Goal: Task Accomplishment & Management: Manage account settings

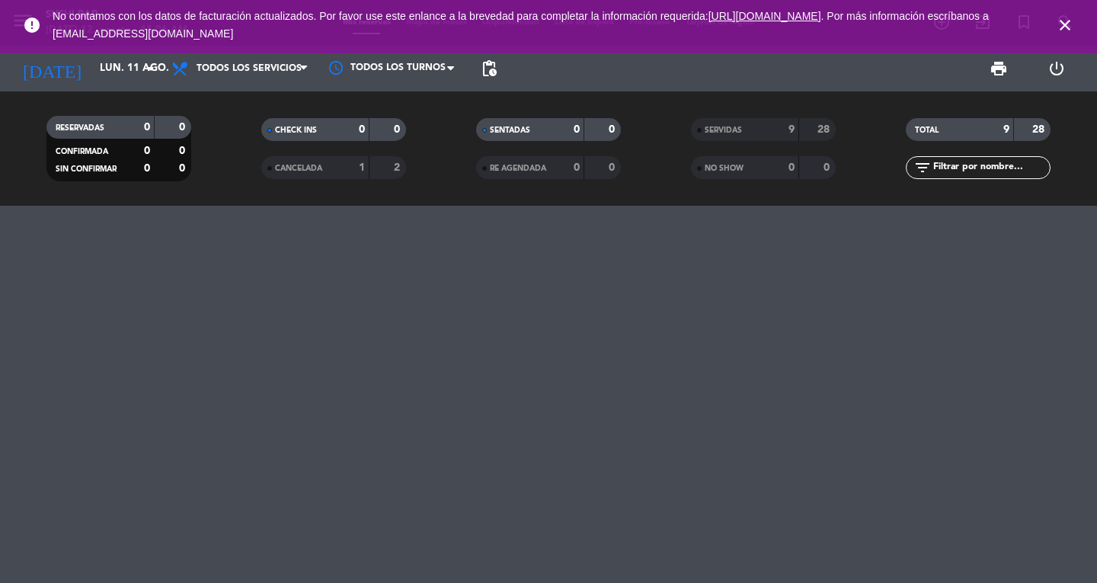
click at [208, 295] on div at bounding box center [548, 394] width 1097 height 377
click at [1064, 24] on icon "close" at bounding box center [1065, 25] width 18 height 18
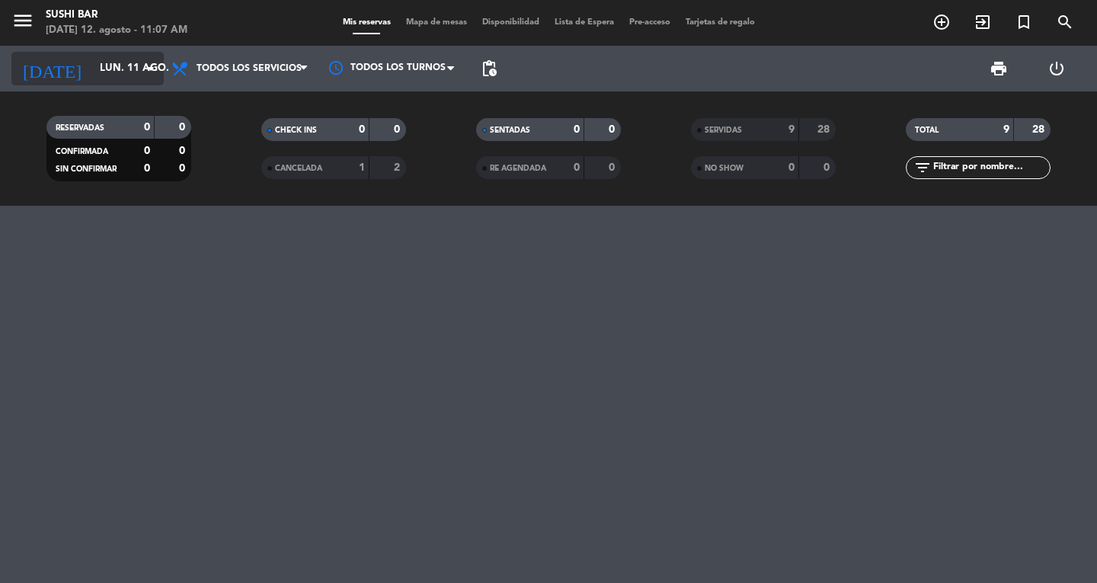
click at [148, 72] on icon "arrow_drop_down" at bounding box center [151, 68] width 18 height 18
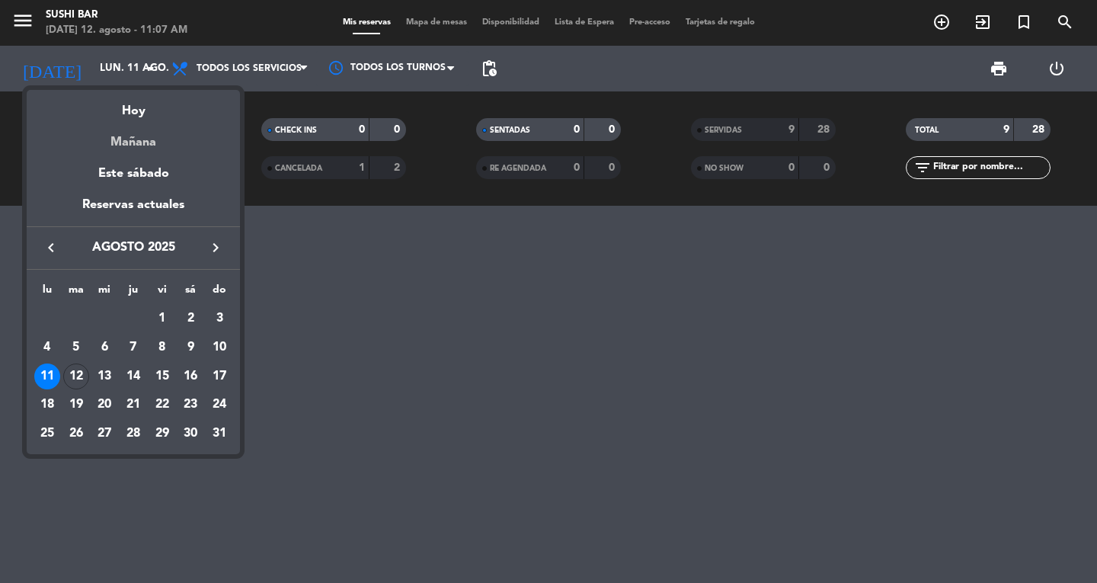
click at [131, 149] on div "Mañana" at bounding box center [133, 136] width 213 height 31
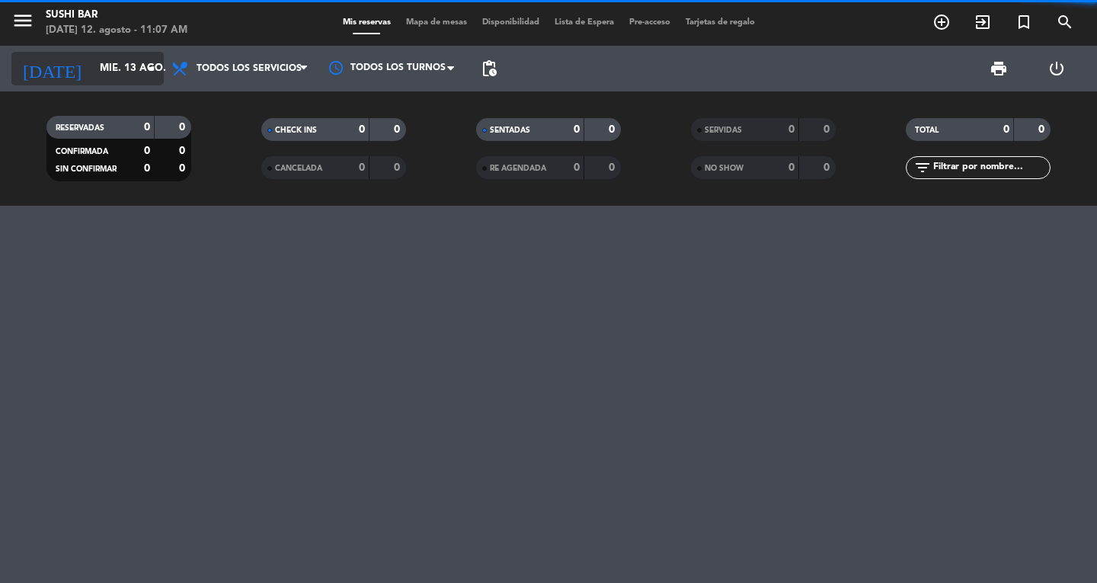
click at [122, 69] on input "mié. 13 ago." at bounding box center [159, 68] width 134 height 27
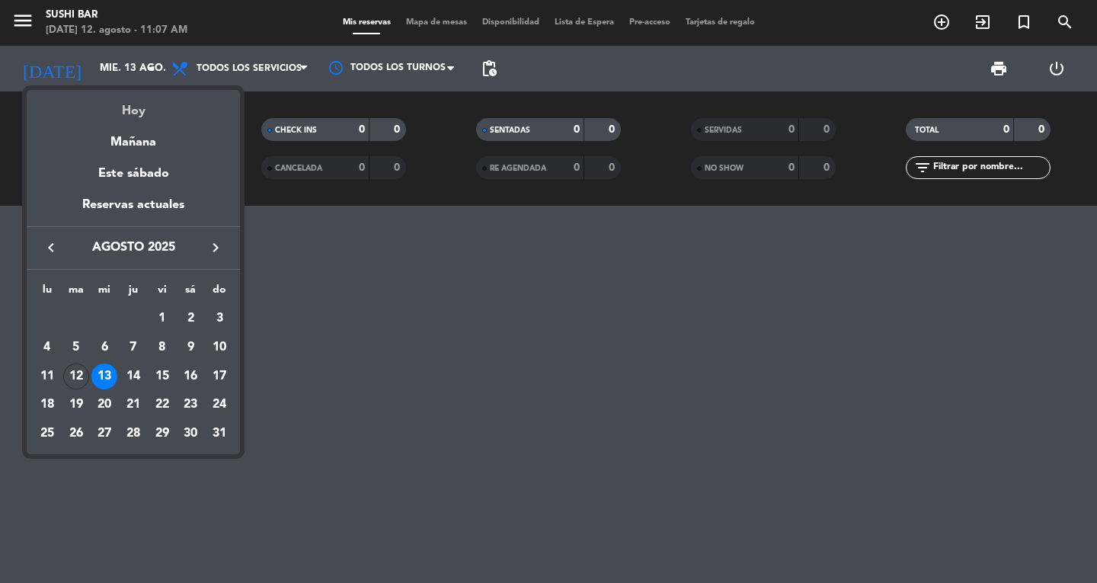
click at [128, 110] on div "Hoy" at bounding box center [133, 105] width 213 height 31
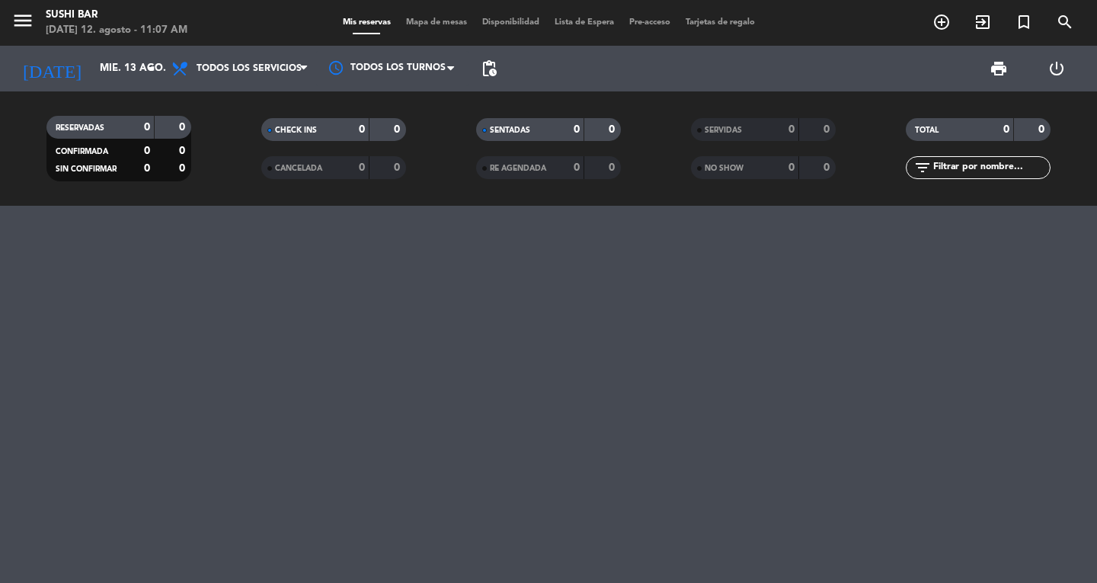
type input "[DATE]"
click at [245, 74] on span "Todos los servicios" at bounding box center [240, 69] width 152 height 34
click at [471, 67] on div "[DATE] [DATE] arrow_drop_down Todos los servicios Almuerzo Cena Todos los servi…" at bounding box center [548, 69] width 1097 height 46
click at [485, 67] on span "pending_actions" at bounding box center [489, 68] width 18 height 18
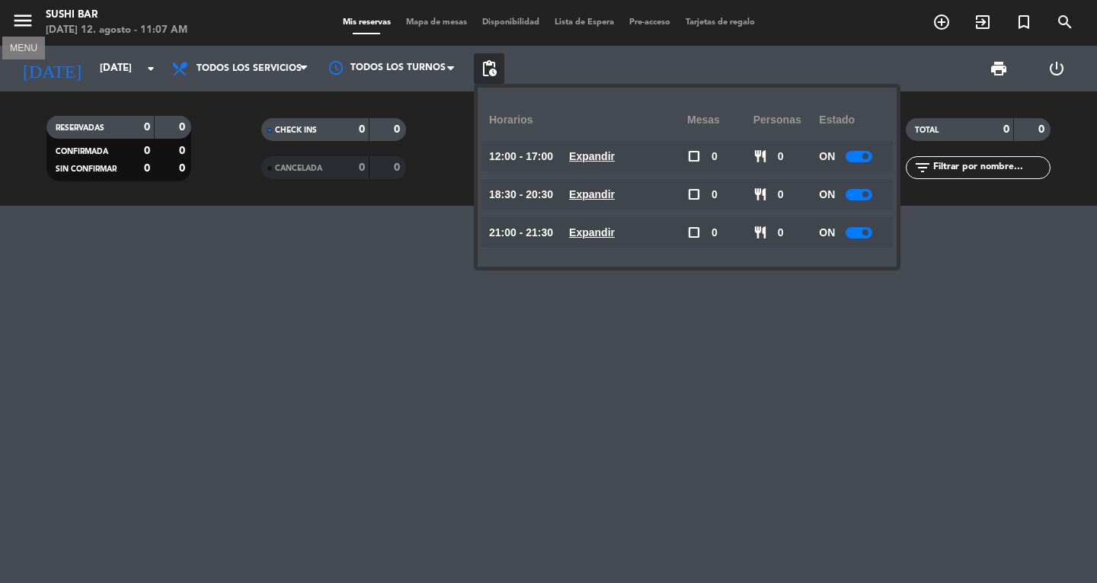
click at [22, 13] on icon "menu" at bounding box center [22, 20] width 23 height 23
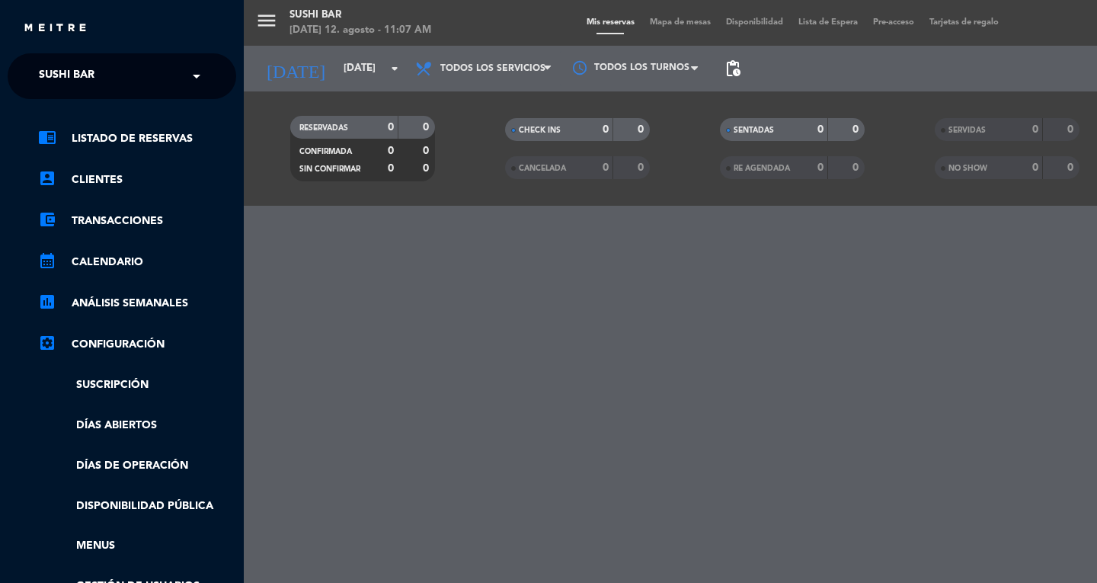
click at [43, 69] on span "SUSHI BAR" at bounding box center [67, 76] width 56 height 32
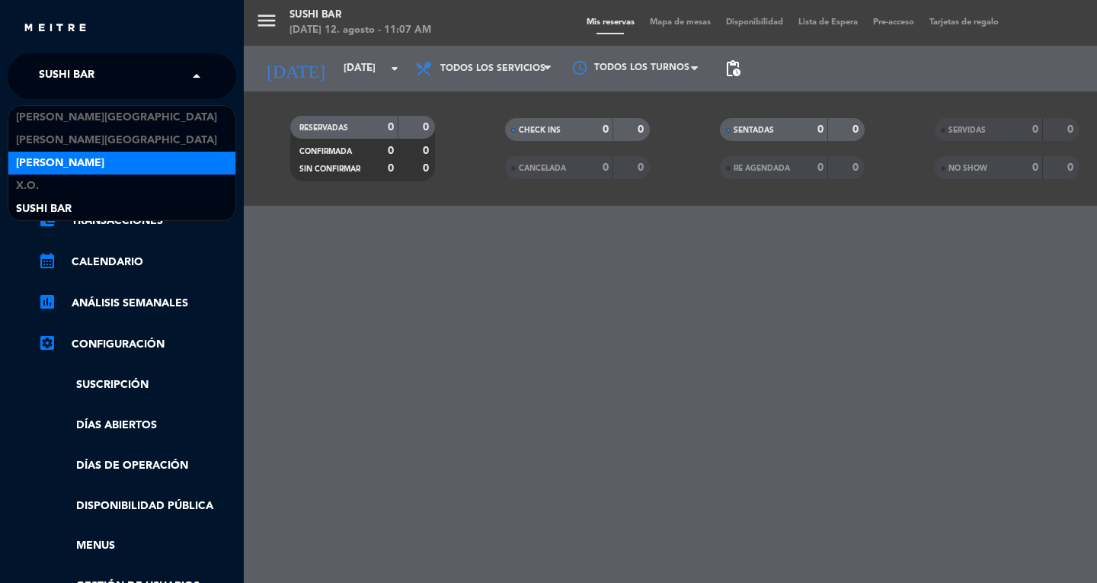
click at [45, 159] on span "[PERSON_NAME]" at bounding box center [60, 164] width 88 height 18
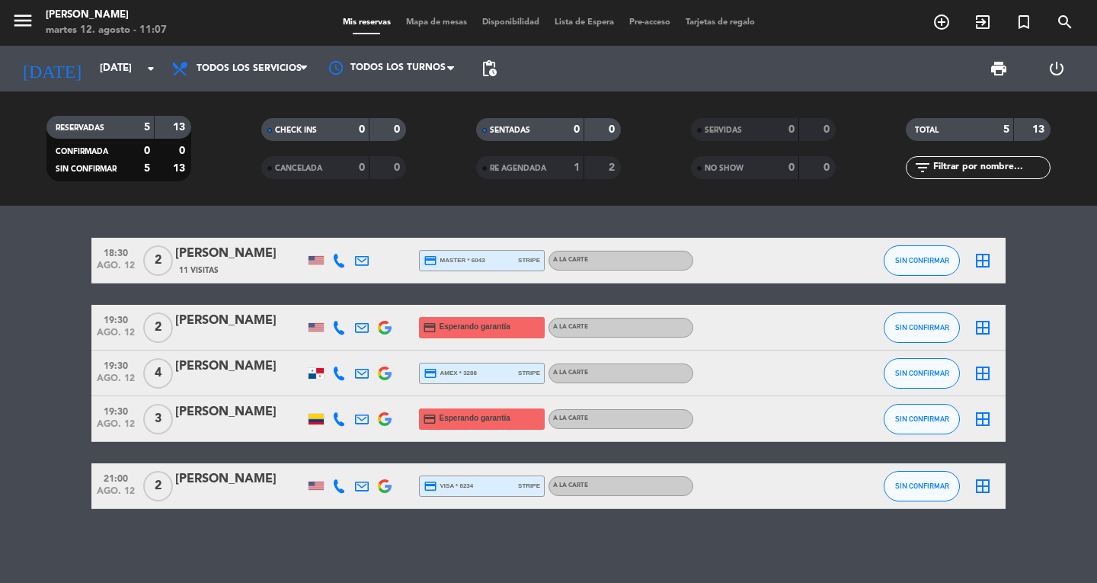
click at [104, 315] on span "19:30" at bounding box center [116, 319] width 38 height 18
click at [130, 418] on span "19:30" at bounding box center [116, 411] width 38 height 18
click at [114, 499] on span "ago. 12" at bounding box center [116, 495] width 38 height 18
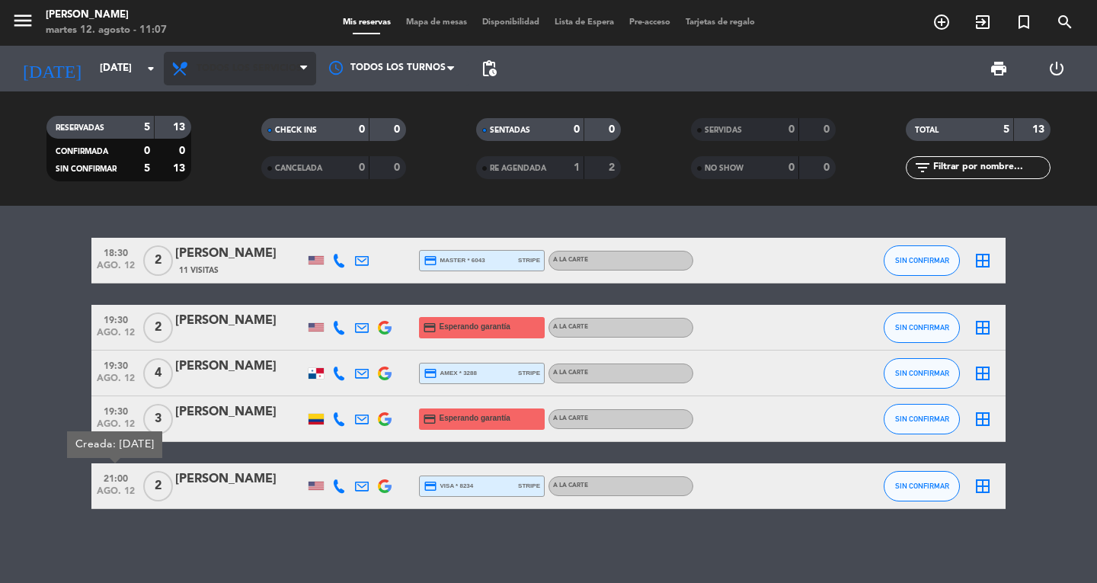
click at [264, 85] on span "Todos los servicios" at bounding box center [240, 69] width 152 height 34
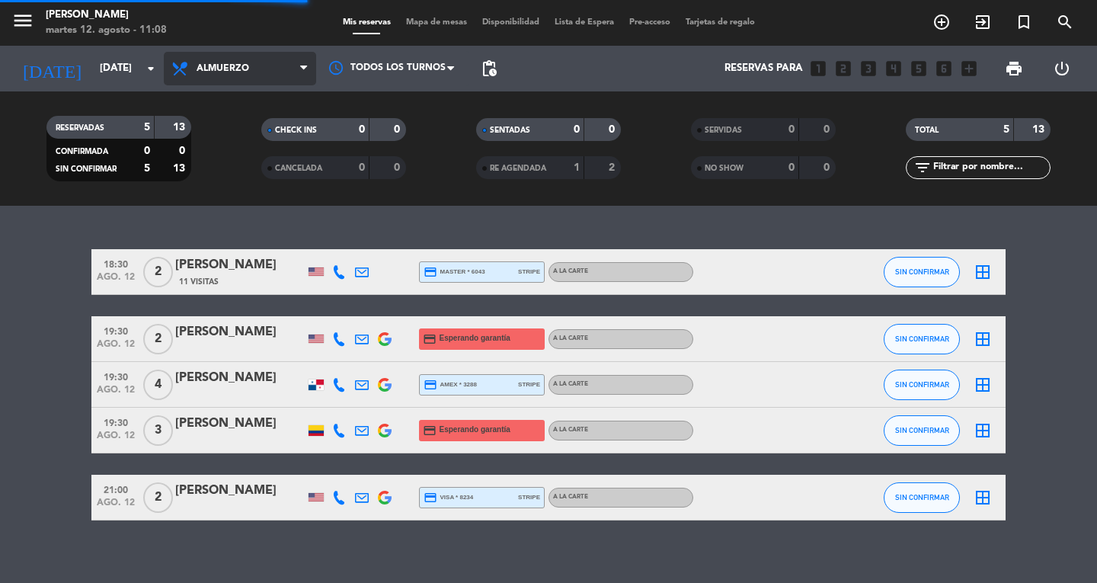
click at [226, 152] on div "menu Don Diablo [DATE] 12. agosto - 11:08 Mis reservas Mapa de mesas Disponibil…" at bounding box center [548, 103] width 1097 height 206
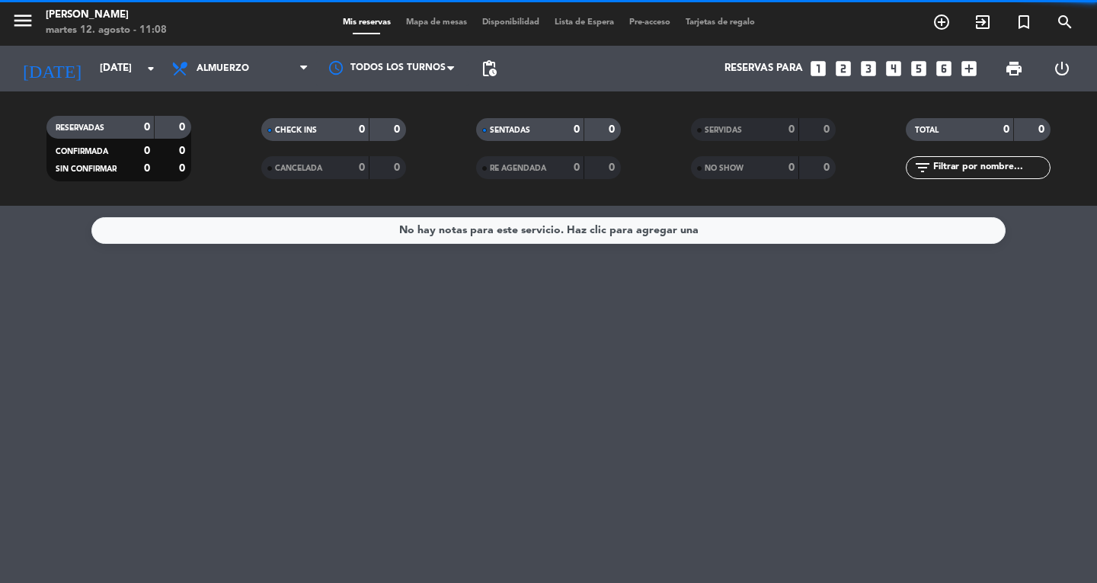
click at [268, 64] on span "Almuerzo" at bounding box center [240, 69] width 152 height 34
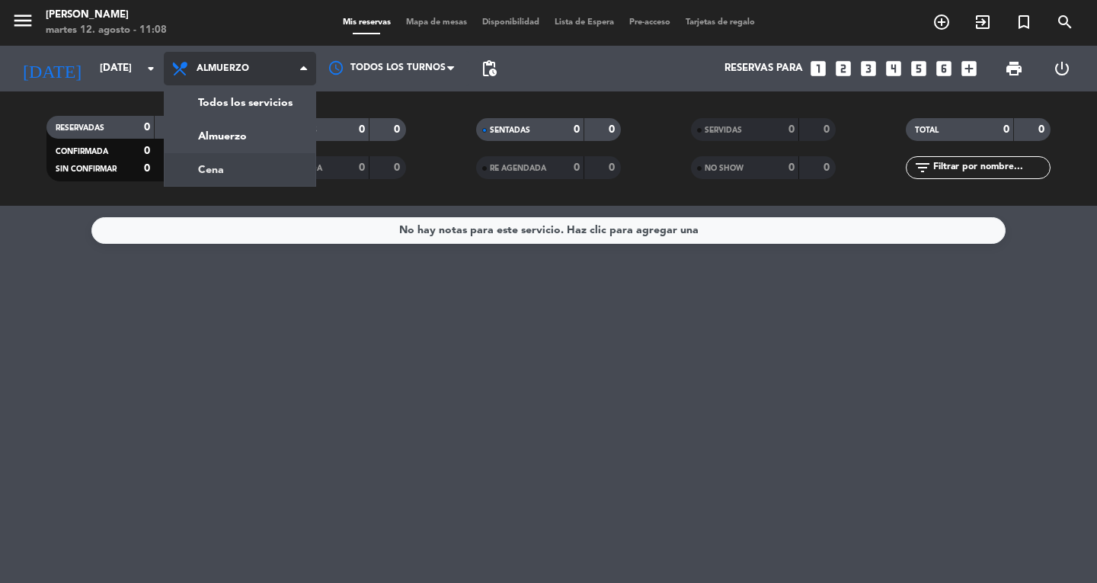
click at [233, 165] on div "menu Don Diablo [DATE] 12. agosto - 11:08 Mis reservas Mapa de mesas Disponibil…" at bounding box center [548, 103] width 1097 height 206
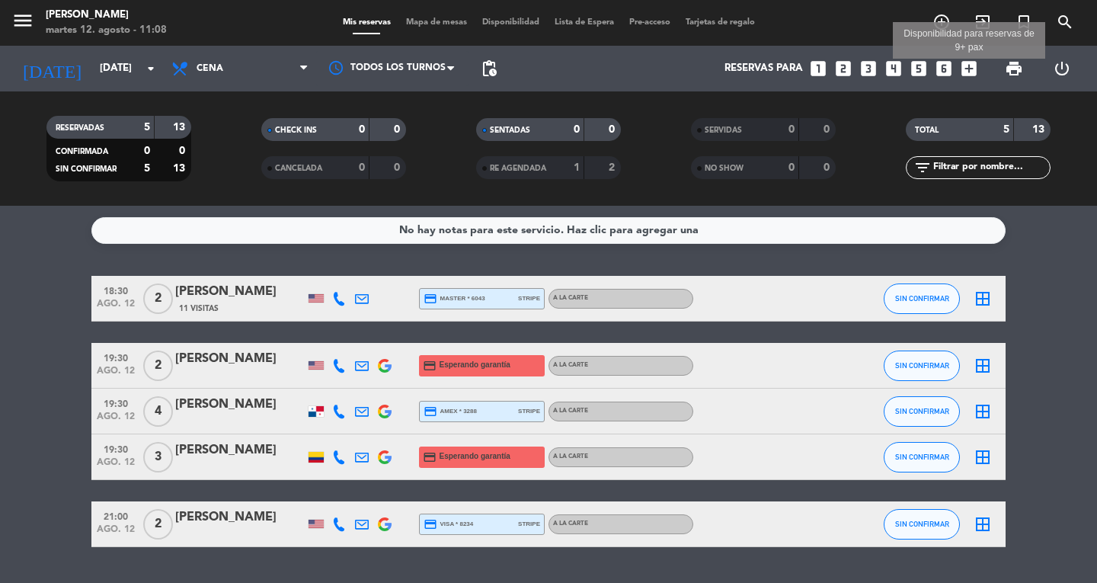
click at [969, 72] on icon "add_box" at bounding box center [969, 69] width 20 height 20
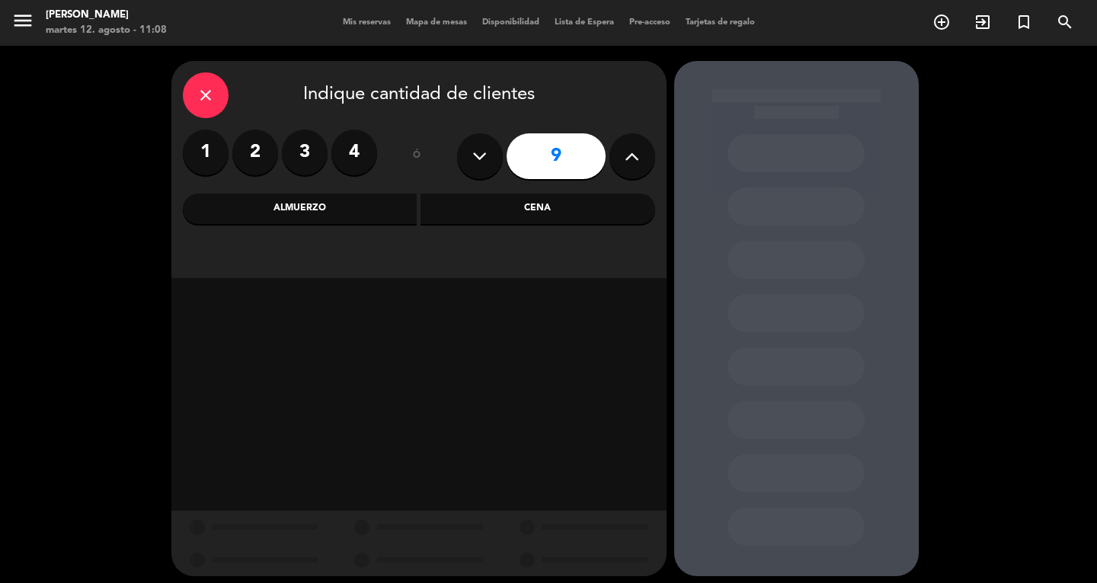
click at [453, 220] on div "Cena" at bounding box center [538, 209] width 235 height 30
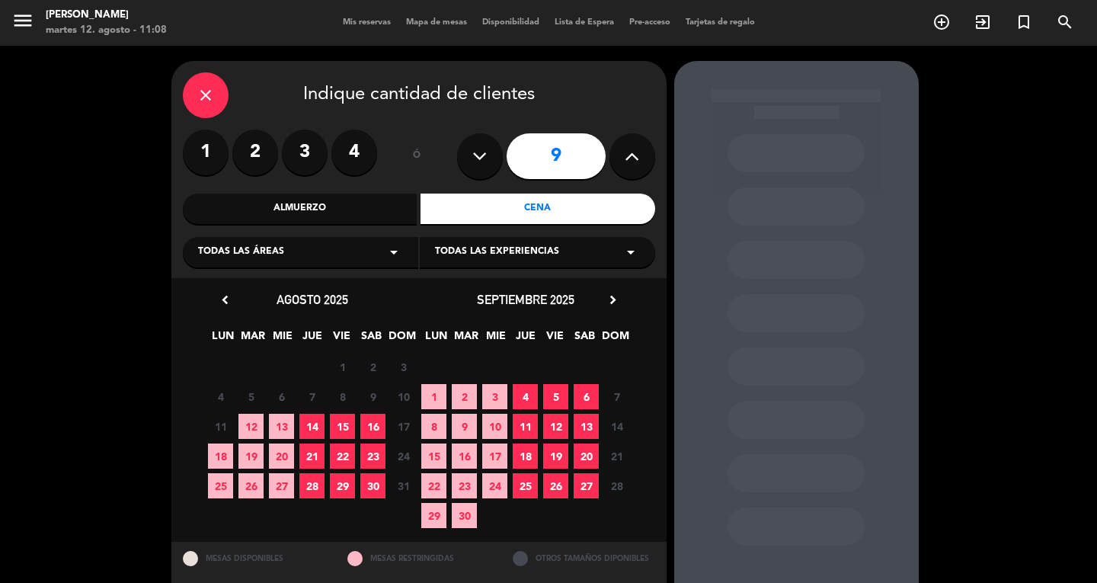
click at [256, 417] on span "12" at bounding box center [251, 426] width 25 height 25
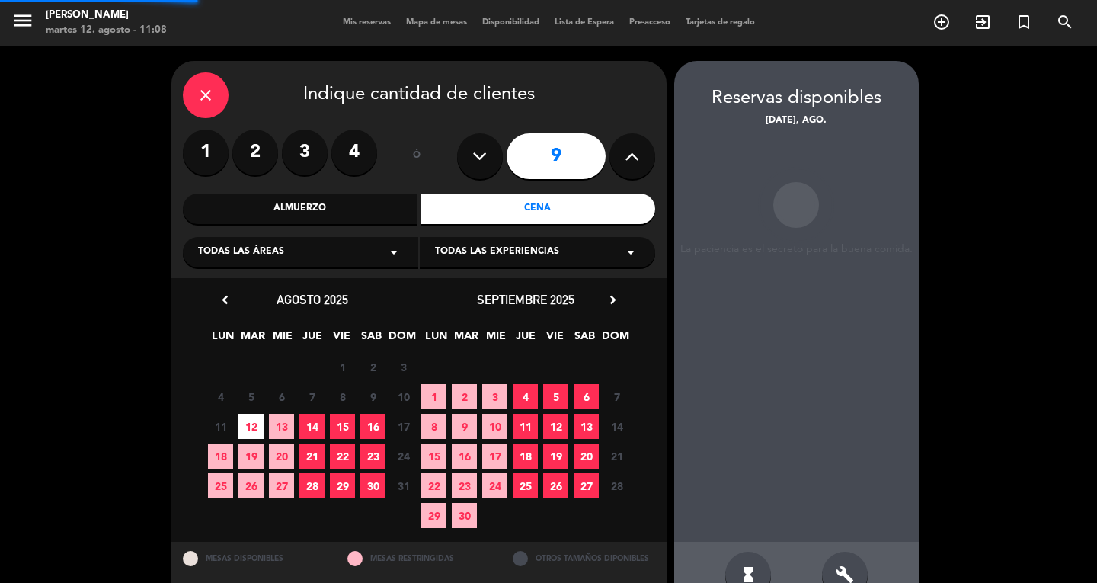
scroll to position [38, 0]
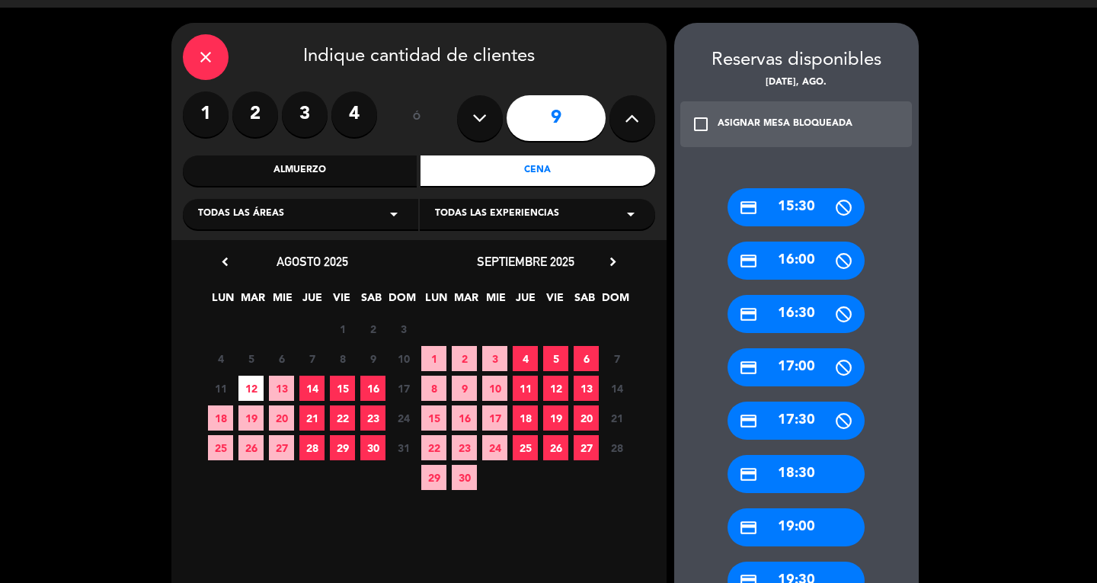
click at [762, 568] on div "credit_card 19:30" at bounding box center [796, 581] width 137 height 38
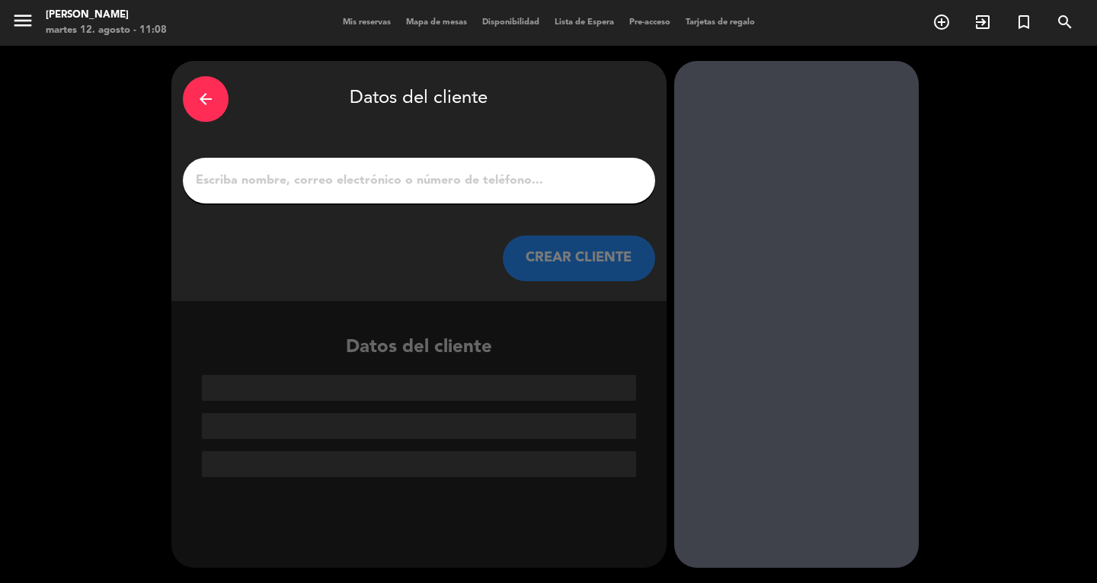
click at [543, 191] on input "1" at bounding box center [419, 180] width 450 height 21
paste input "[PERSON_NAME]"
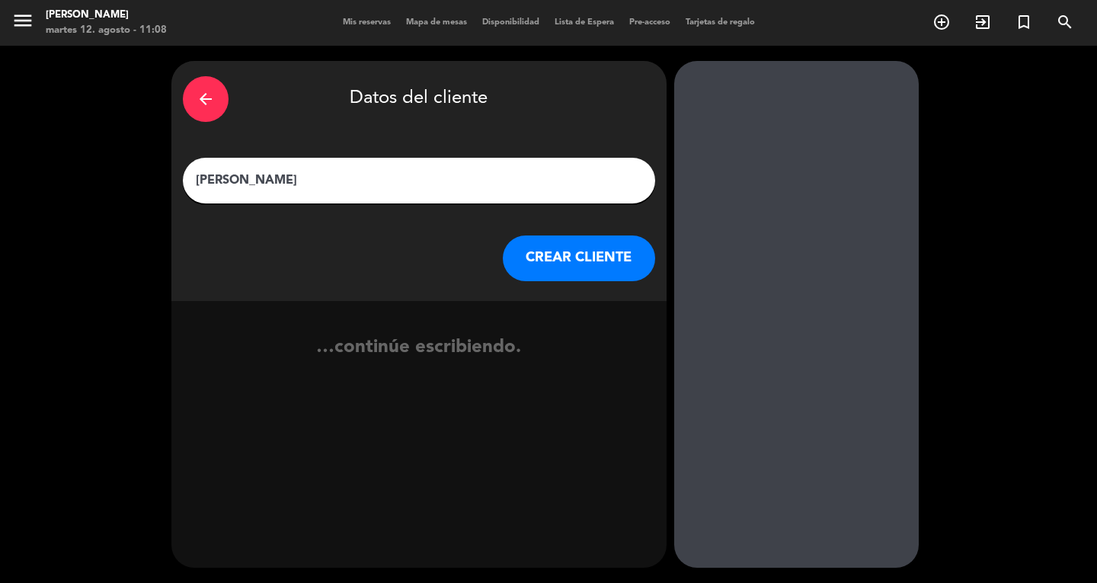
type input "[PERSON_NAME]"
click at [565, 261] on button "CREAR CLIENTE" at bounding box center [579, 258] width 152 height 46
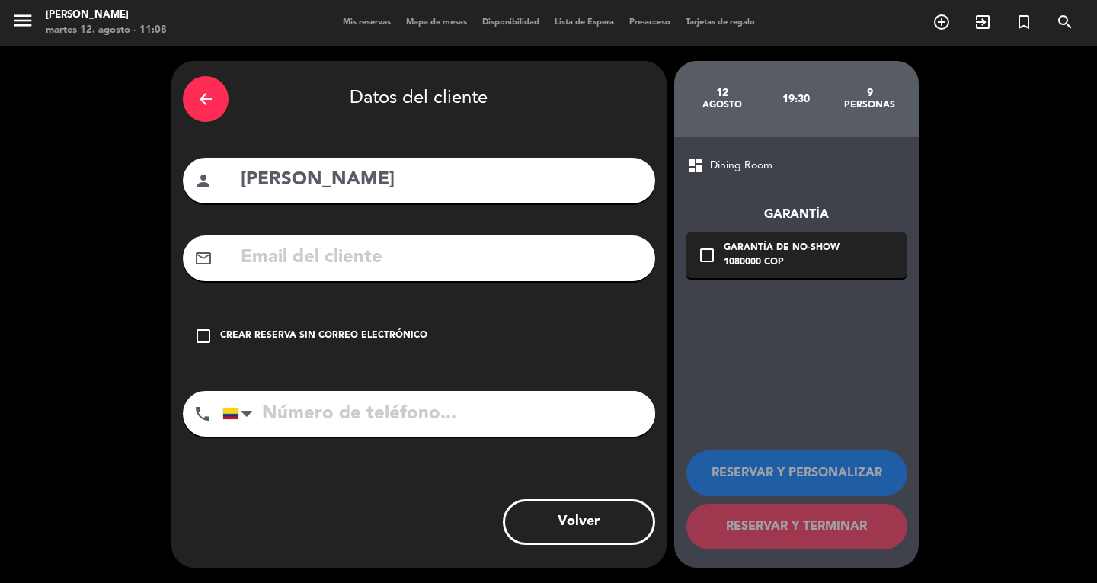
click at [299, 273] on input "text" at bounding box center [441, 257] width 405 height 31
paste input "[EMAIL_ADDRESS][DOMAIN_NAME]"
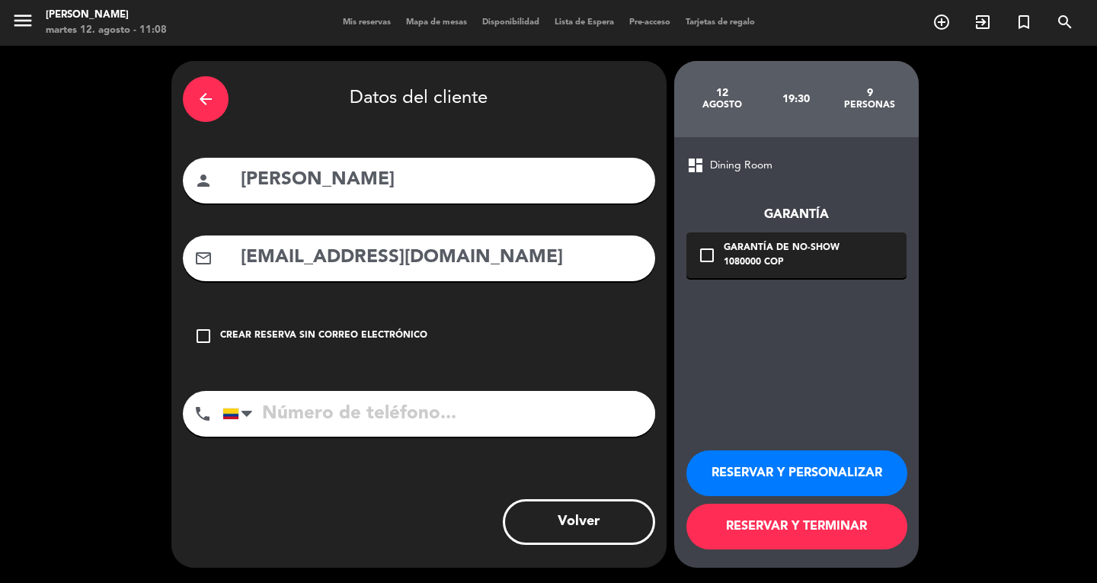
type input "[EMAIL_ADDRESS][DOMAIN_NAME]"
click at [346, 411] on input "tel" at bounding box center [439, 414] width 433 height 46
paste input "[PHONE_NUMBER]"
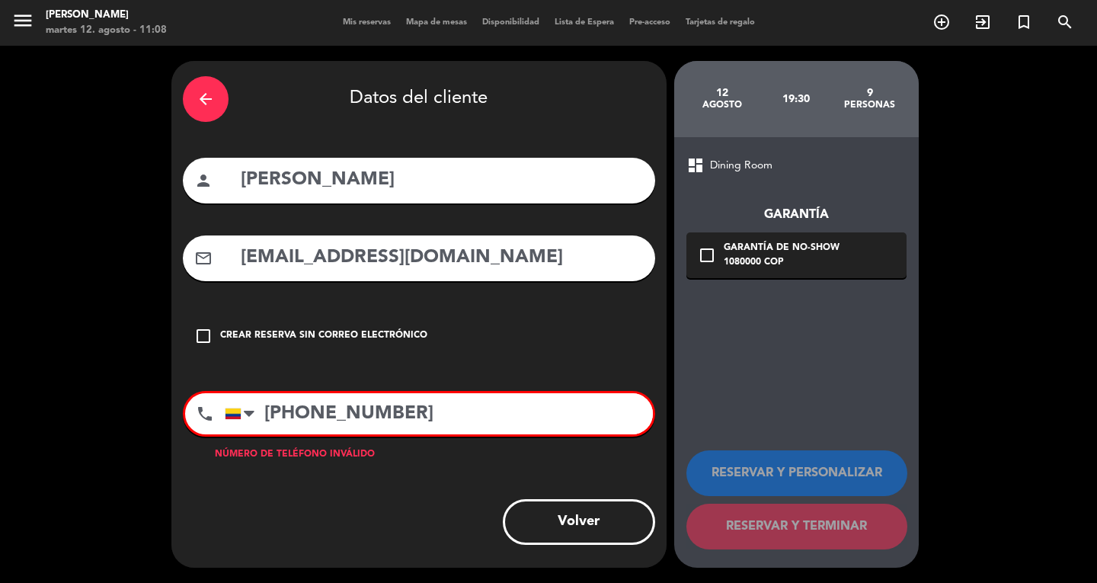
click at [317, 407] on input "[PHONE_NUMBER]" at bounding box center [439, 413] width 428 height 41
click at [376, 404] on input "[PHONE_NUMBER]" at bounding box center [439, 413] width 428 height 41
click at [341, 407] on input "+57324 5942027" at bounding box center [439, 413] width 428 height 41
type input "[PHONE_NUMBER]"
click at [776, 254] on div "Garantía de no-show" at bounding box center [782, 248] width 116 height 15
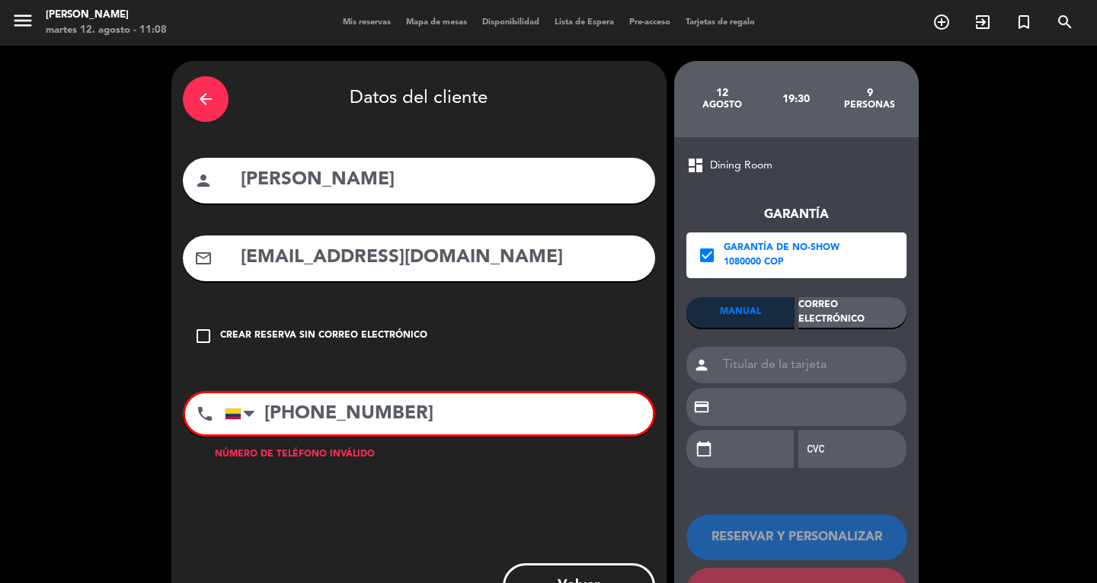
click at [876, 321] on div "Correo Electrónico" at bounding box center [853, 312] width 108 height 30
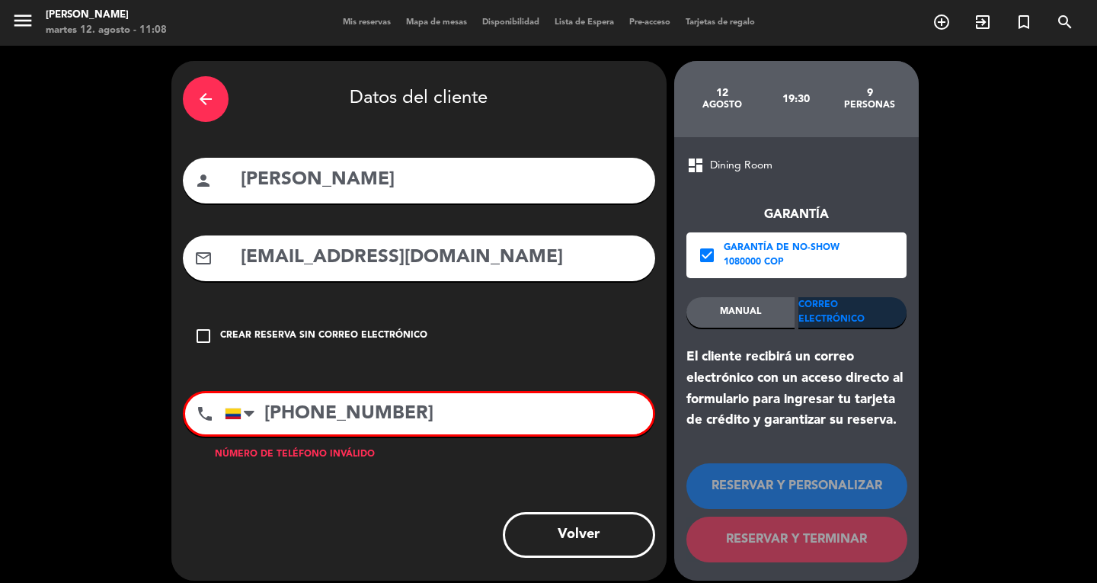
drag, startPoint x: 472, startPoint y: 420, endPoint x: 65, endPoint y: 373, distance: 409.7
click at [65, 373] on div "arrow_back Datos del cliente person [PERSON_NAME] mail_outline [EMAIL_ADDRESS][…" at bounding box center [548, 321] width 1097 height 550
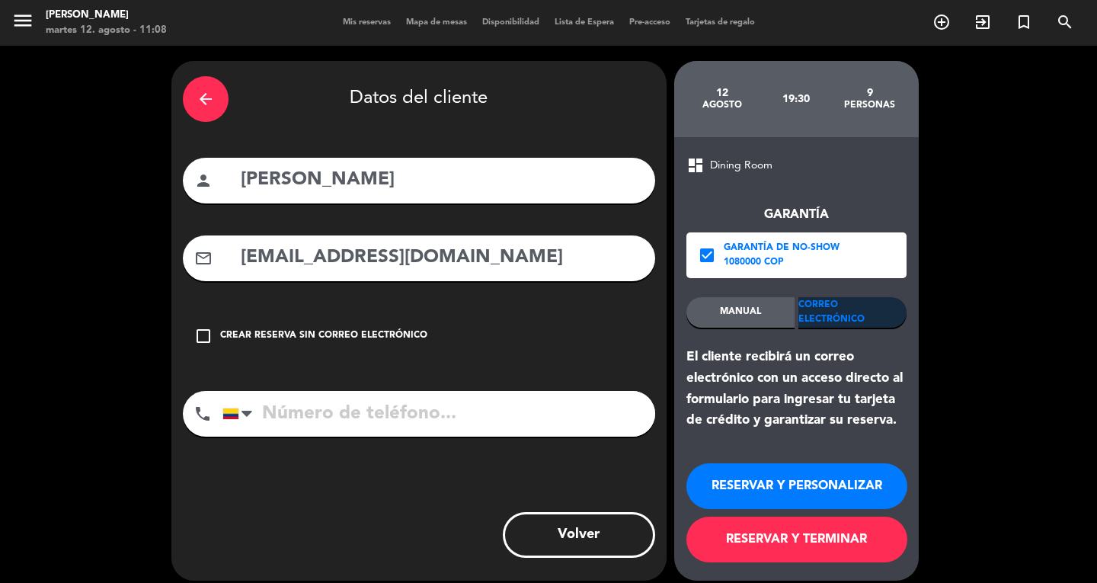
click at [780, 534] on button "RESERVAR Y TERMINAR" at bounding box center [797, 540] width 221 height 46
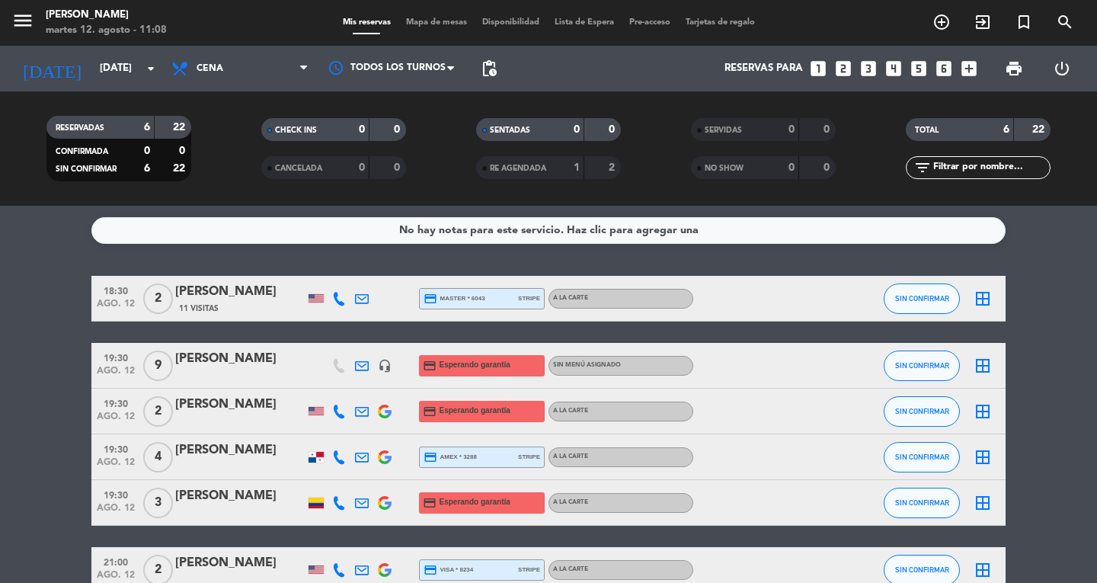
click at [218, 366] on div "[PERSON_NAME]" at bounding box center [240, 359] width 130 height 20
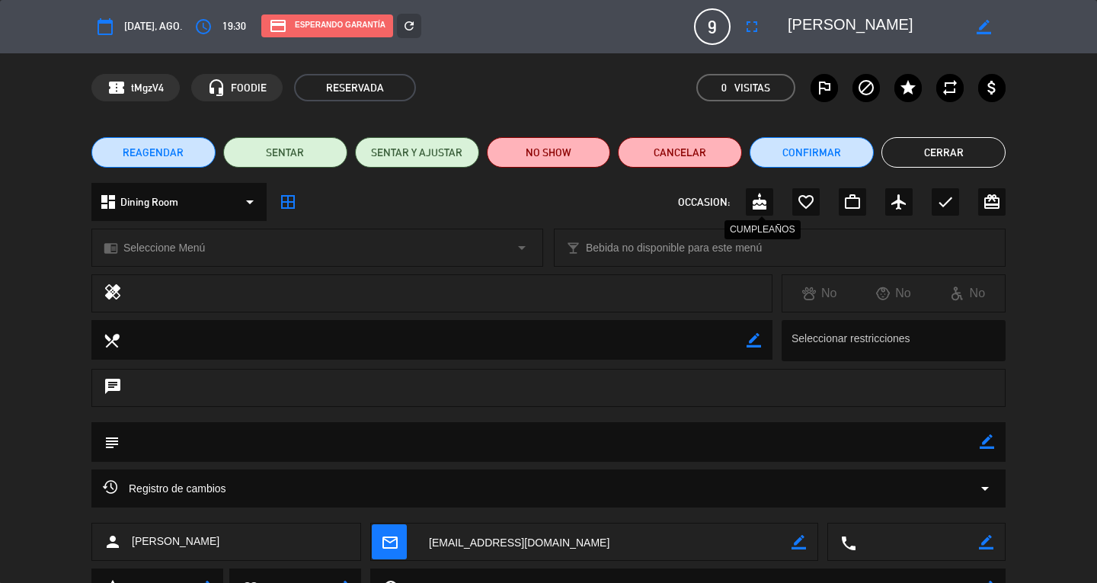
click at [754, 203] on icon "cake" at bounding box center [760, 202] width 18 height 18
click at [954, 162] on button "Cerrar" at bounding box center [944, 152] width 124 height 30
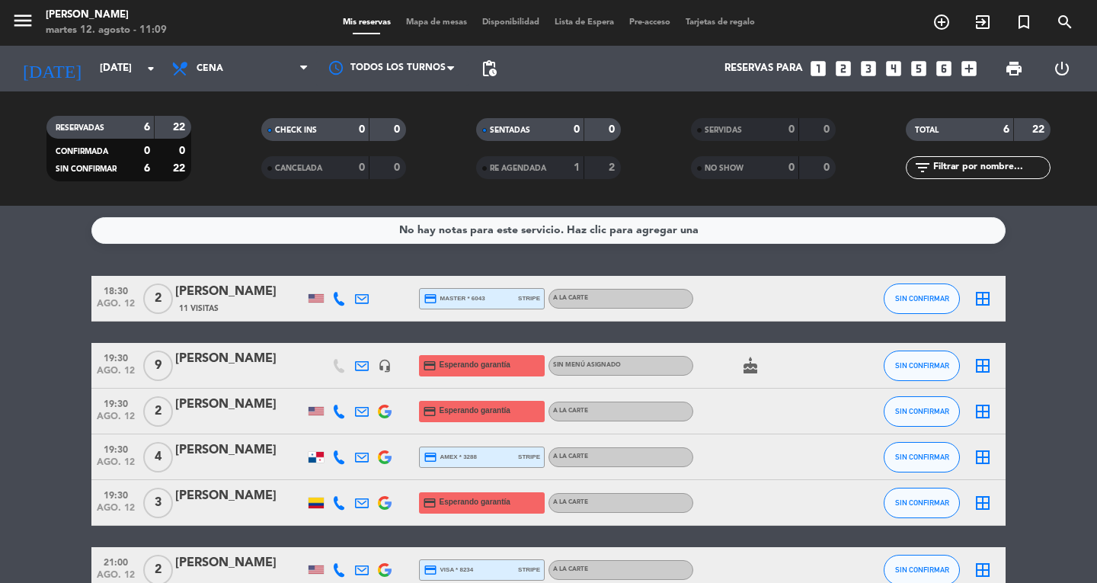
click at [247, 363] on div "[PERSON_NAME]" at bounding box center [240, 359] width 130 height 20
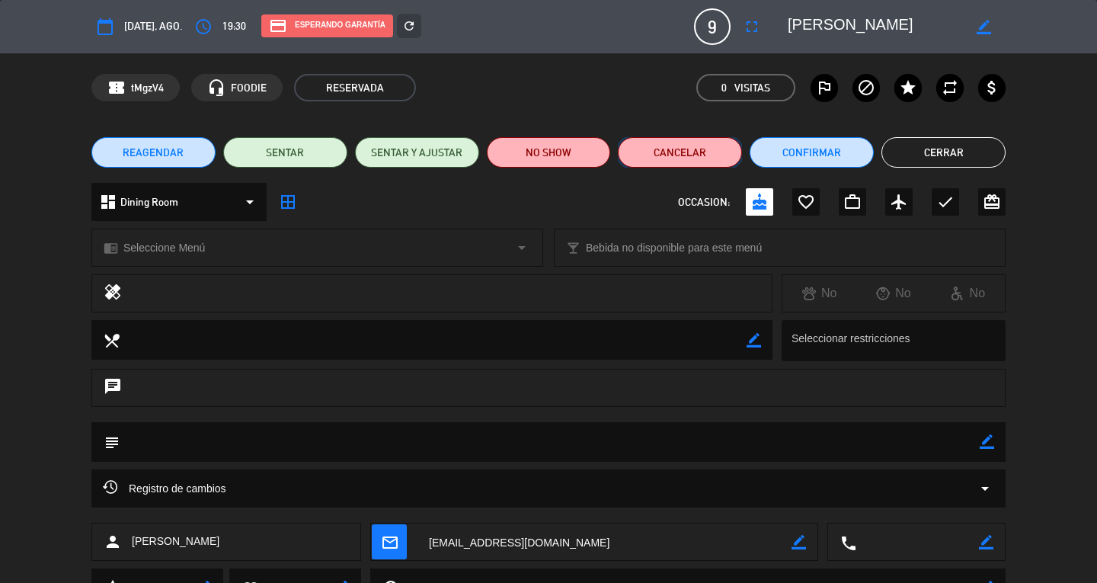
click at [693, 139] on button "Cancelar" at bounding box center [680, 152] width 124 height 30
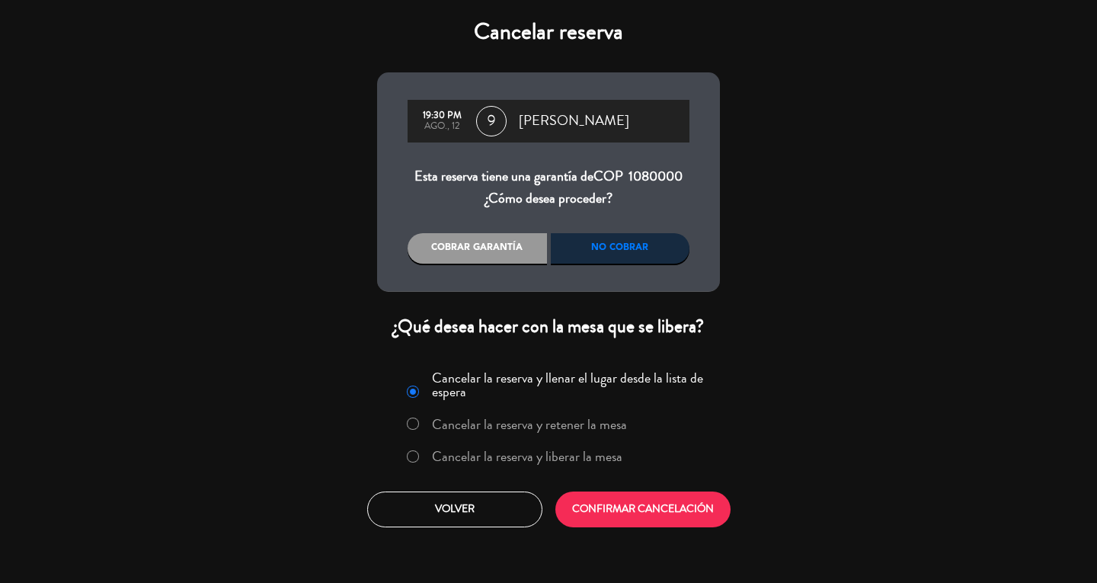
click at [462, 463] on label "Cancelar la reserva y liberar la mesa" at bounding box center [527, 457] width 191 height 14
click at [703, 487] on div "Cancelar la reserva y llenar el lugar desde la lista de espera Cancelar la rese…" at bounding box center [549, 446] width 366 height 184
click at [682, 513] on button "CONFIRMAR CANCELACIÓN" at bounding box center [643, 510] width 175 height 36
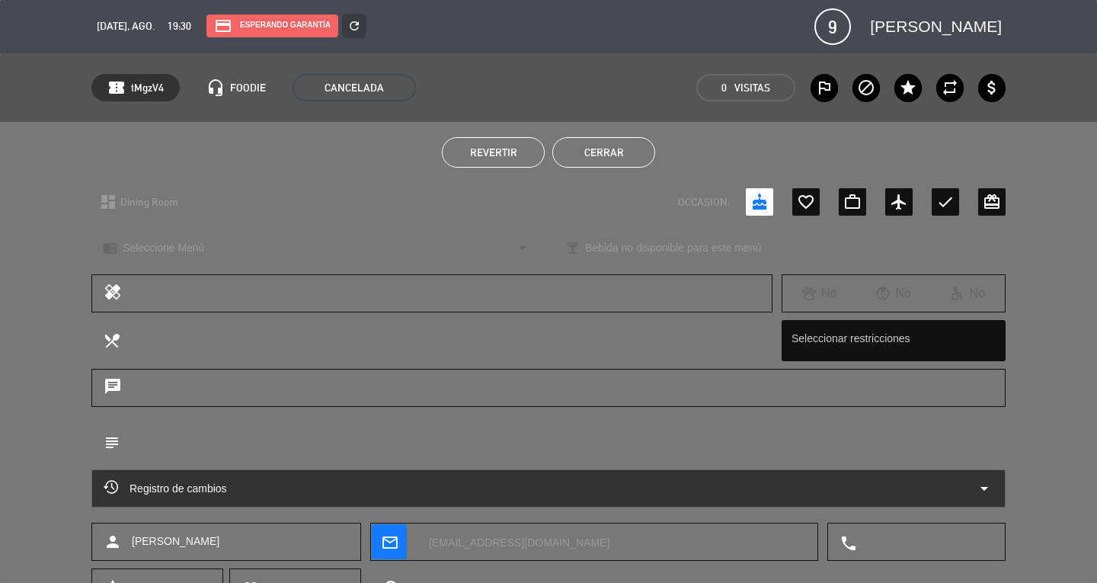
click at [616, 138] on button "Cerrar" at bounding box center [603, 152] width 103 height 30
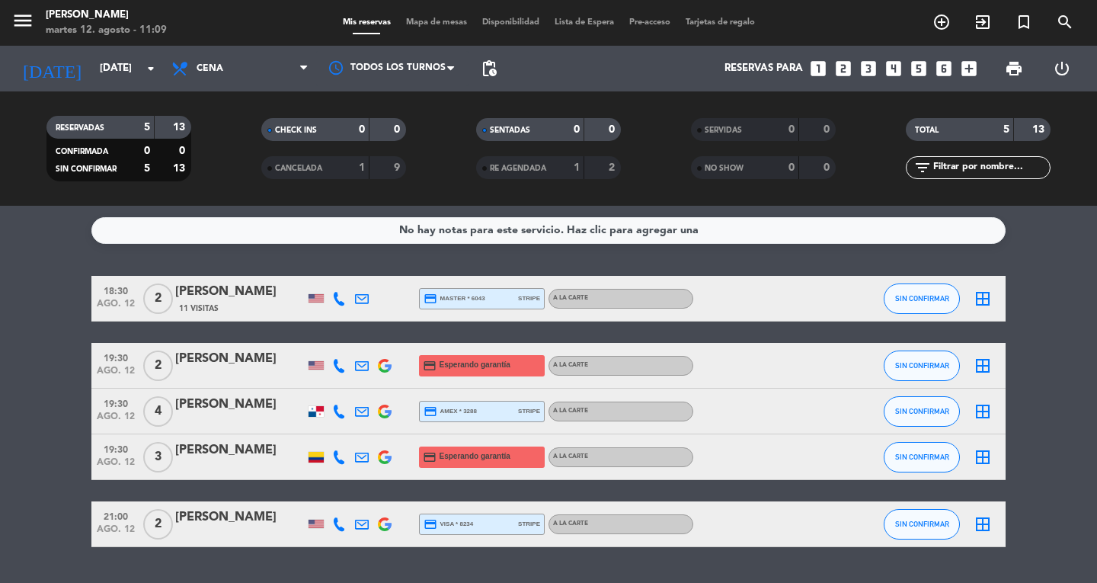
click at [956, 67] on div "Reservas para looks_one looks_two looks_3 looks_4 looks_5 looks_6 add_box" at bounding box center [744, 69] width 480 height 46
click at [968, 67] on icon "add_box" at bounding box center [969, 69] width 20 height 20
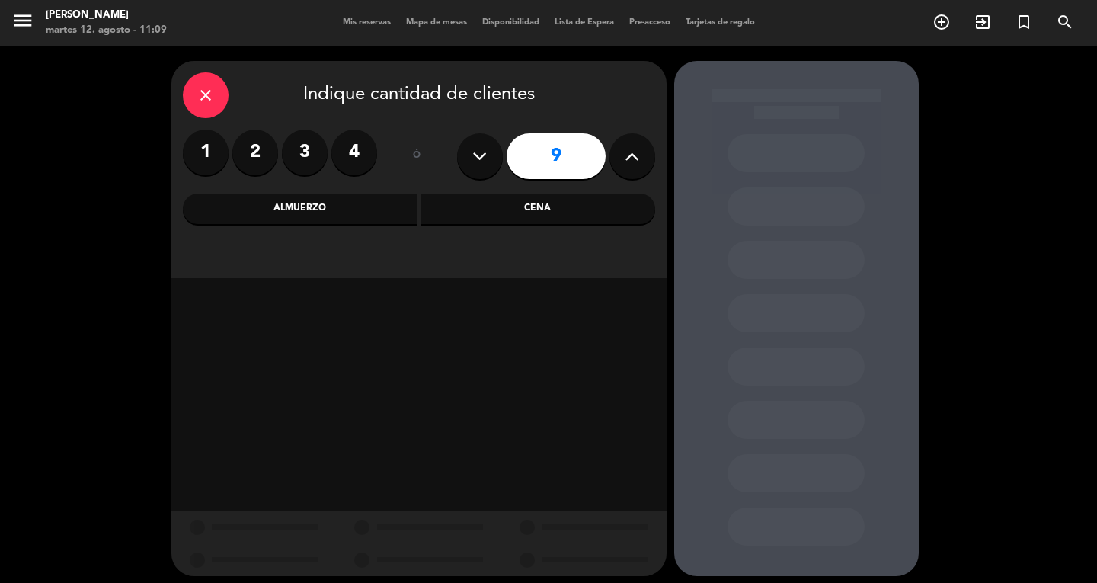
click at [490, 210] on div "Cena" at bounding box center [538, 209] width 235 height 30
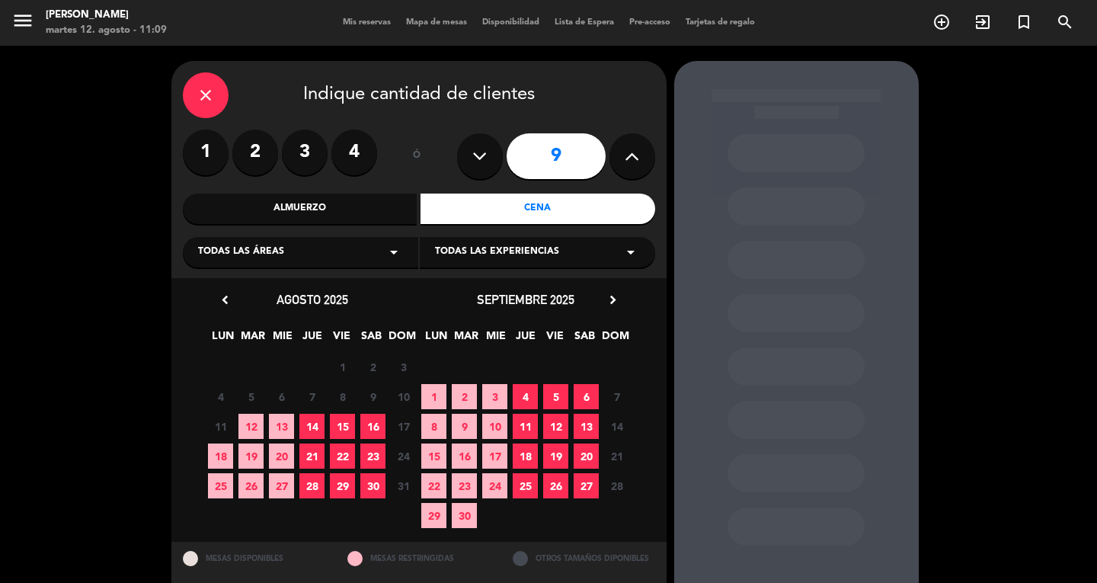
click at [251, 426] on span "12" at bounding box center [251, 426] width 25 height 25
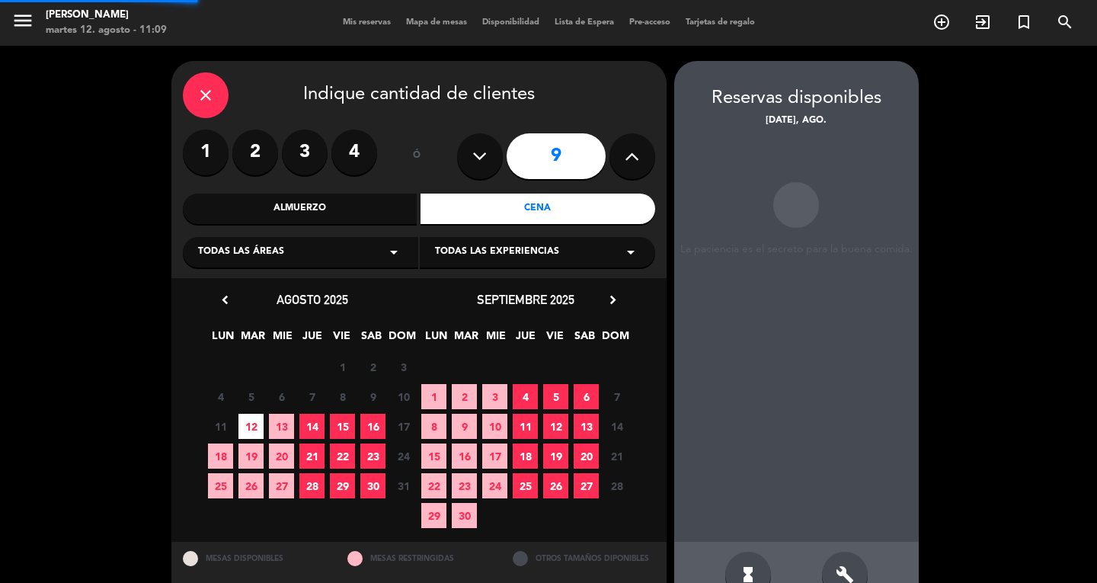
scroll to position [38, 0]
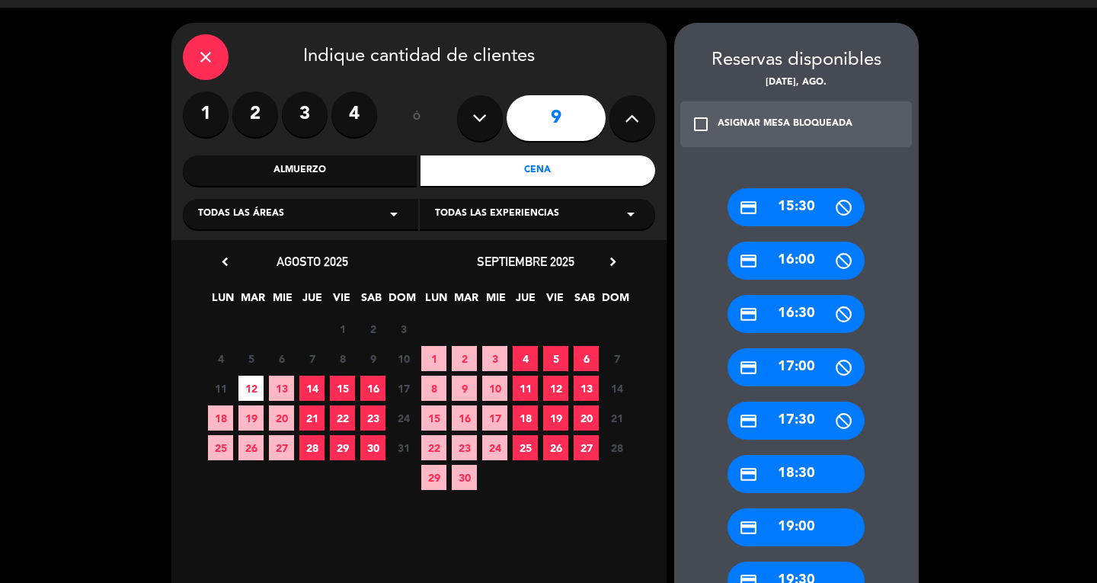
click at [820, 569] on div "credit_card 19:30" at bounding box center [796, 581] width 137 height 38
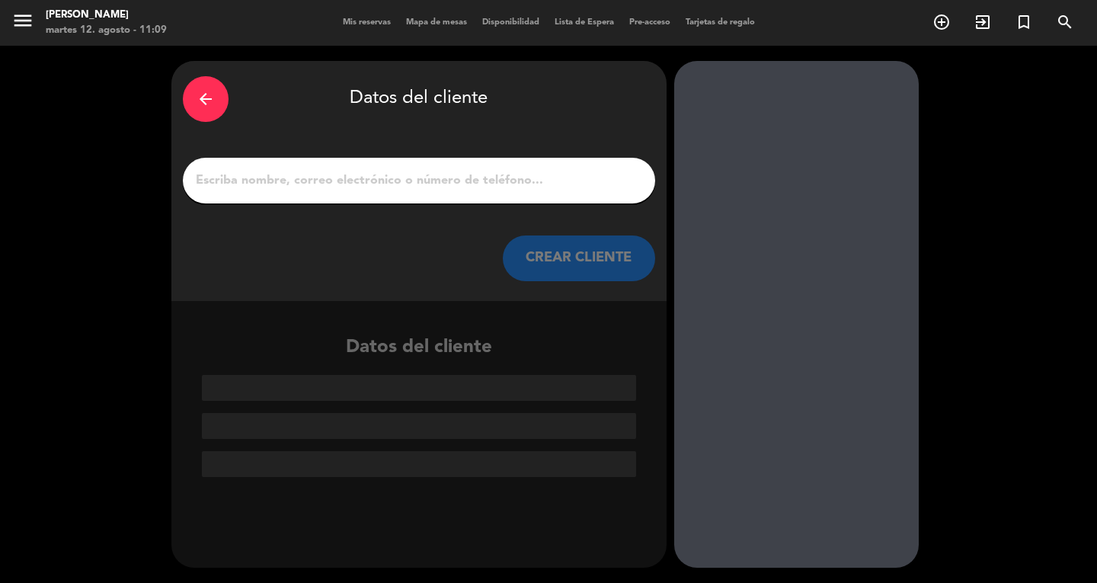
scroll to position [0, 0]
click at [527, 199] on div at bounding box center [419, 181] width 472 height 46
click at [564, 173] on input "1" at bounding box center [419, 180] width 450 height 21
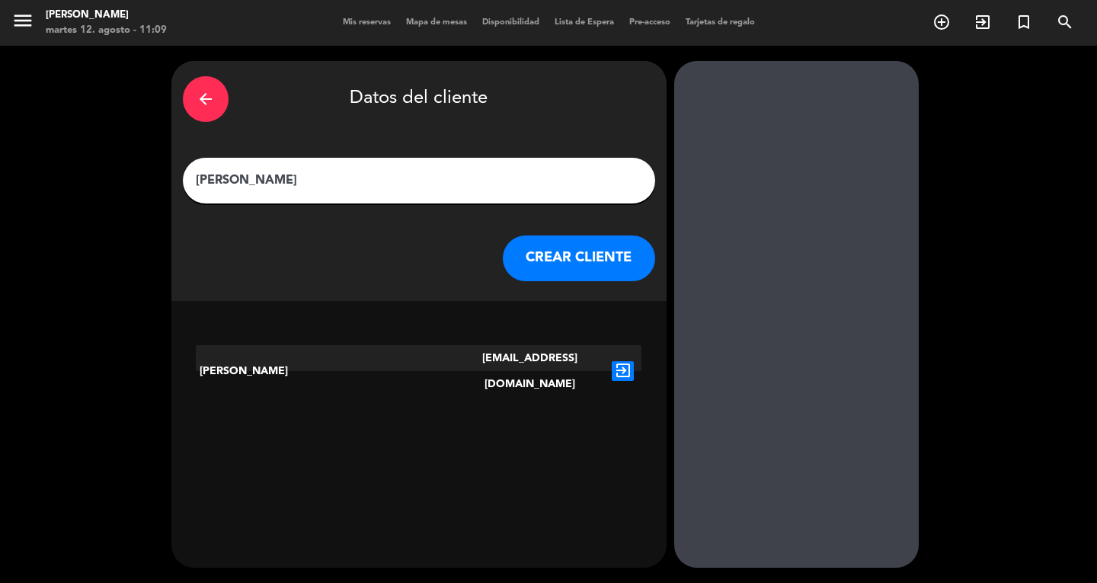
type input "[PERSON_NAME]"
click at [585, 251] on button "CREAR CLIENTE" at bounding box center [579, 258] width 152 height 46
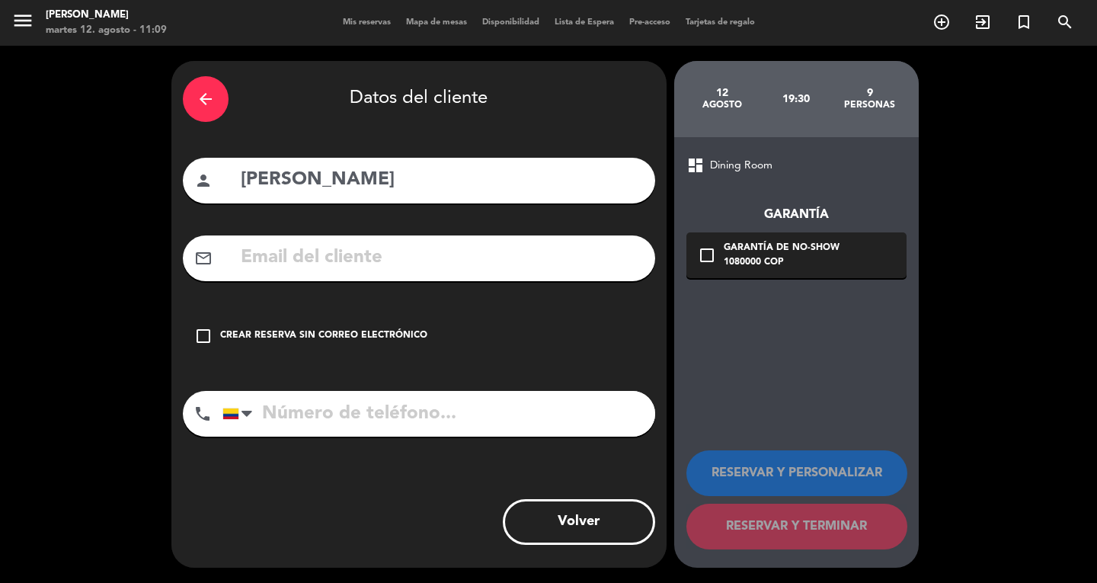
click at [201, 89] on div "arrow_back" at bounding box center [206, 99] width 46 height 46
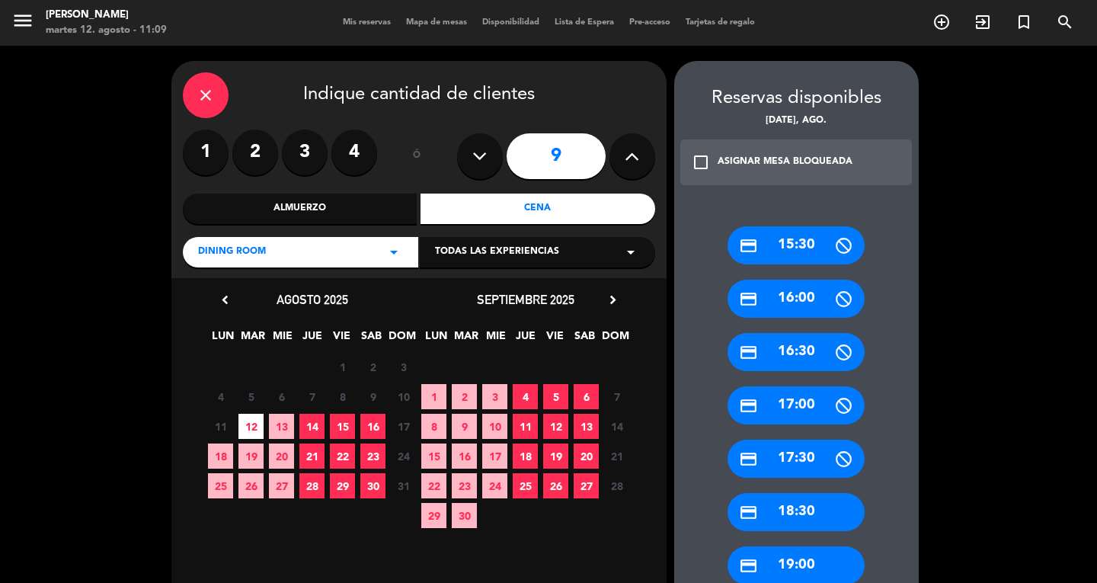
click at [253, 418] on span "12" at bounding box center [251, 426] width 25 height 25
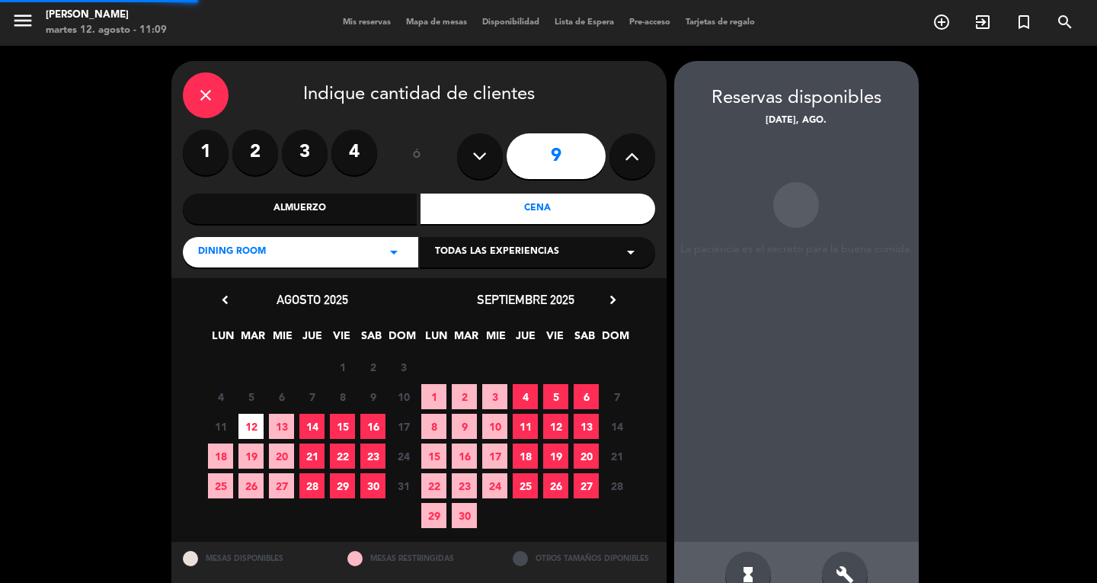
scroll to position [38, 0]
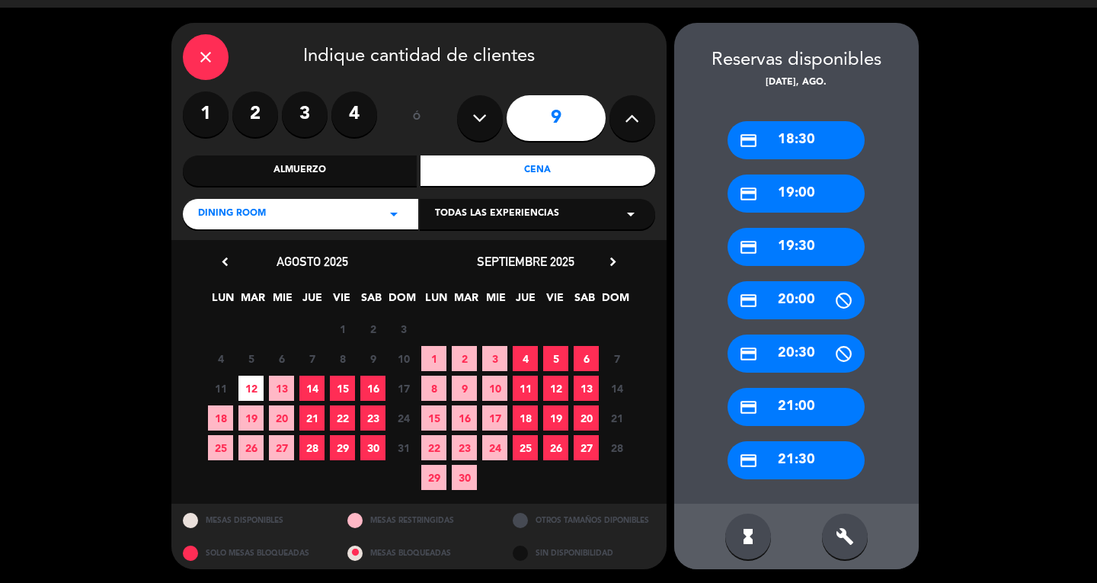
click at [812, 255] on div "credit_card 19:30" at bounding box center [796, 247] width 137 height 38
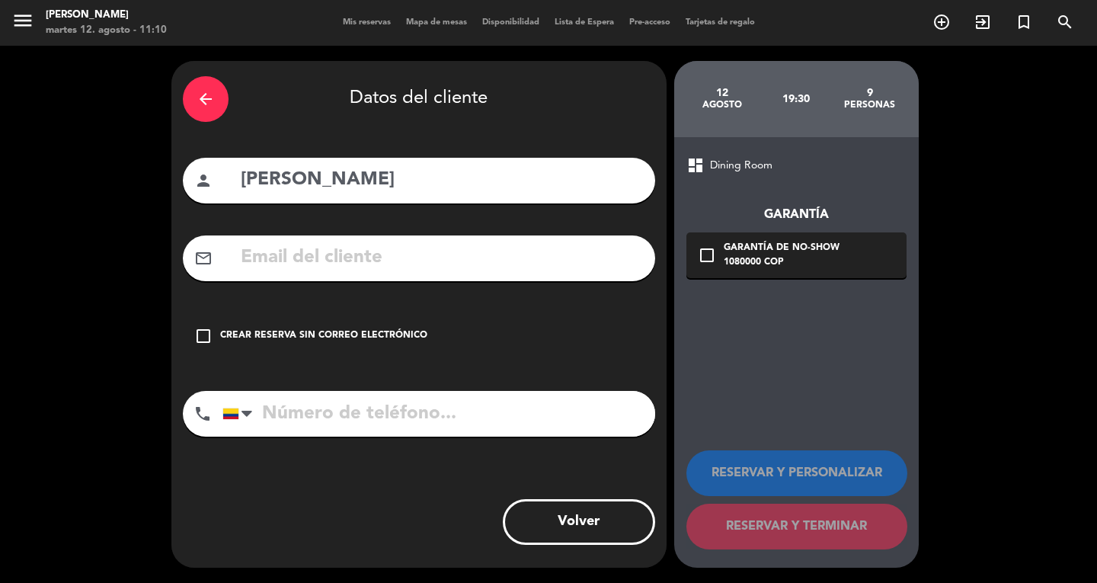
scroll to position [0, 0]
click at [457, 268] on input "text" at bounding box center [441, 257] width 405 height 31
click at [359, 243] on input "text" at bounding box center [441, 257] width 405 height 31
click at [351, 251] on input "text" at bounding box center [441, 257] width 405 height 31
paste input "[EMAIL_ADDRESS][DOMAIN_NAME]"
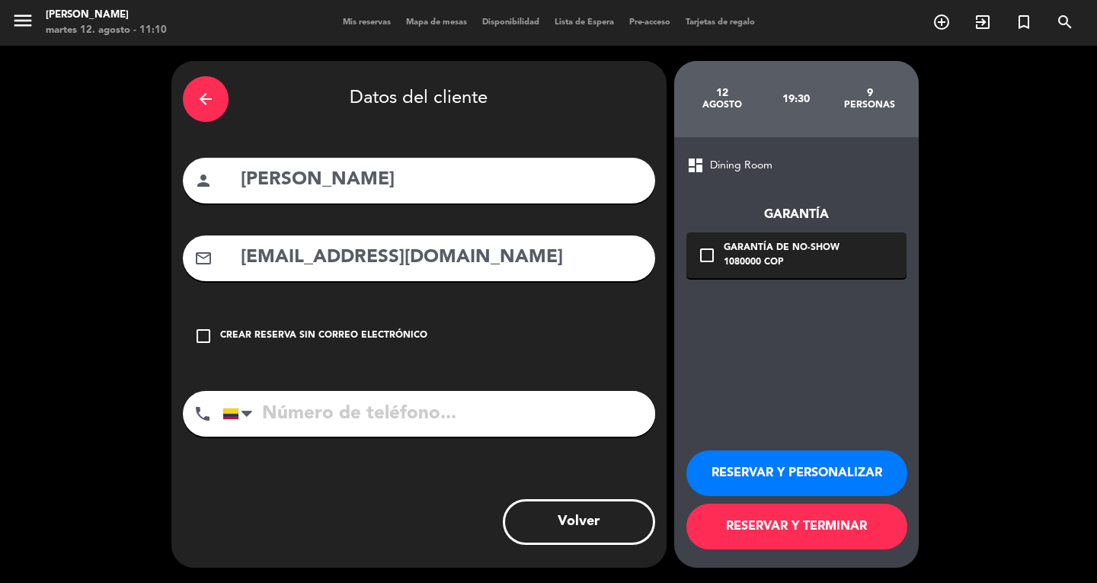
type input "[EMAIL_ADDRESS][DOMAIN_NAME]"
click at [765, 550] on div "RESERVAR Y PERSONALIZAR RESERVAR Y TERMINAR" at bounding box center [797, 492] width 220 height 149
click at [794, 520] on button "RESERVAR Y TERMINAR" at bounding box center [797, 527] width 221 height 46
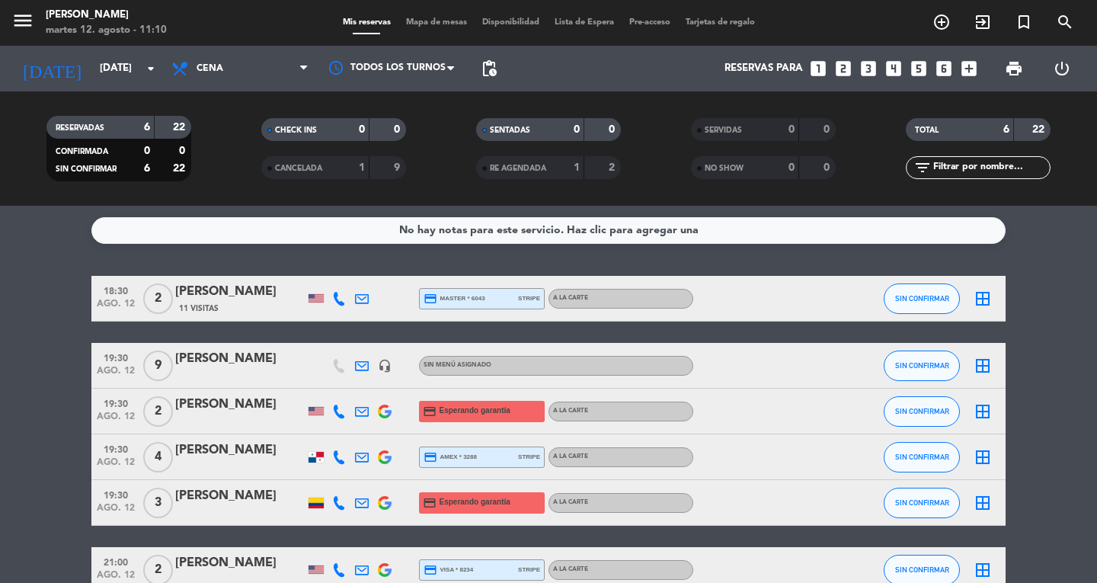
click at [256, 355] on div "[PERSON_NAME]" at bounding box center [240, 359] width 130 height 20
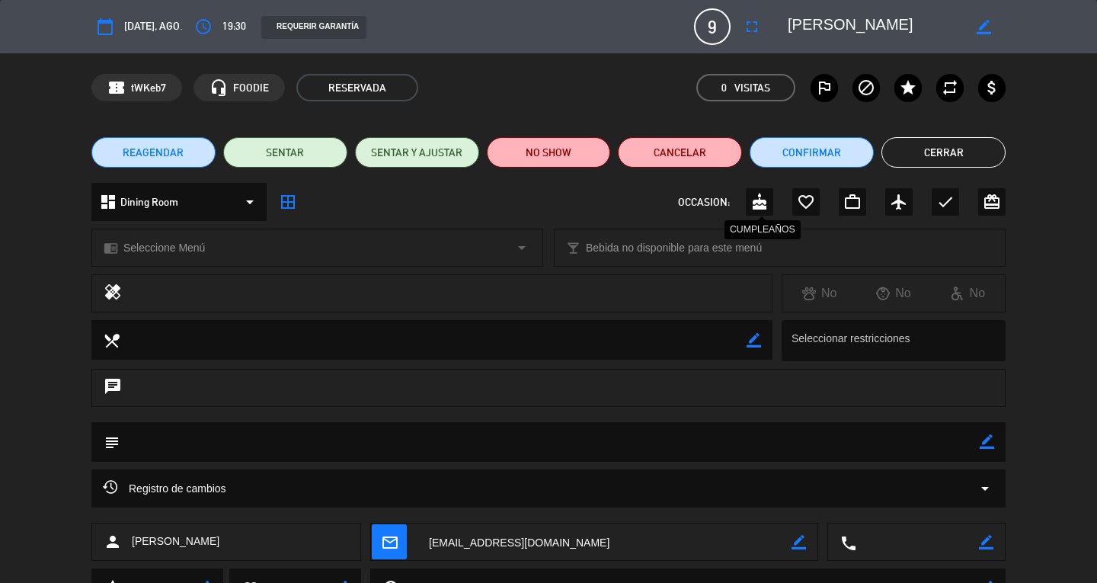
click at [765, 200] on icon "cake" at bounding box center [760, 202] width 18 height 18
click at [975, 141] on button "Cerrar" at bounding box center [944, 152] width 124 height 30
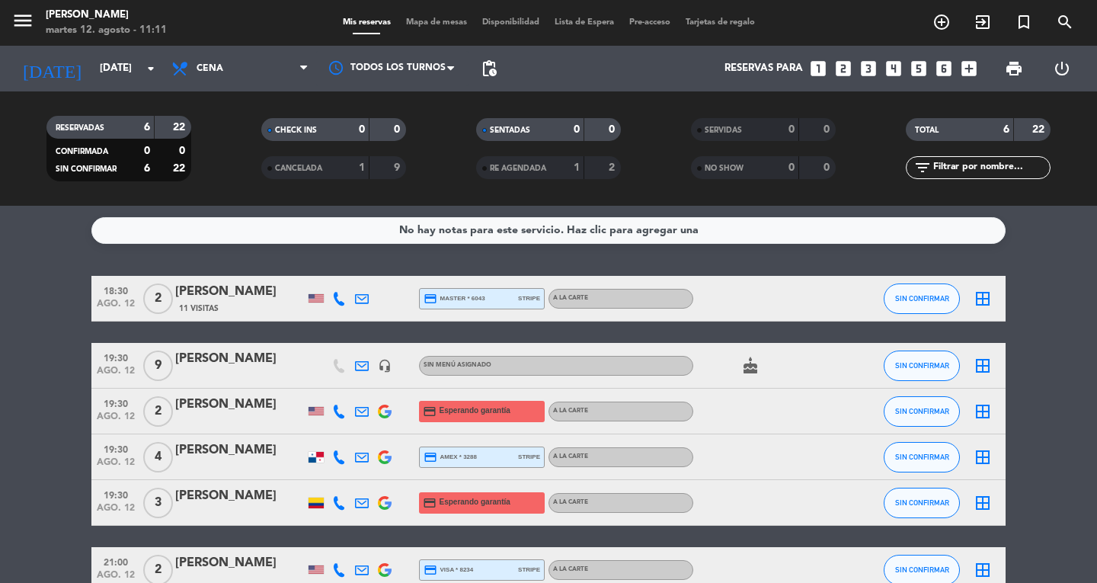
click at [343, 304] on icon at bounding box center [339, 299] width 14 height 14
click at [328, 272] on span "Copiar" at bounding box center [331, 273] width 32 height 16
click at [222, 266] on div "No hay notas para este servicio. Haz clic para agregar una 18:30 [DATE] 2 [PERS…" at bounding box center [548, 394] width 1097 height 377
click at [344, 415] on icon at bounding box center [339, 412] width 14 height 14
click at [331, 379] on span "Copiar" at bounding box center [325, 386] width 32 height 16
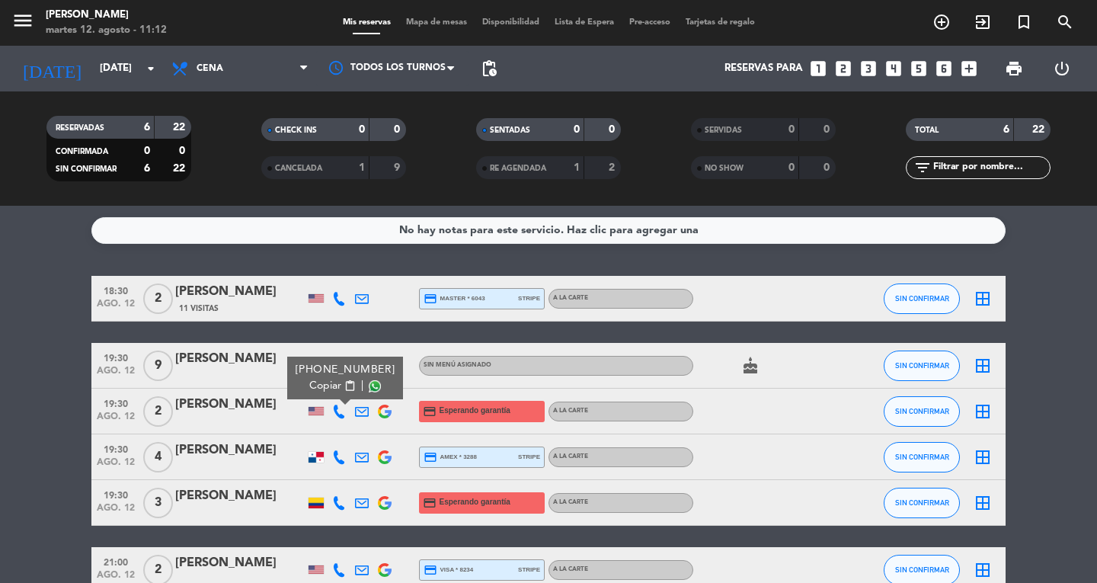
click at [261, 280] on div "18:30 [DATE] 2 [PERSON_NAME] 11 Visitas credit_card master * 6043 stripe A la c…" at bounding box center [548, 299] width 914 height 46
click at [342, 460] on icon at bounding box center [339, 457] width 14 height 14
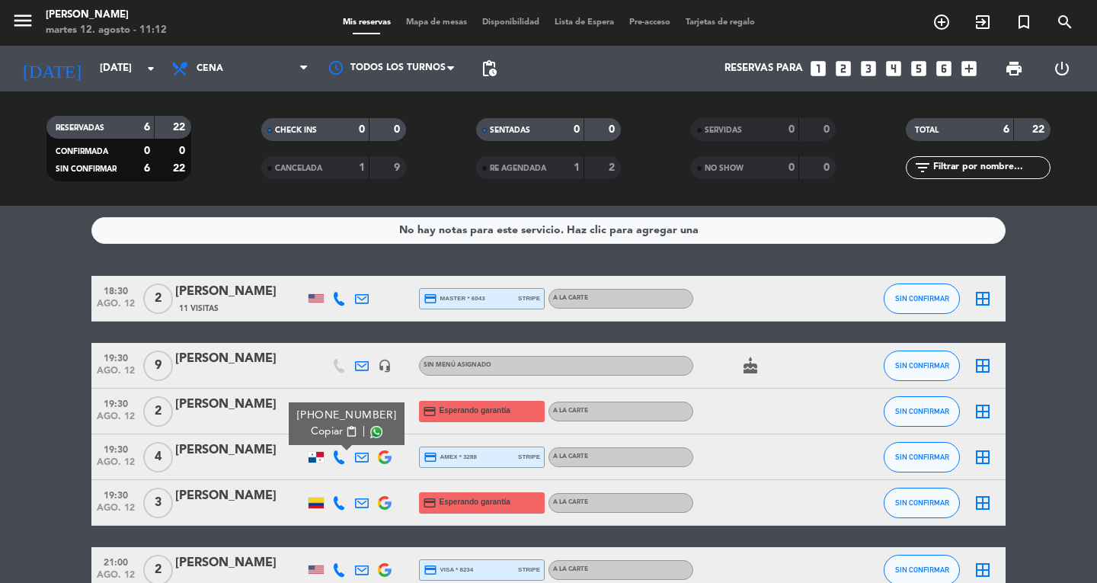
click at [336, 434] on button "Copiar content_paste" at bounding box center [334, 432] width 46 height 16
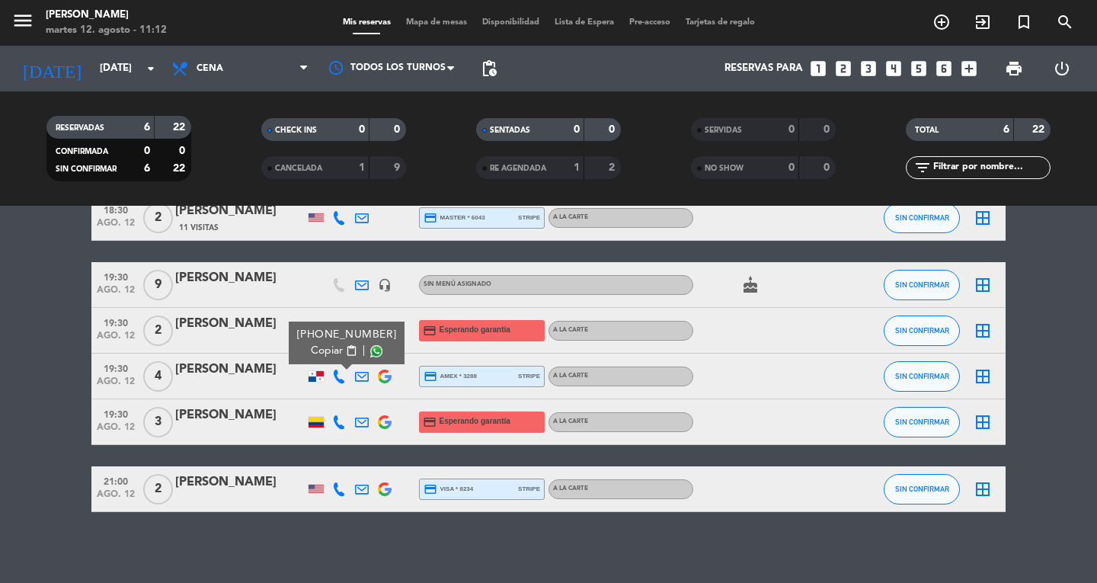
scroll to position [82, 0]
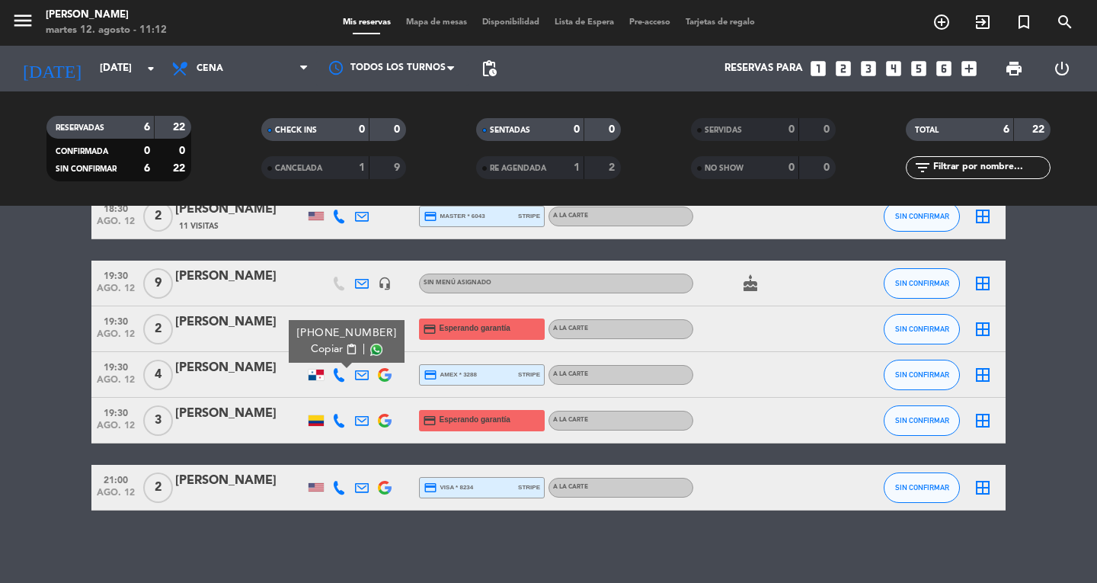
click at [338, 417] on icon at bounding box center [339, 421] width 14 height 14
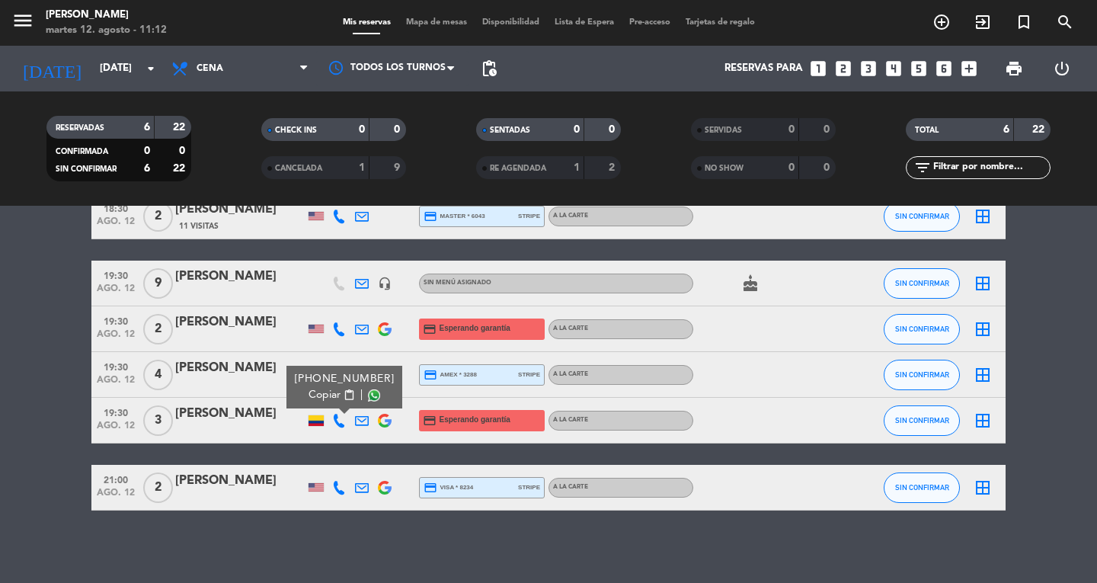
click at [335, 392] on button "Copiar content_paste" at bounding box center [332, 395] width 46 height 16
click at [59, 471] on bookings-row "18:30 [DATE] 2 [PERSON_NAME] 11 Visitas credit_card master * 6043 stripe A la c…" at bounding box center [548, 352] width 1097 height 317
click at [360, 421] on icon at bounding box center [362, 421] width 14 height 14
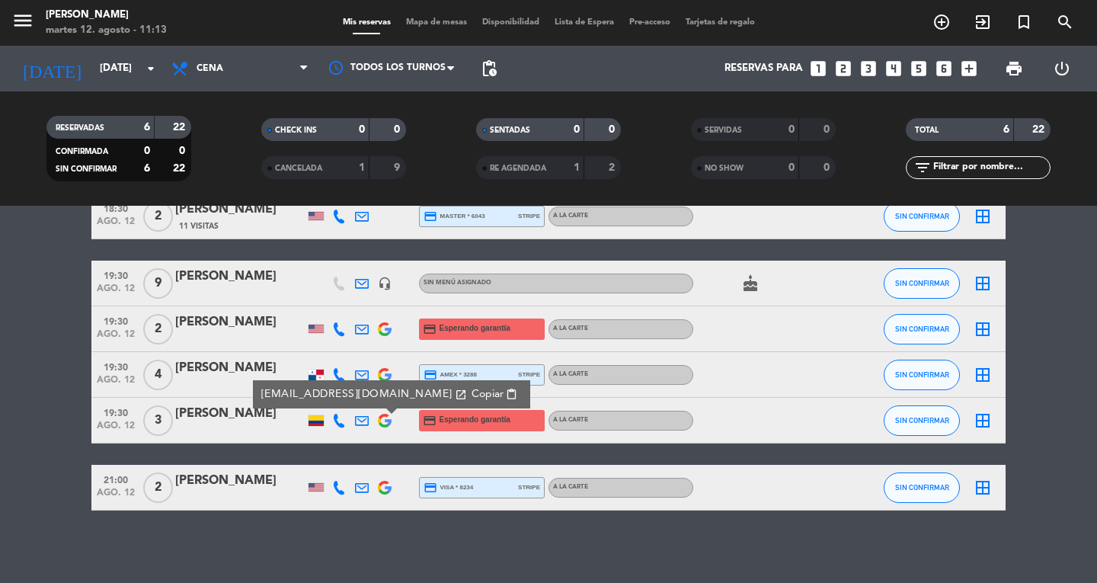
click at [472, 391] on span "Copiar" at bounding box center [488, 394] width 32 height 16
click at [340, 485] on icon at bounding box center [339, 488] width 14 height 14
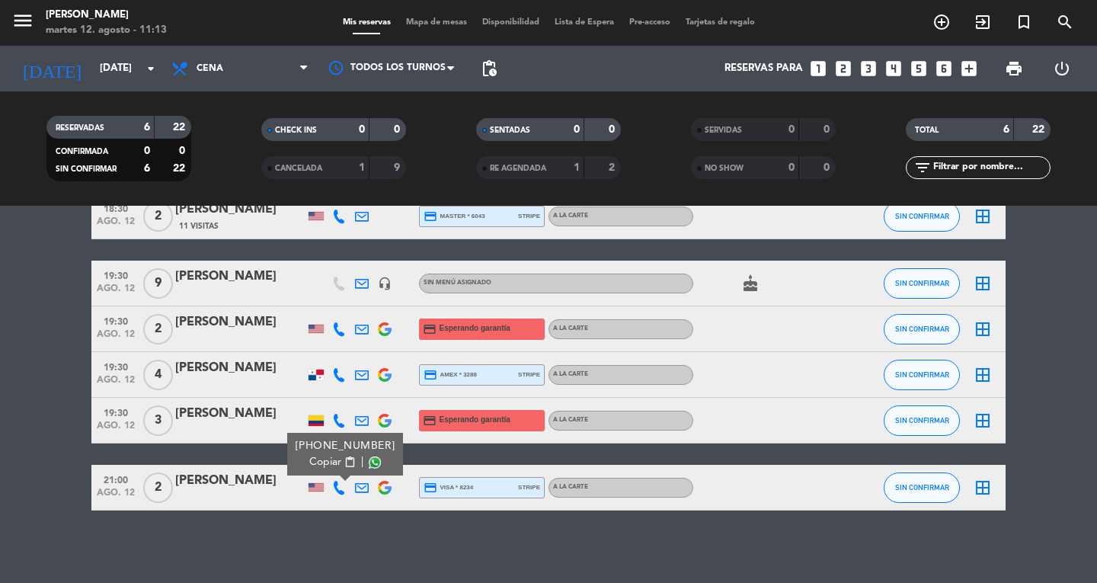
click at [340, 468] on button "Copiar content_paste" at bounding box center [332, 462] width 46 height 16
click at [46, 18] on div "[PERSON_NAME]" at bounding box center [106, 15] width 121 height 15
click at [40, 19] on span "menu" at bounding box center [28, 23] width 34 height 36
click at [27, 21] on icon "menu" at bounding box center [22, 20] width 23 height 23
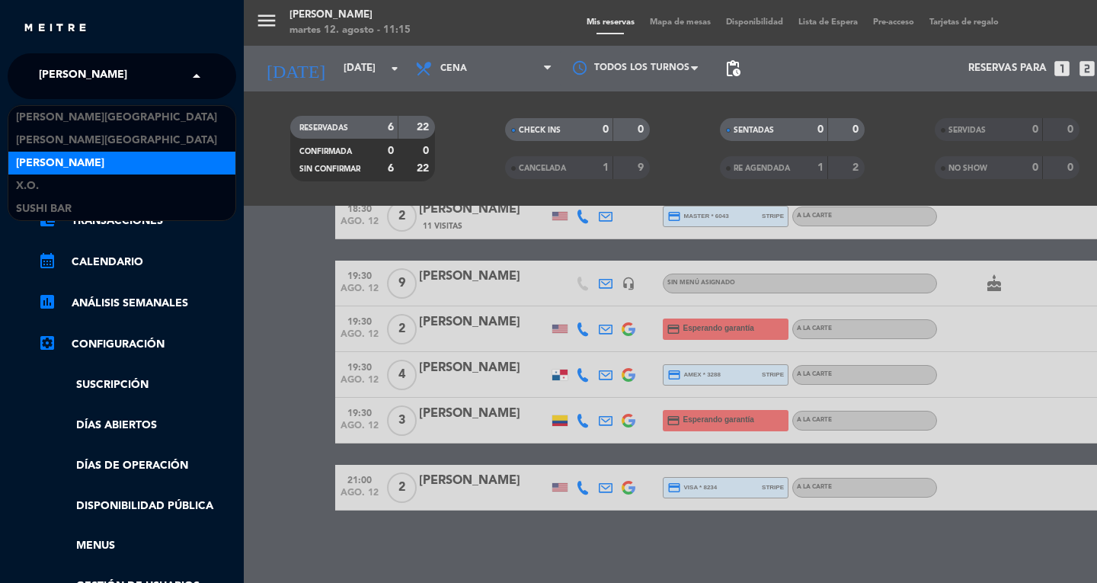
click at [84, 79] on span "[PERSON_NAME]" at bounding box center [83, 76] width 88 height 32
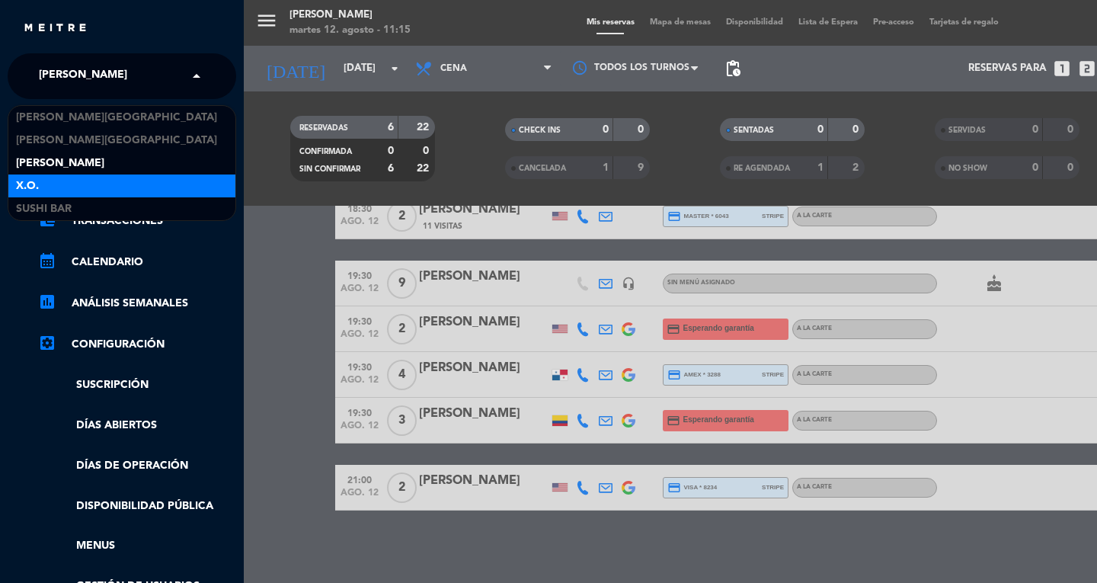
click at [70, 189] on div "X.O." at bounding box center [121, 186] width 227 height 23
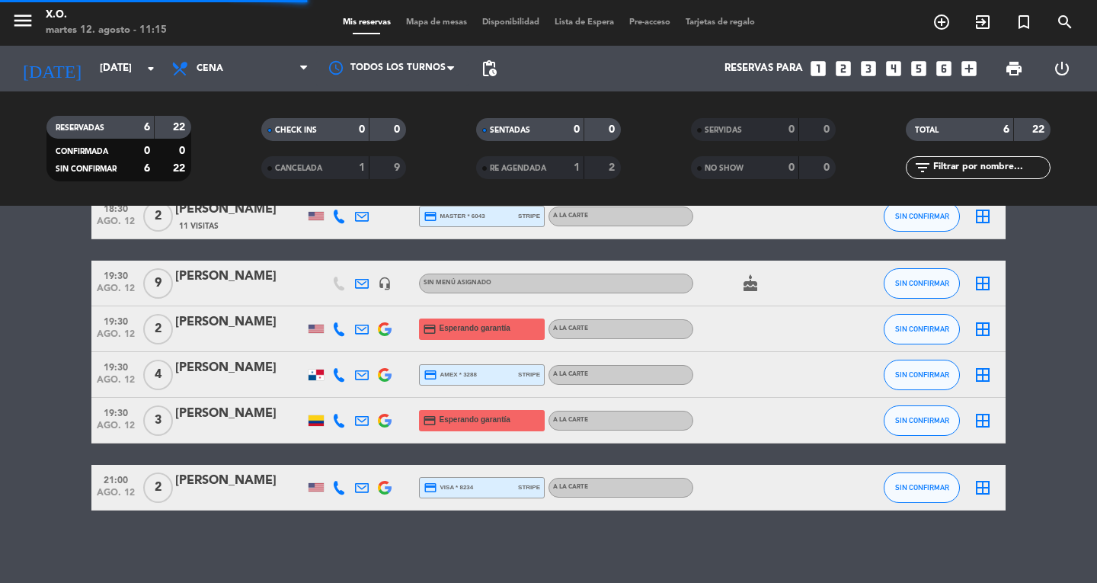
scroll to position [0, 0]
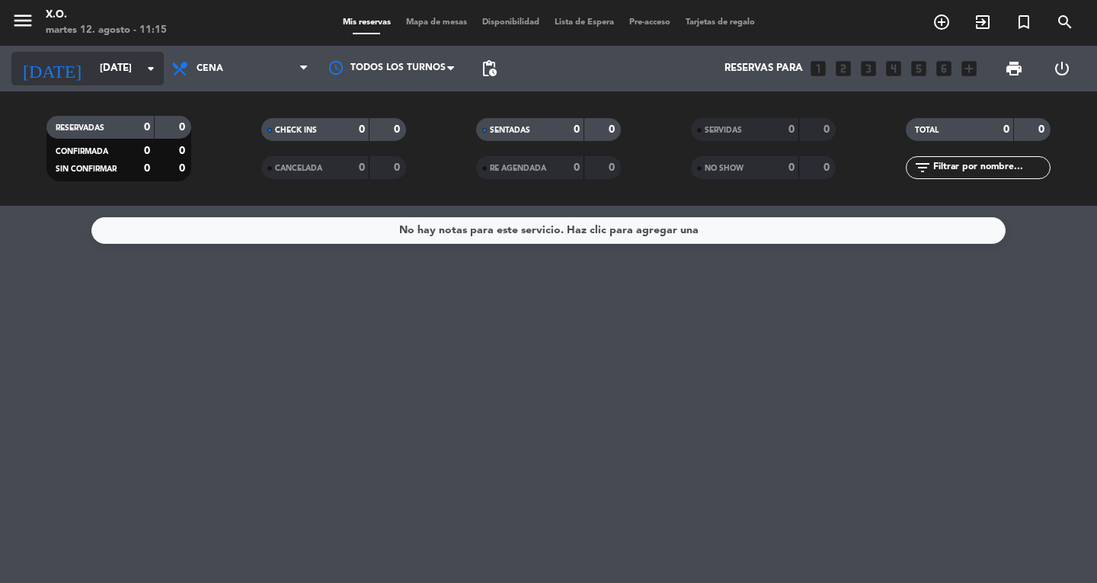
click at [143, 72] on icon "arrow_drop_down" at bounding box center [151, 68] width 18 height 18
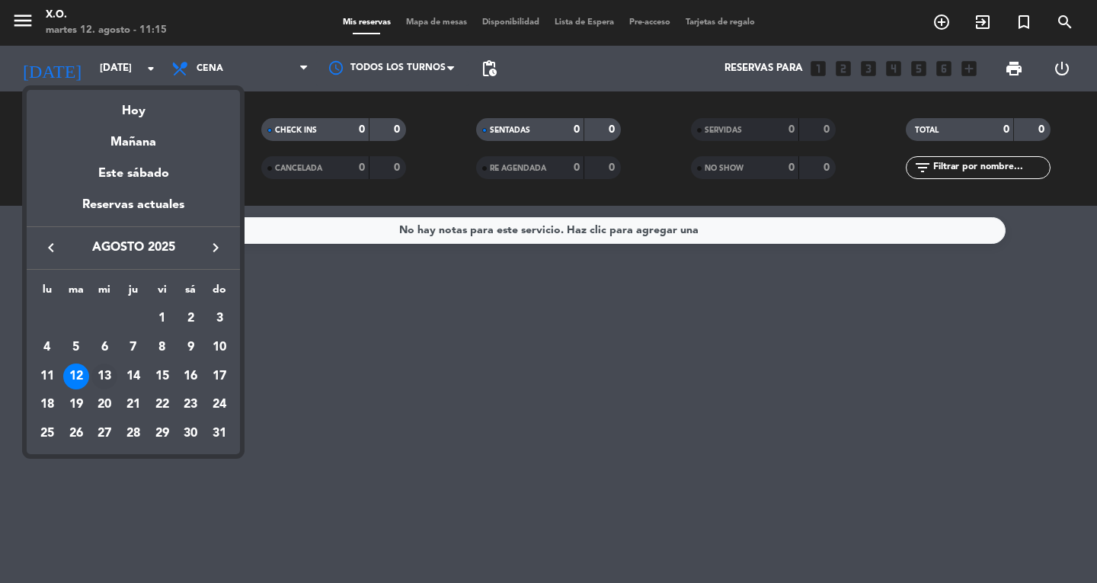
click at [106, 379] on div "13" at bounding box center [104, 376] width 26 height 26
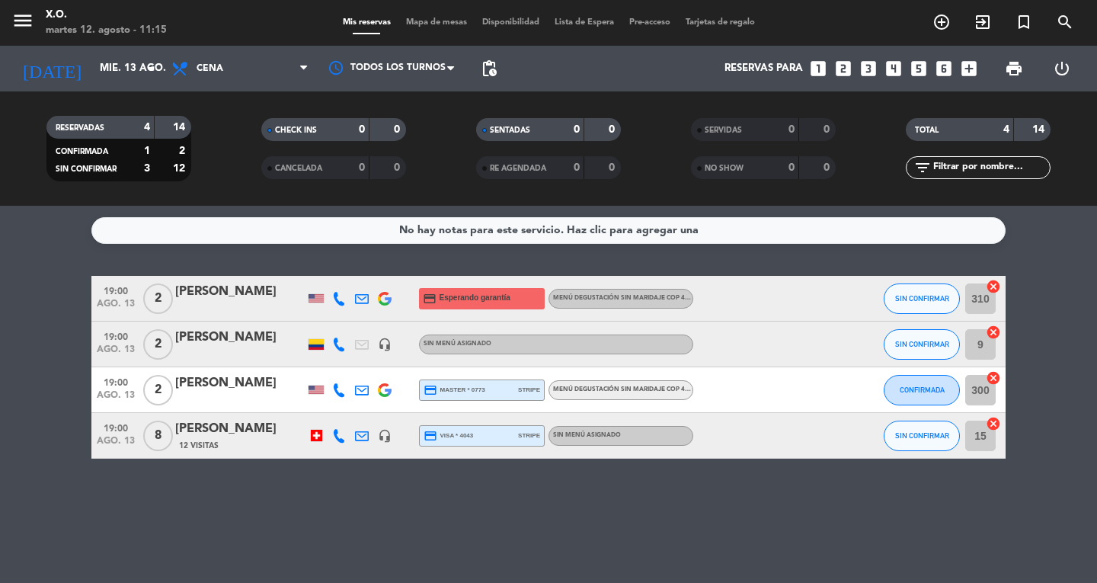
click at [123, 289] on span "19:00" at bounding box center [116, 290] width 38 height 18
click at [335, 298] on icon at bounding box center [339, 299] width 14 height 14
click at [344, 267] on span "content_paste" at bounding box center [349, 272] width 11 height 11
click at [153, 509] on div "No hay notas para este servicio. Haz clic para agregar una 19:00 [DATE] 2 [PERS…" at bounding box center [548, 394] width 1097 height 377
click at [237, 264] on div "No hay notas para este servicio. Haz clic para agregar una 19:00 [DATE] 2 [PERS…" at bounding box center [548, 394] width 1097 height 377
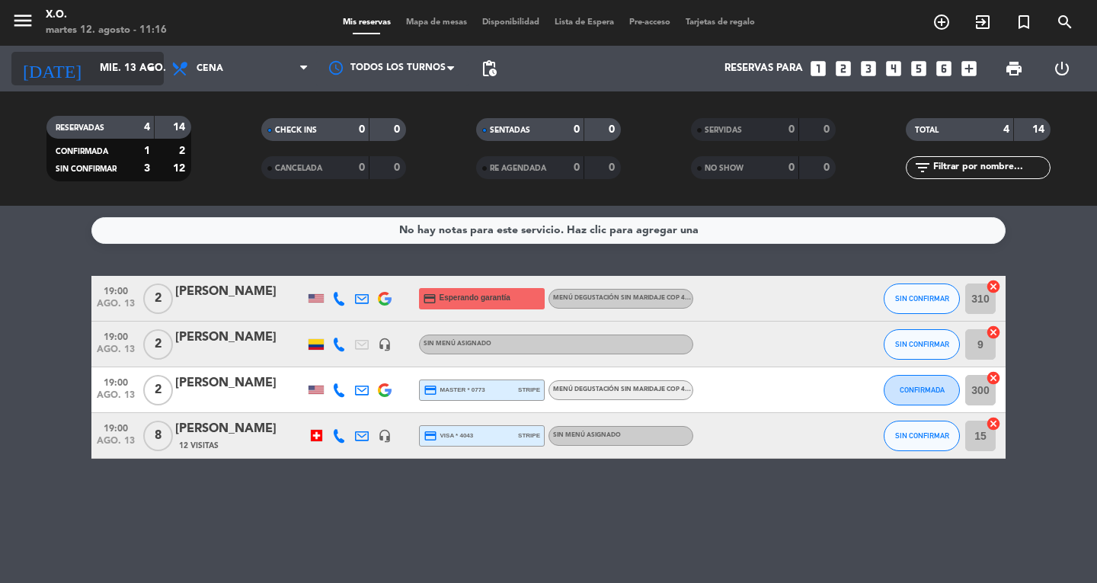
click at [103, 68] on input "mié. 13 ago." at bounding box center [159, 68] width 134 height 27
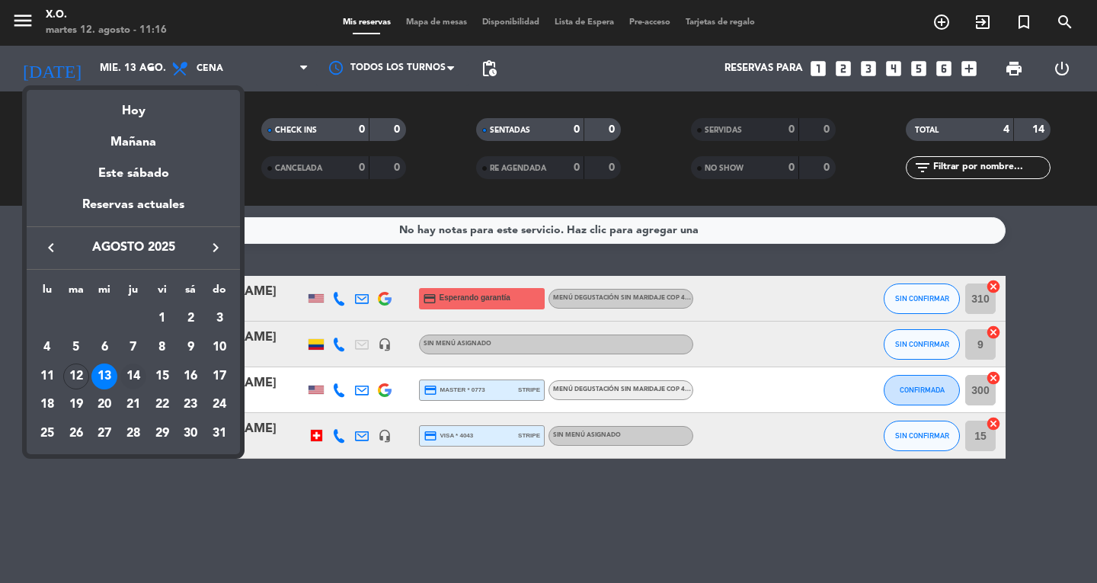
click at [132, 372] on div "14" at bounding box center [133, 376] width 26 height 26
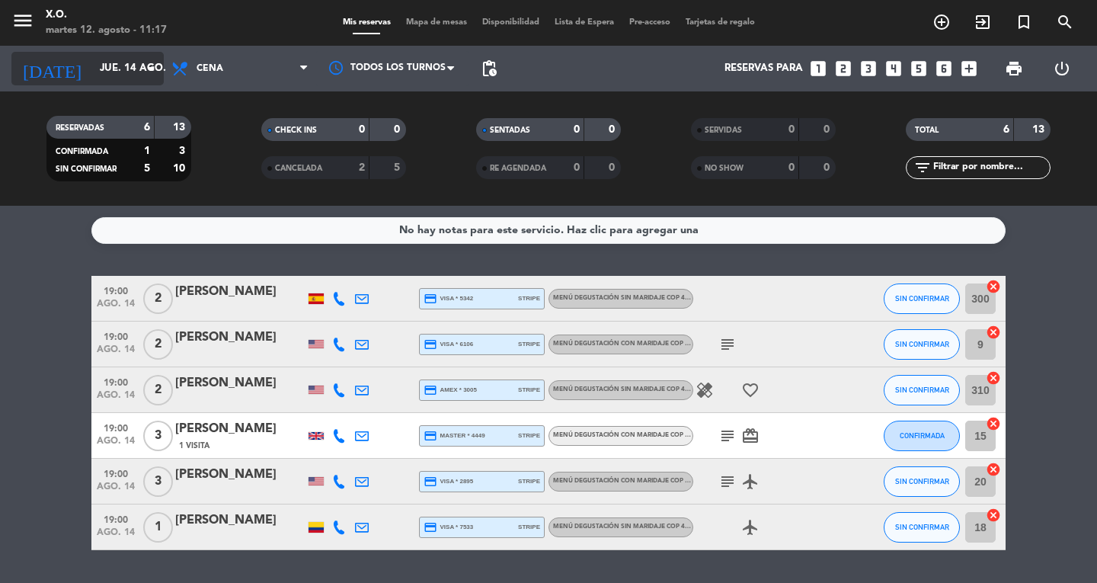
click at [137, 54] on div "[DATE] [DATE] arrow_drop_down" at bounding box center [87, 69] width 152 height 34
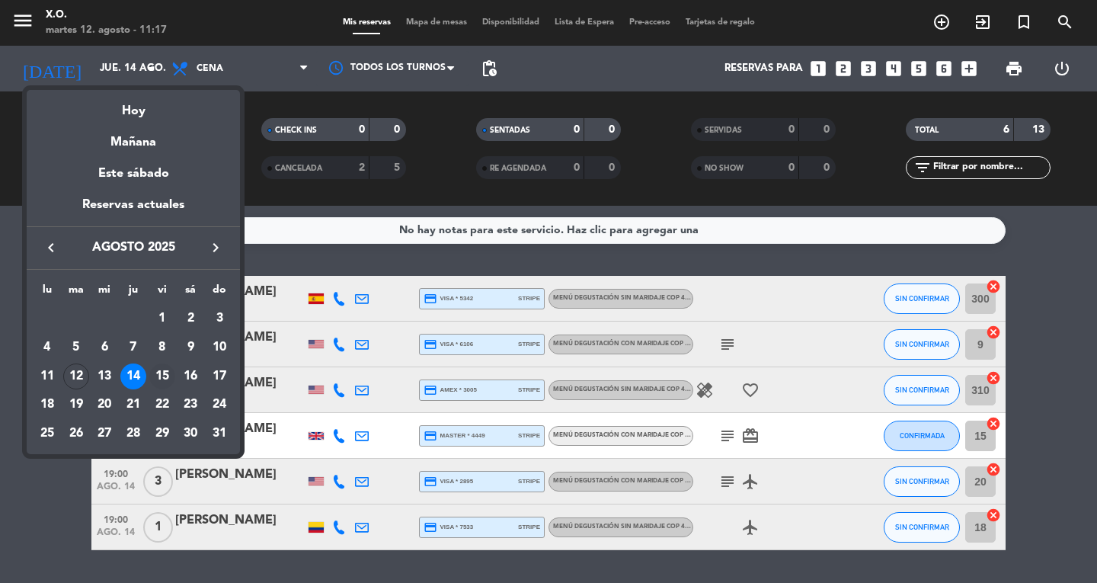
click at [160, 376] on div "15" at bounding box center [162, 376] width 26 height 26
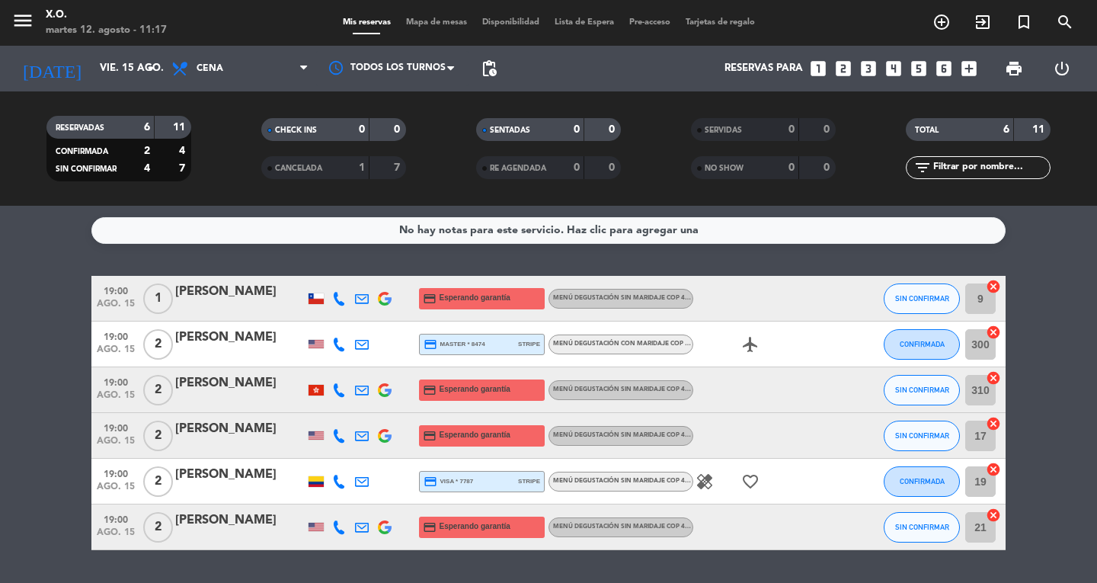
click at [120, 281] on span "19:00" at bounding box center [116, 290] width 38 height 18
click at [115, 385] on span "19:00" at bounding box center [116, 382] width 38 height 18
click at [117, 434] on span "19:00" at bounding box center [116, 427] width 38 height 18
click at [113, 525] on span "19:00" at bounding box center [116, 519] width 38 height 18
click at [340, 525] on icon at bounding box center [339, 527] width 14 height 14
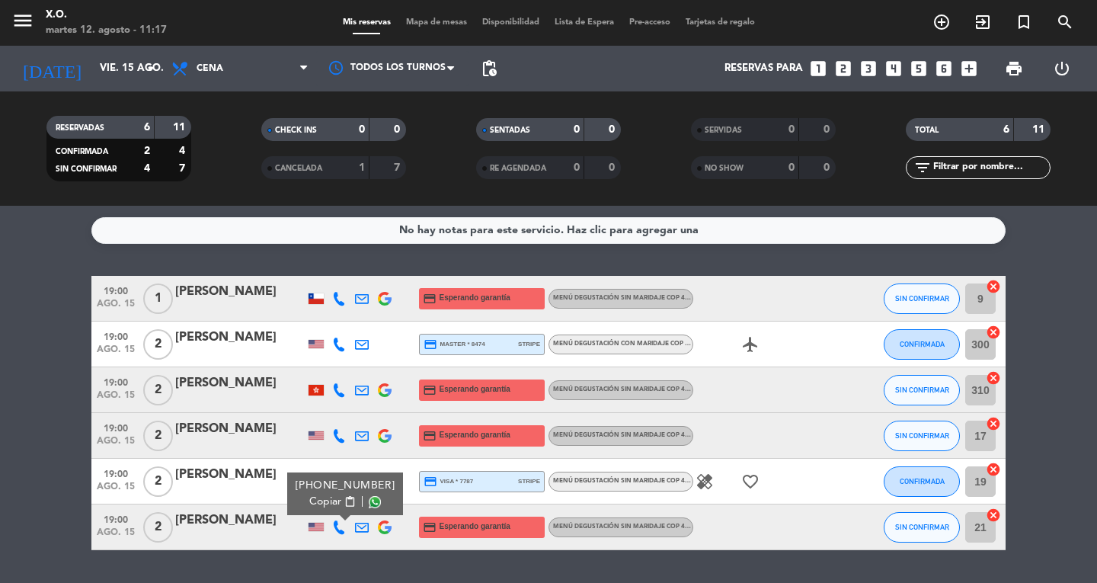
click at [328, 498] on span "Copiar" at bounding box center [325, 502] width 32 height 16
click at [56, 363] on bookings-row "19:00 [DATE] 1 [PERSON_NAME] credit_card Esperando garantía Menú degustación si…" at bounding box center [548, 413] width 1097 height 274
click at [56, 337] on bookings-row "19:00 [DATE] 1 [PERSON_NAME] credit_card Esperando garantía Menú degustación si…" at bounding box center [548, 413] width 1097 height 274
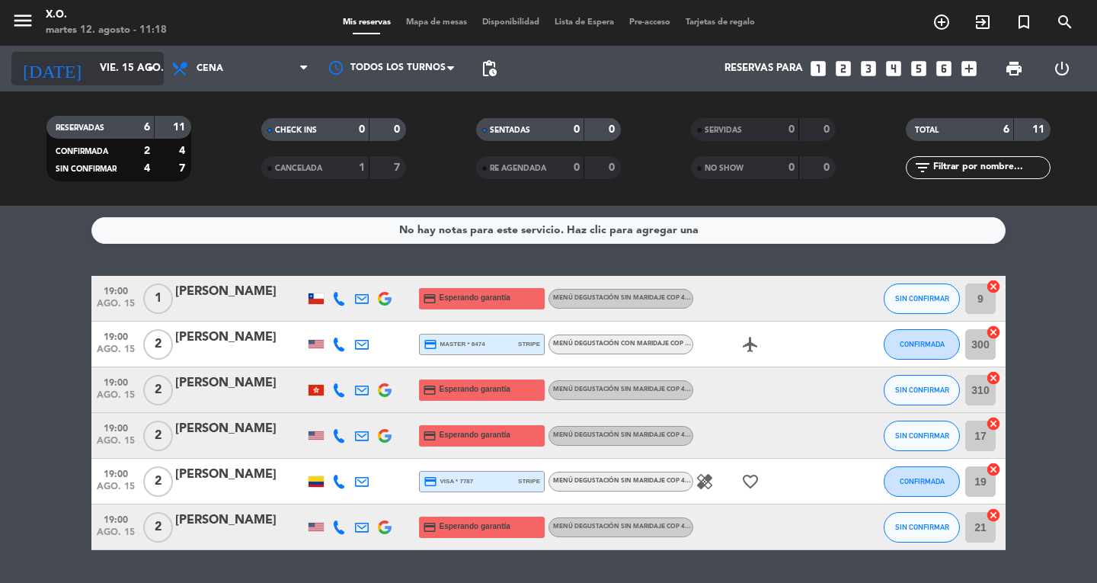
click at [100, 72] on input "vie. 15 ago." at bounding box center [159, 68] width 134 height 27
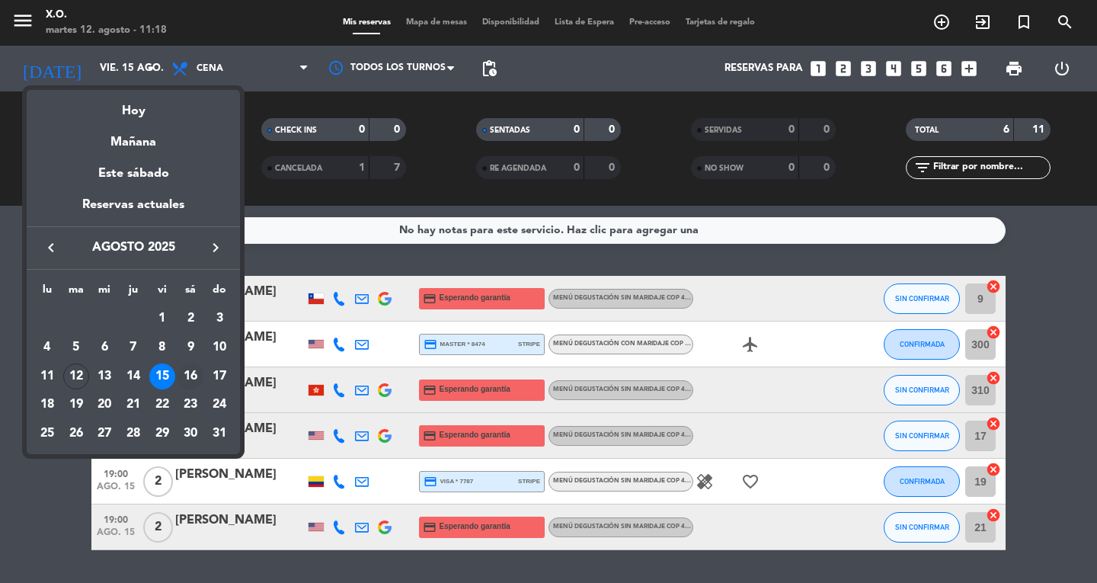
click at [187, 370] on div "16" at bounding box center [191, 376] width 26 height 26
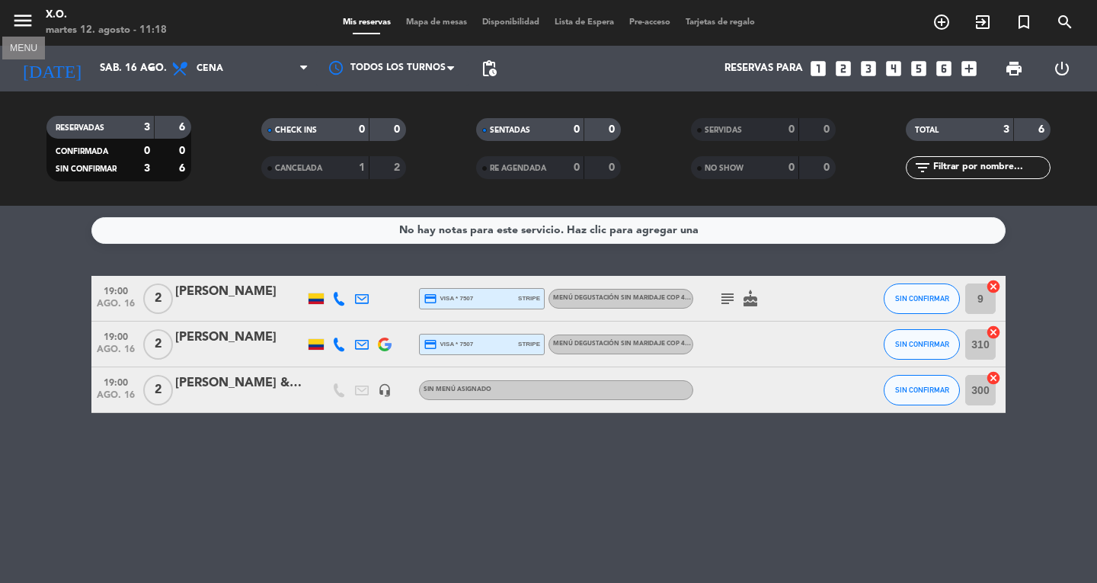
click at [37, 34] on span "menu MENU" at bounding box center [28, 23] width 34 height 36
click at [24, 23] on icon "menu" at bounding box center [22, 20] width 23 height 23
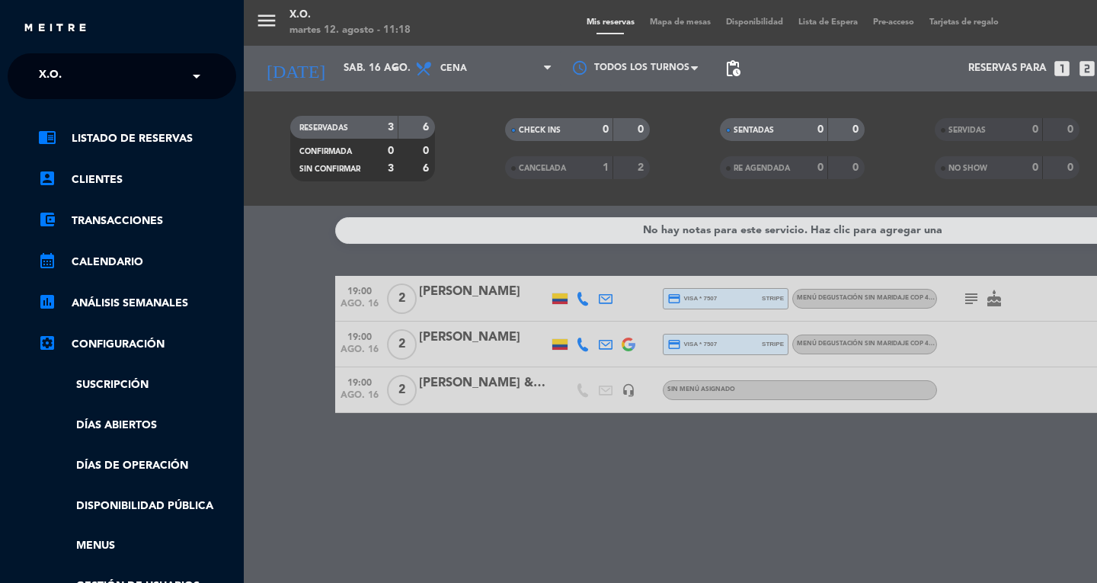
click at [47, 50] on div "close × X.O. × chrome_reader_mode Listado de Reservas account_box Clientes acco…" at bounding box center [122, 291] width 244 height 583
click at [47, 56] on ng-select "× X.O. ×" at bounding box center [122, 76] width 229 height 46
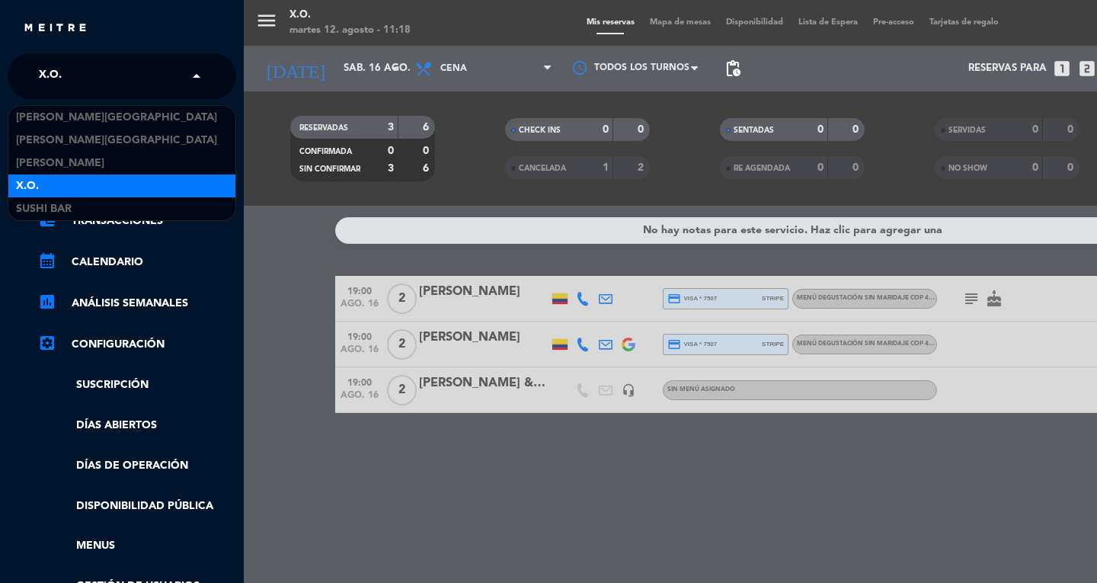
click at [55, 69] on span "X.O." at bounding box center [50, 76] width 23 height 32
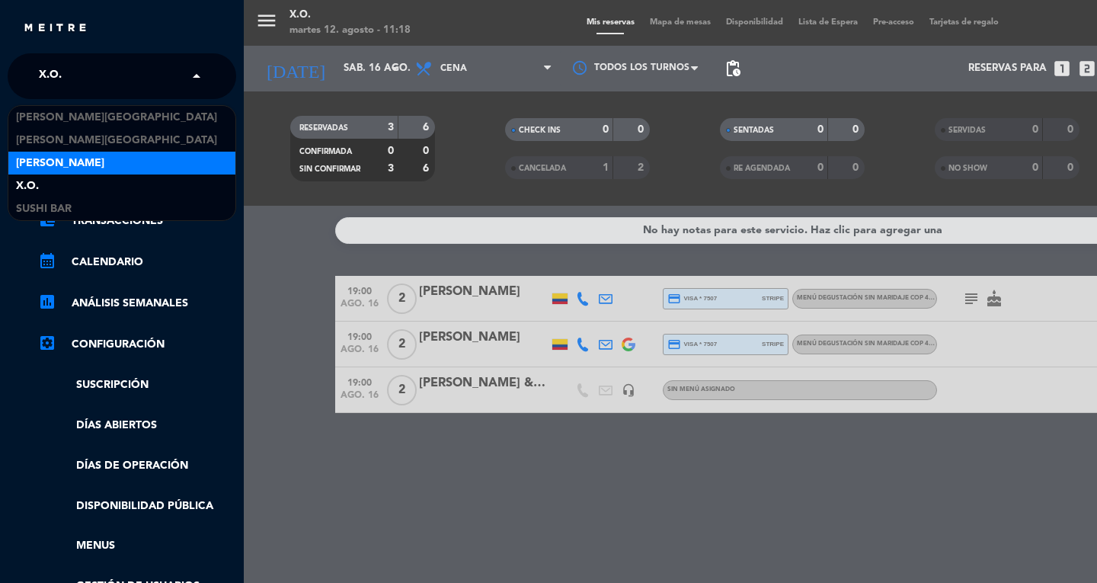
click at [69, 161] on span "[PERSON_NAME]" at bounding box center [60, 164] width 88 height 18
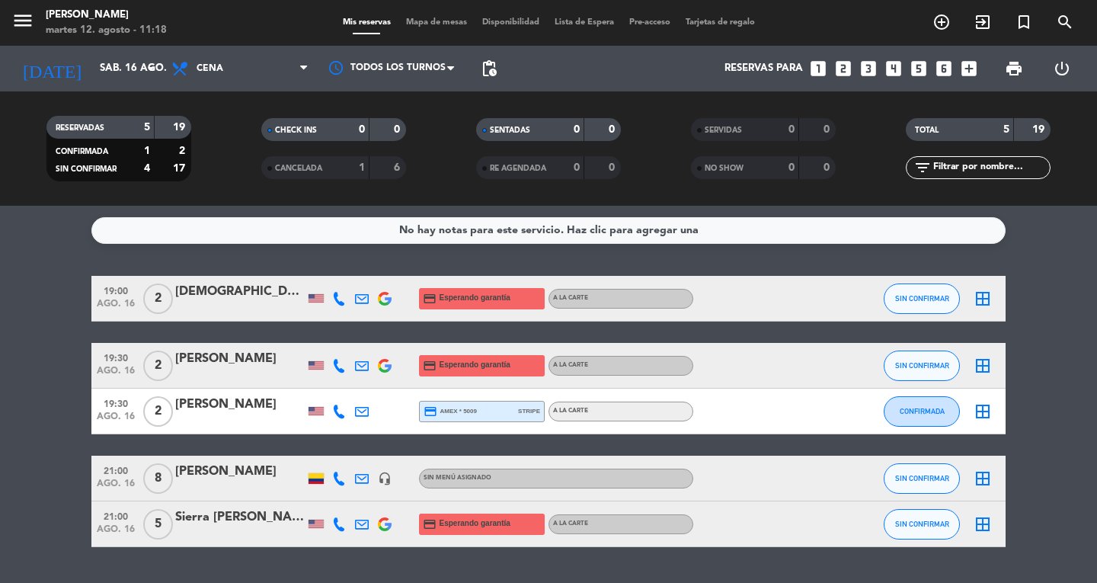
click at [151, 285] on span "2" at bounding box center [158, 298] width 30 height 30
click at [120, 287] on span "19:00" at bounding box center [116, 290] width 38 height 18
click at [120, 361] on span "19:30" at bounding box center [116, 357] width 38 height 18
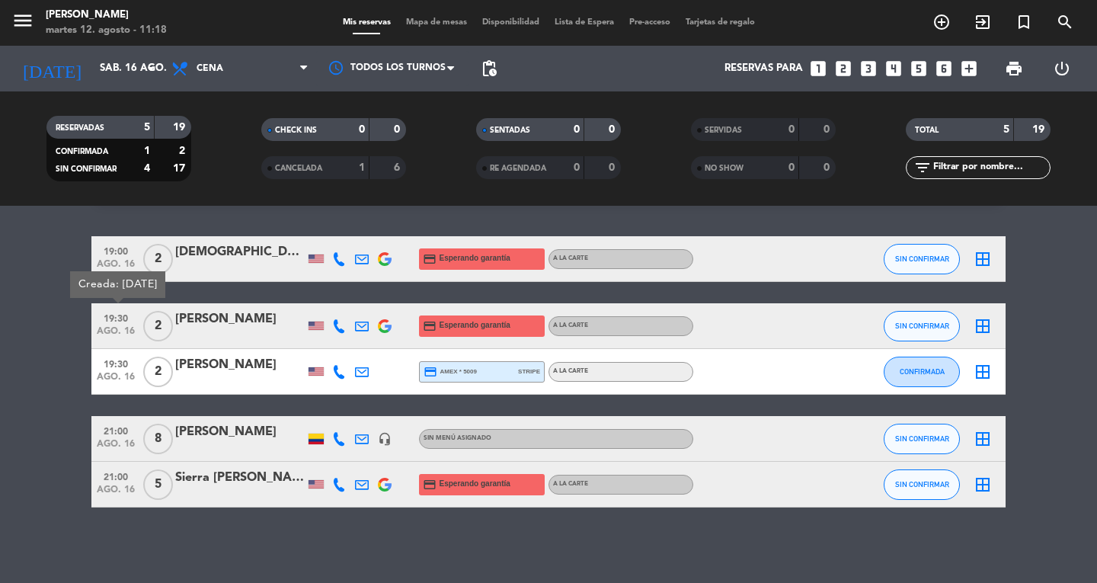
click at [113, 476] on span "21:00" at bounding box center [116, 476] width 38 height 18
click at [381, 441] on icon "headset_mic" at bounding box center [385, 439] width 14 height 14
click at [105, 428] on span "21:00" at bounding box center [116, 430] width 38 height 18
click at [335, 435] on icon at bounding box center [339, 439] width 14 height 14
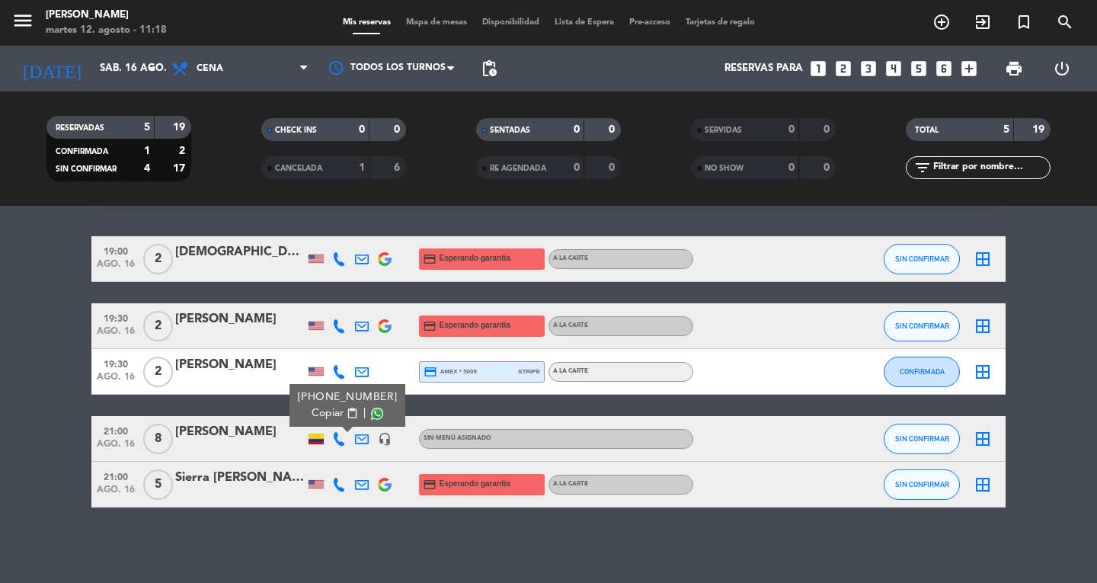
click at [347, 413] on span "content_paste" at bounding box center [352, 413] width 11 height 11
click at [59, 387] on bookings-row "19:00 [DATE] 2 [PERSON_NAME] credit_card Esperando garantía A la carte SIN CONF…" at bounding box center [548, 371] width 1097 height 271
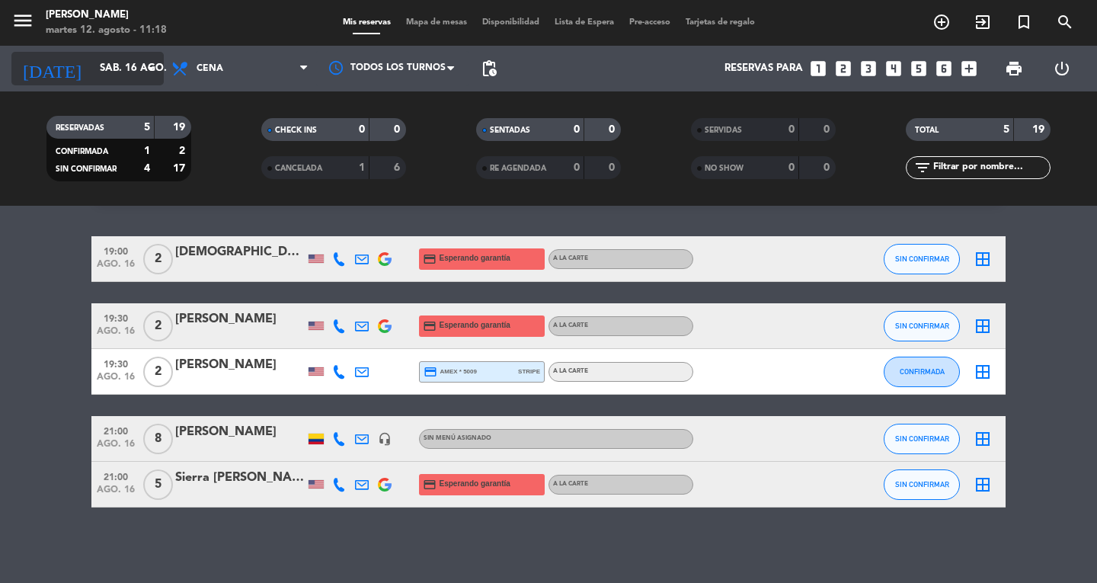
click at [116, 56] on input "sáb. 16 ago." at bounding box center [159, 68] width 134 height 27
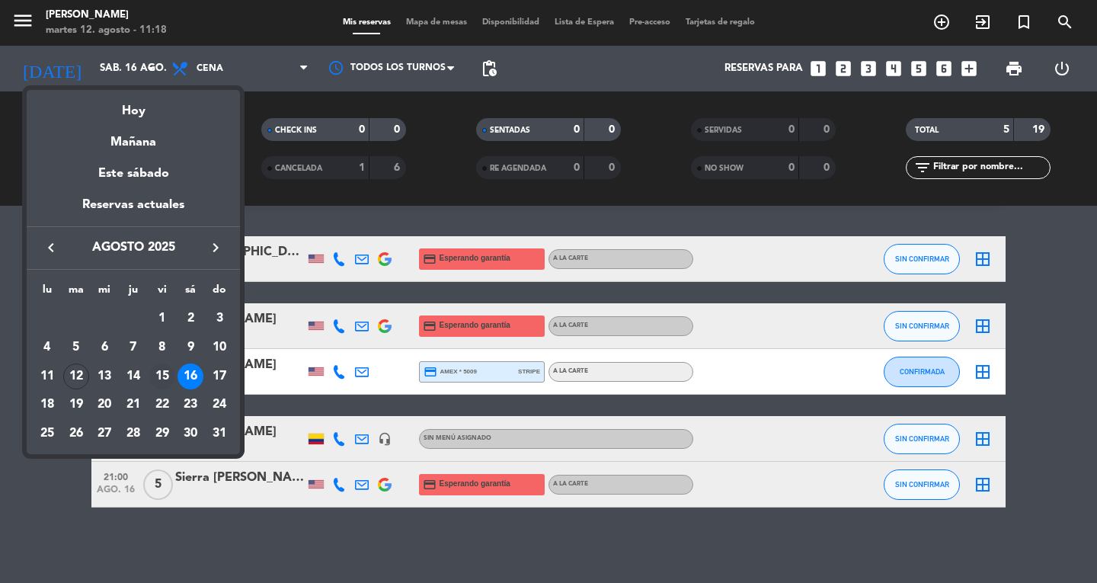
click at [165, 370] on div "15" at bounding box center [162, 376] width 26 height 26
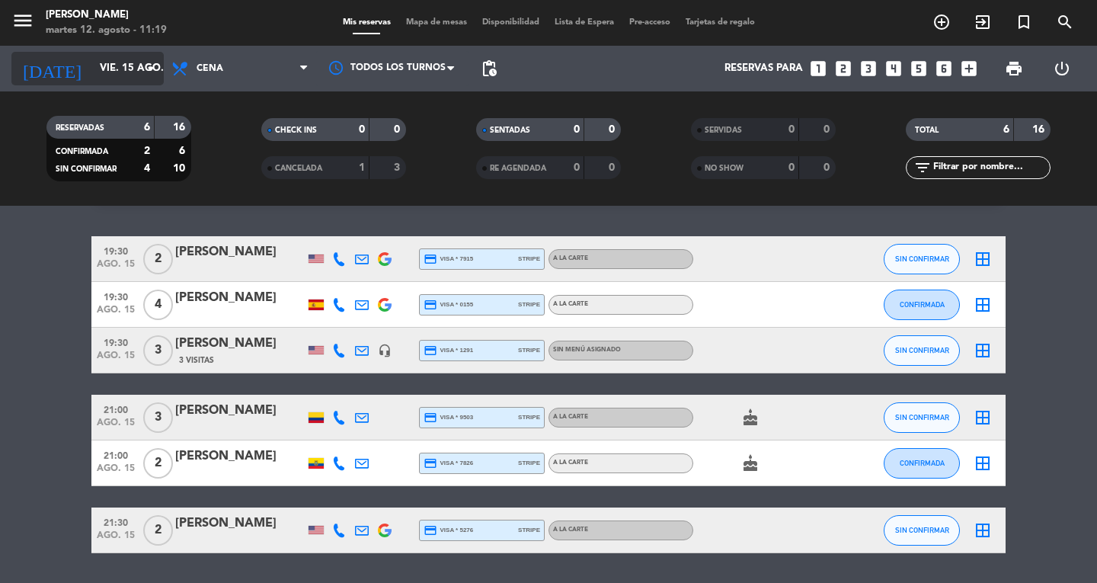
click at [92, 69] on input "vie. 15 ago." at bounding box center [159, 68] width 134 height 27
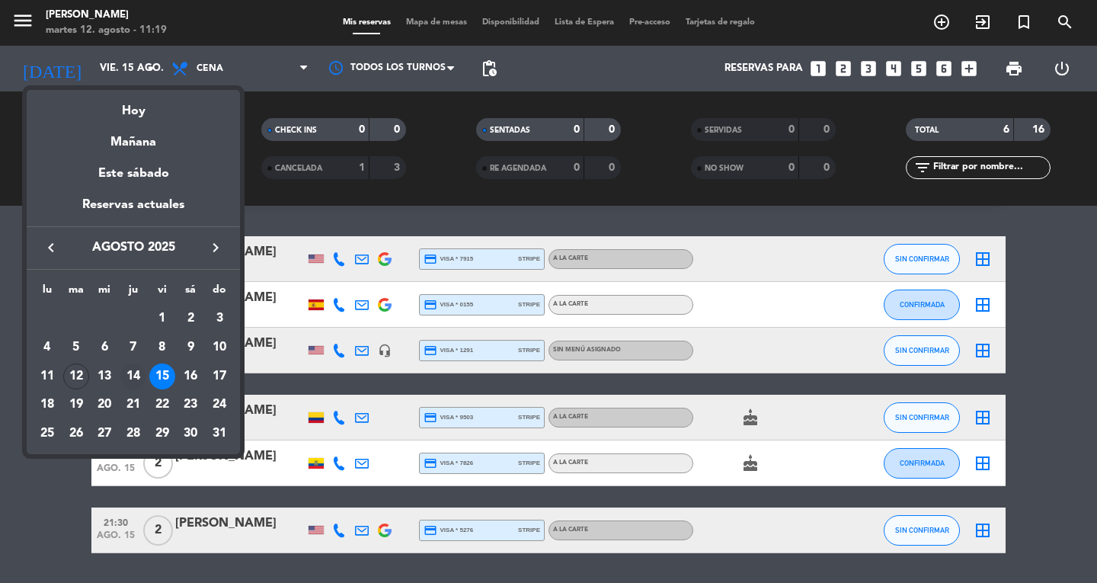
click at [131, 369] on div "14" at bounding box center [133, 376] width 26 height 26
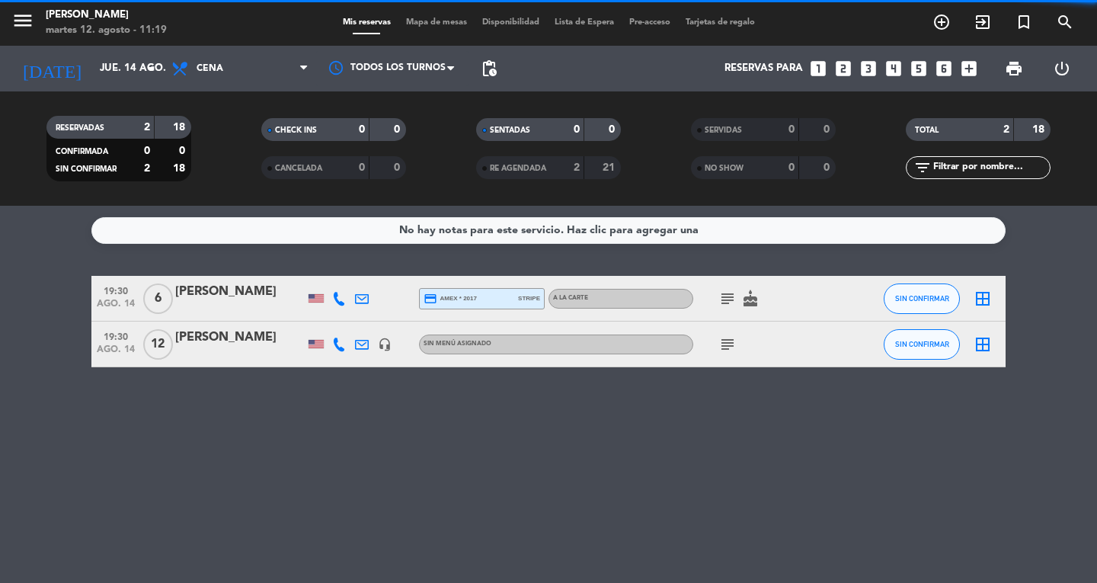
scroll to position [0, 0]
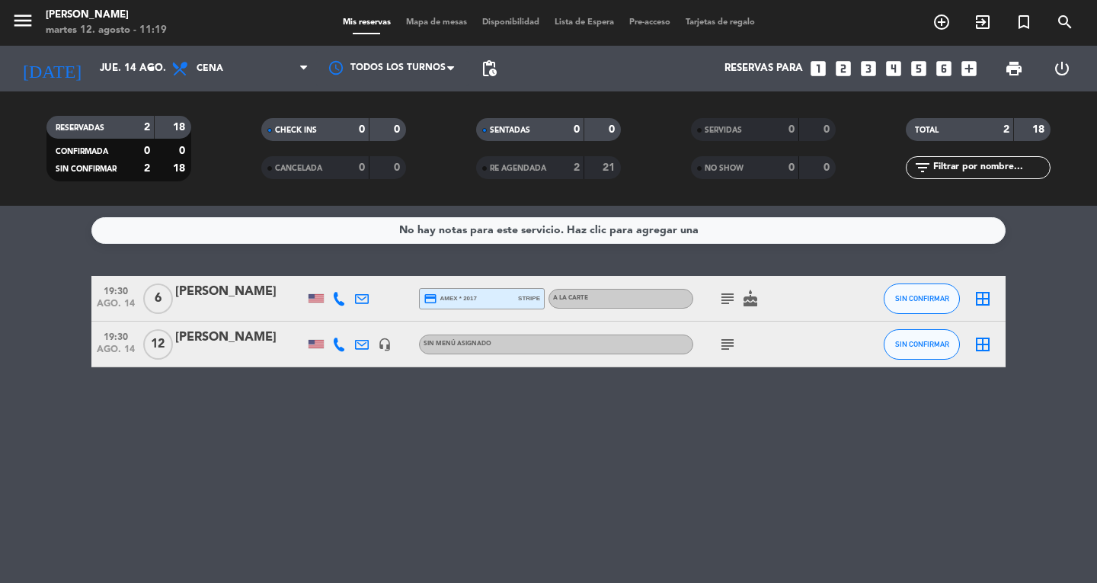
click at [729, 346] on icon "subject" at bounding box center [728, 344] width 18 height 18
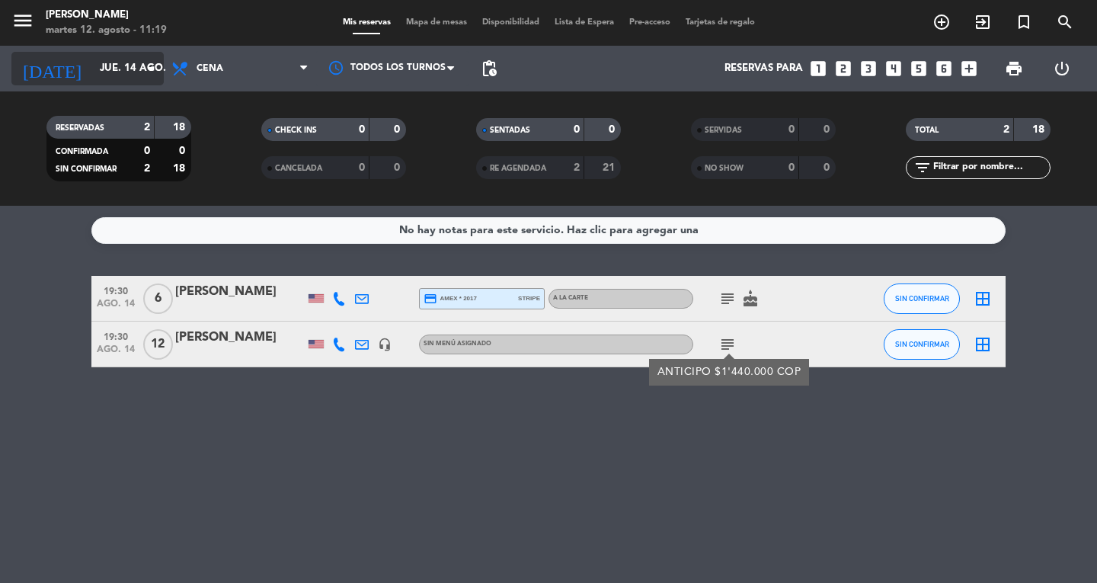
click at [107, 70] on input "jue. 14 ago." at bounding box center [159, 68] width 134 height 27
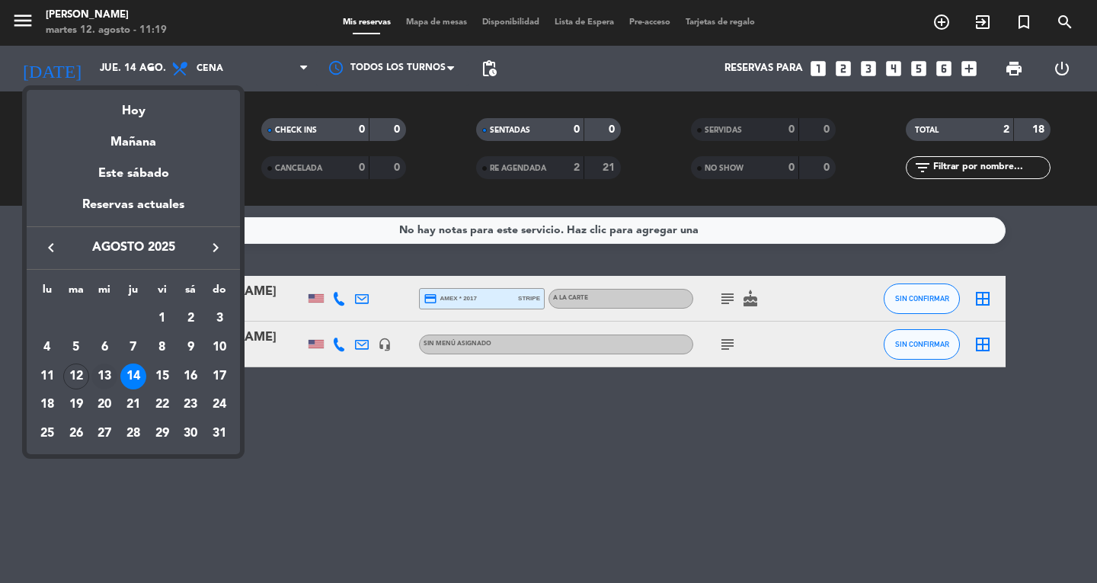
click at [91, 370] on td "13" at bounding box center [104, 376] width 29 height 29
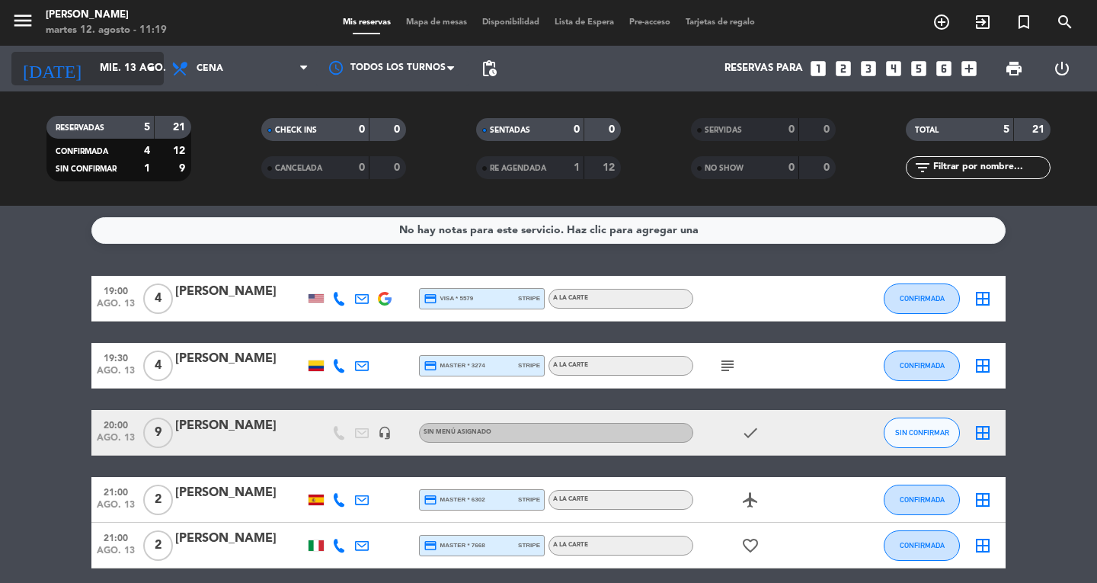
click at [114, 72] on input "mié. 13 ago." at bounding box center [159, 68] width 134 height 27
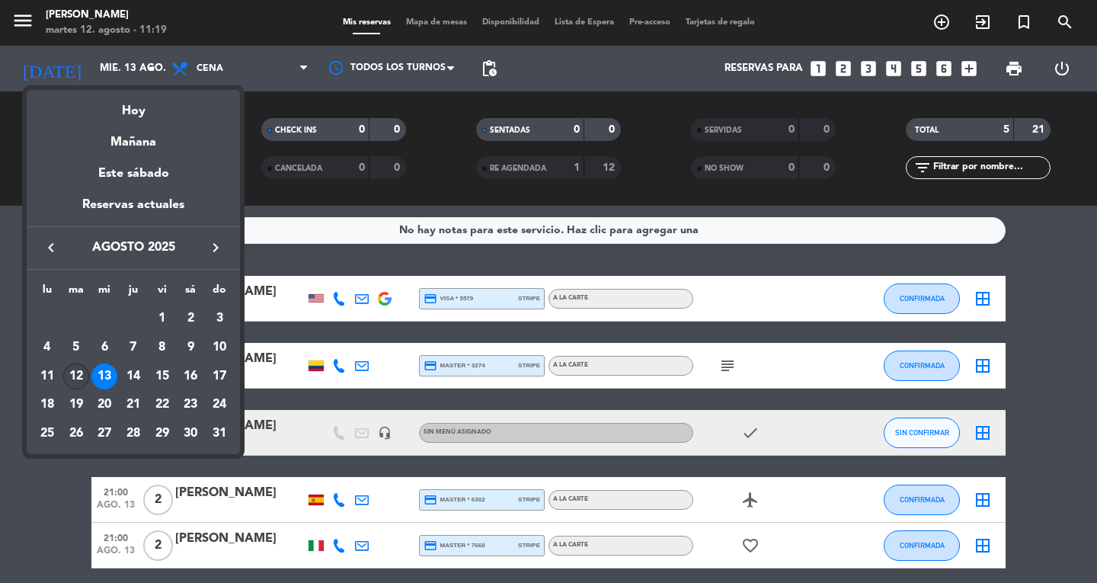
click at [76, 386] on div "12" at bounding box center [76, 376] width 26 height 26
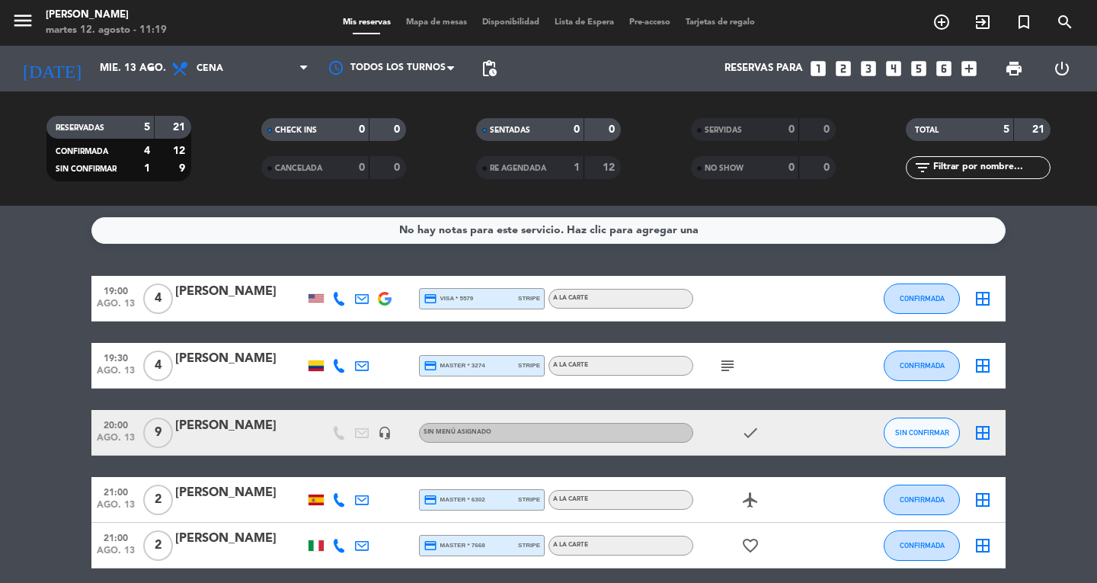
type input "[DATE]"
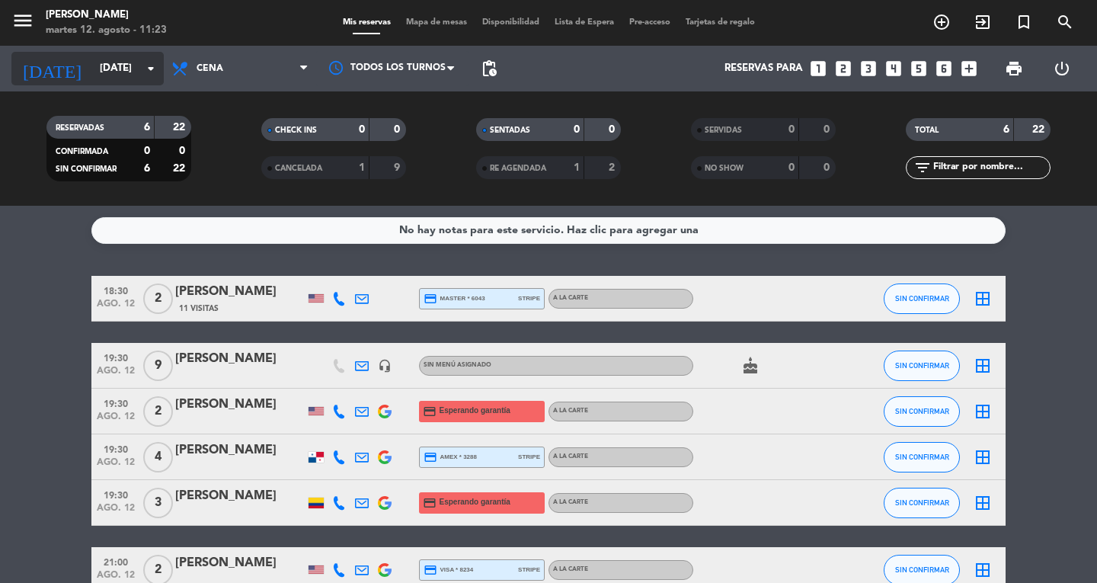
click at [104, 67] on input "[DATE]" at bounding box center [159, 68] width 134 height 27
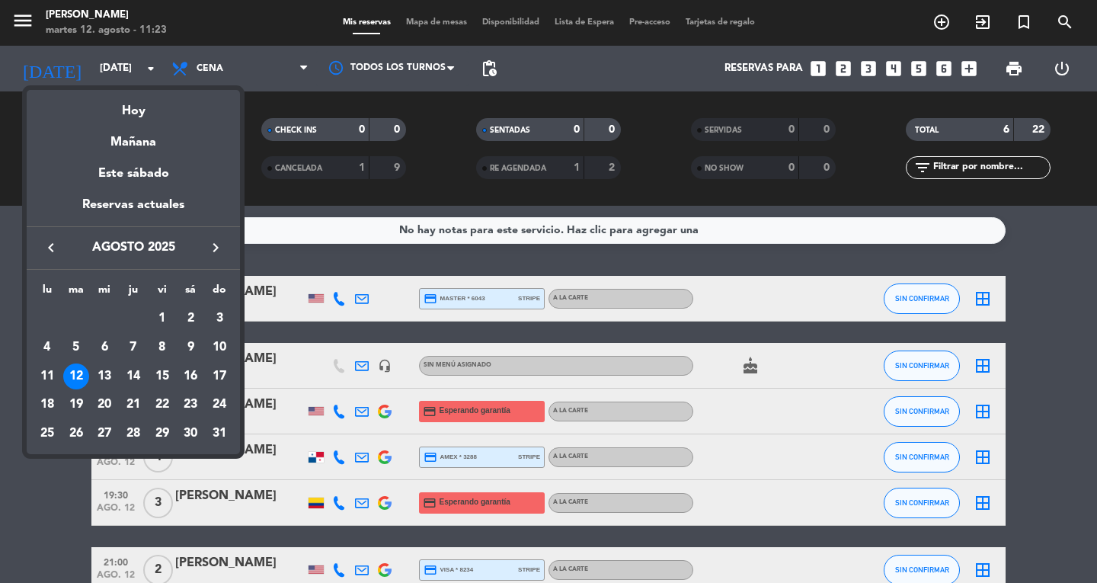
click at [213, 250] on icon "keyboard_arrow_right" at bounding box center [216, 248] width 18 height 18
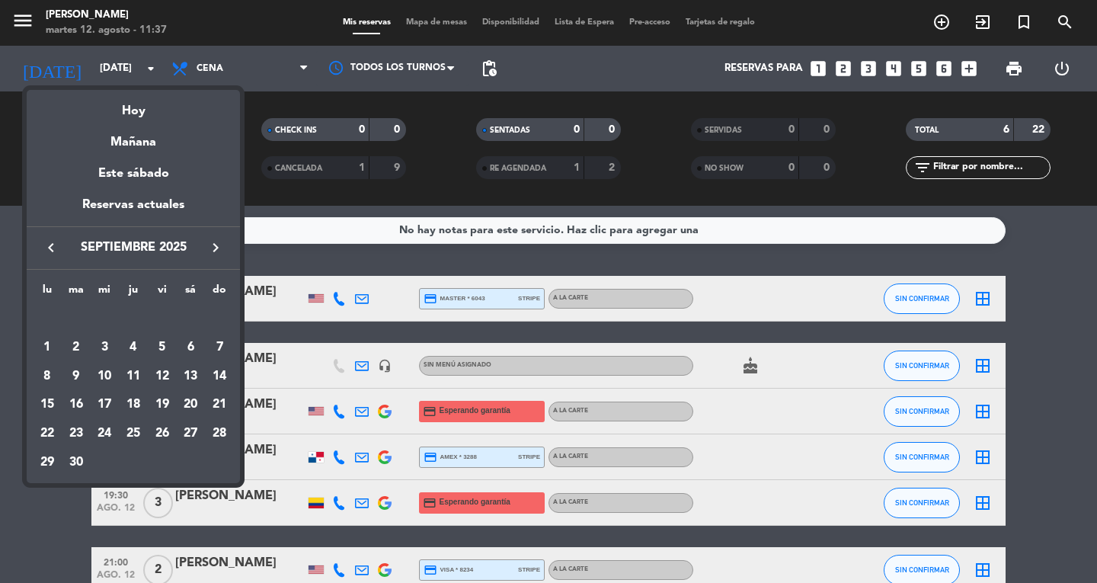
click at [233, 30] on div at bounding box center [548, 291] width 1097 height 583
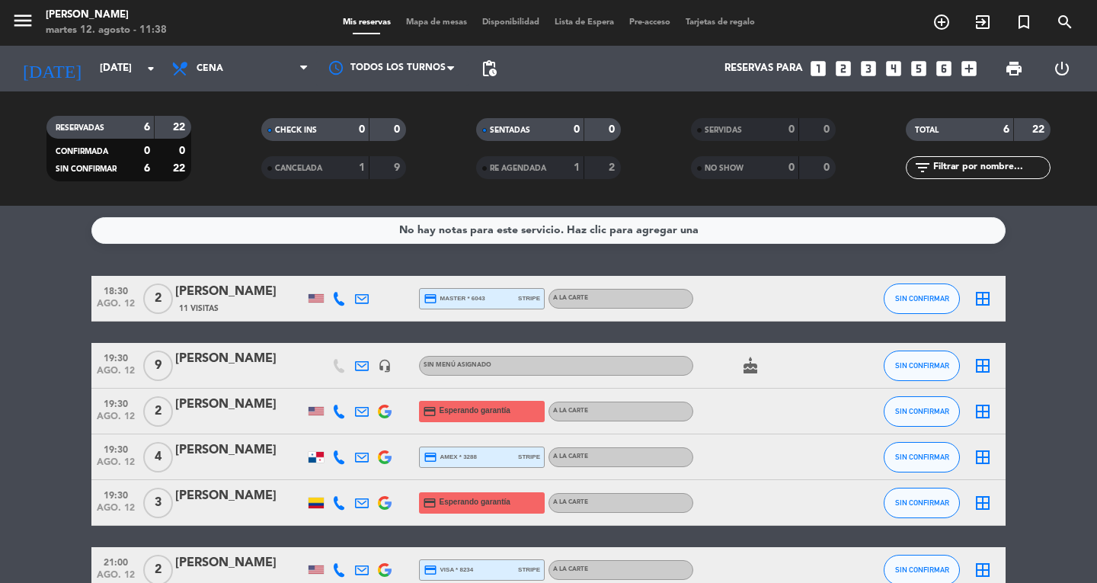
click at [444, 21] on span "Mapa de mesas" at bounding box center [437, 22] width 76 height 8
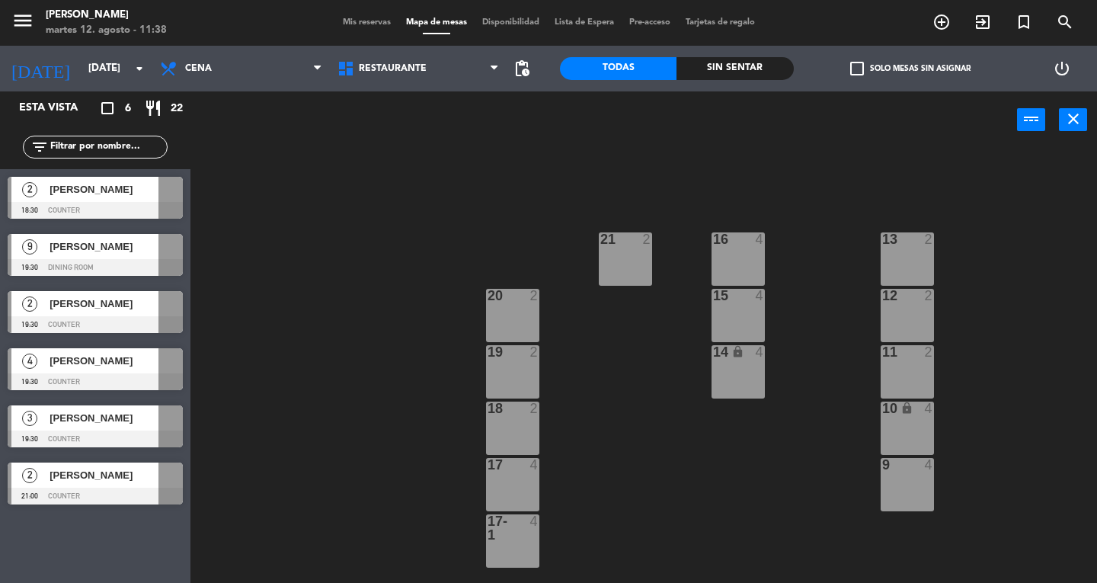
click at [71, 215] on div at bounding box center [95, 210] width 175 height 17
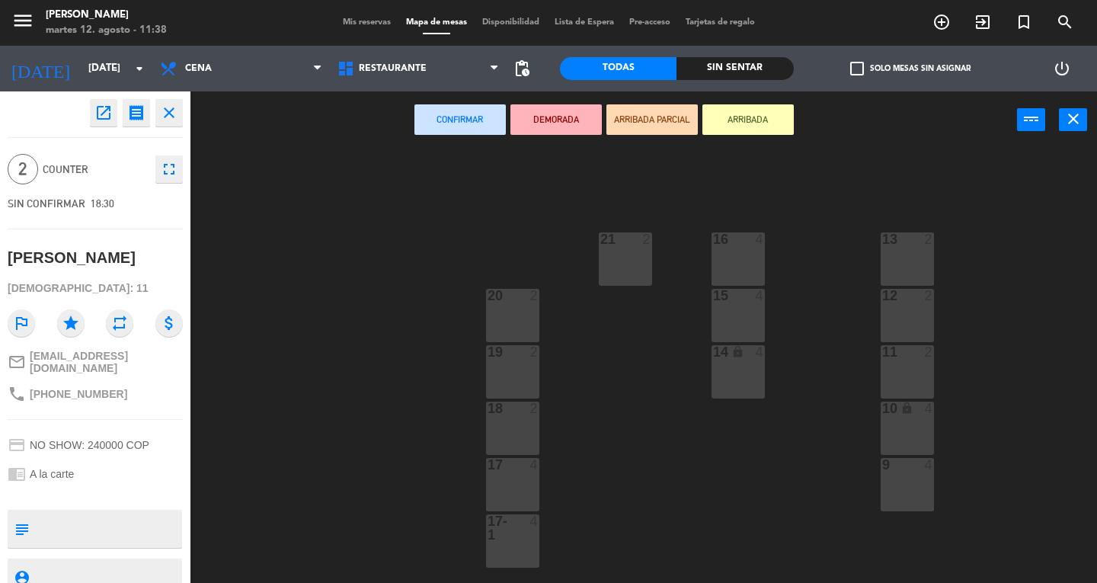
click at [893, 258] on div "13 2" at bounding box center [907, 258] width 53 height 53
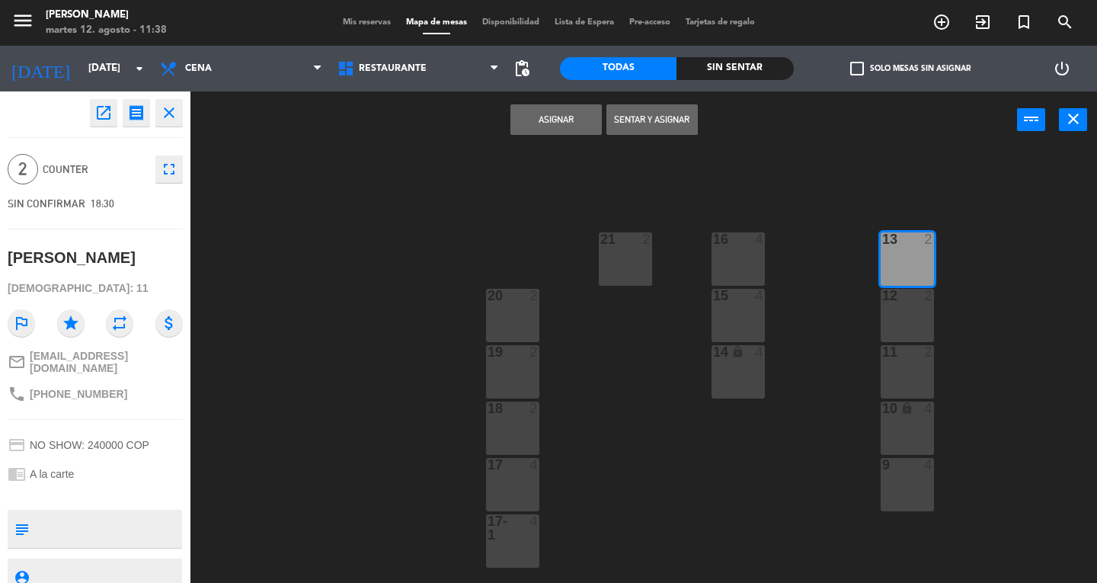
click at [536, 123] on button "Asignar" at bounding box center [556, 119] width 91 height 30
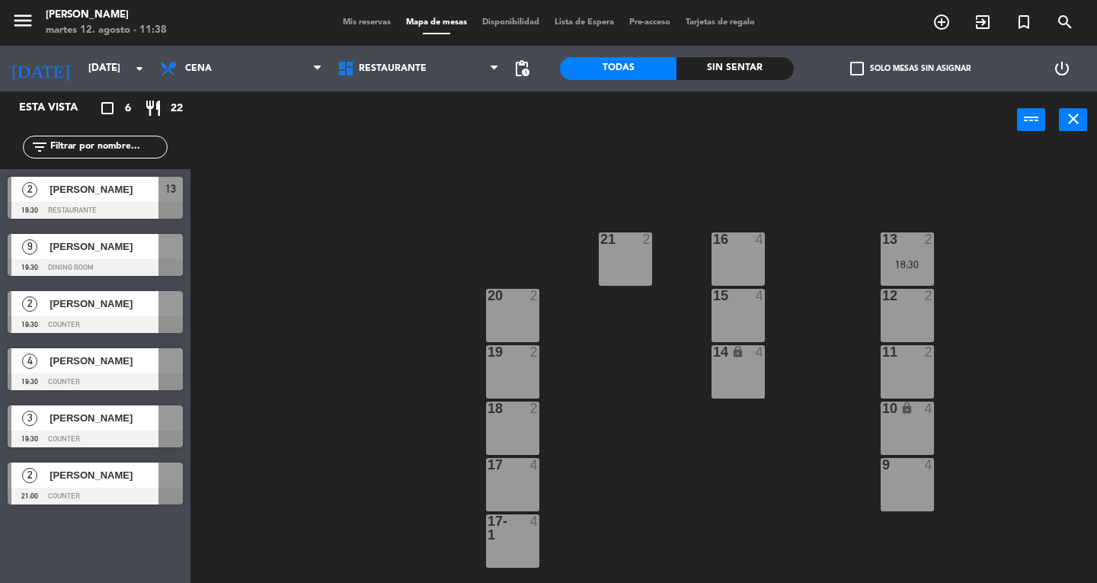
click at [102, 251] on span "[PERSON_NAME]" at bounding box center [104, 247] width 109 height 16
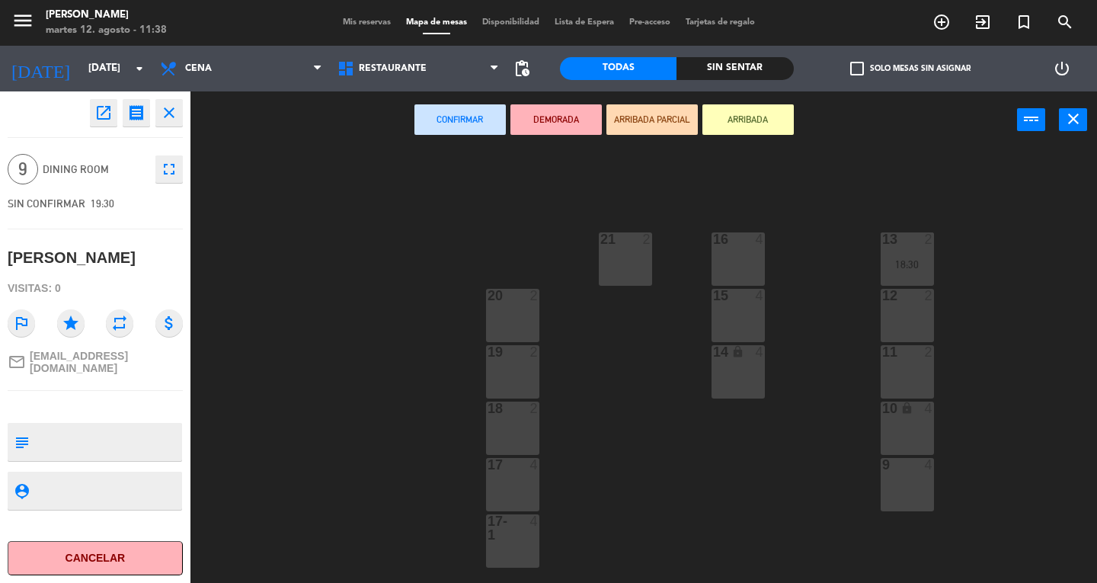
click at [897, 428] on div "10 lock 4" at bounding box center [907, 428] width 53 height 53
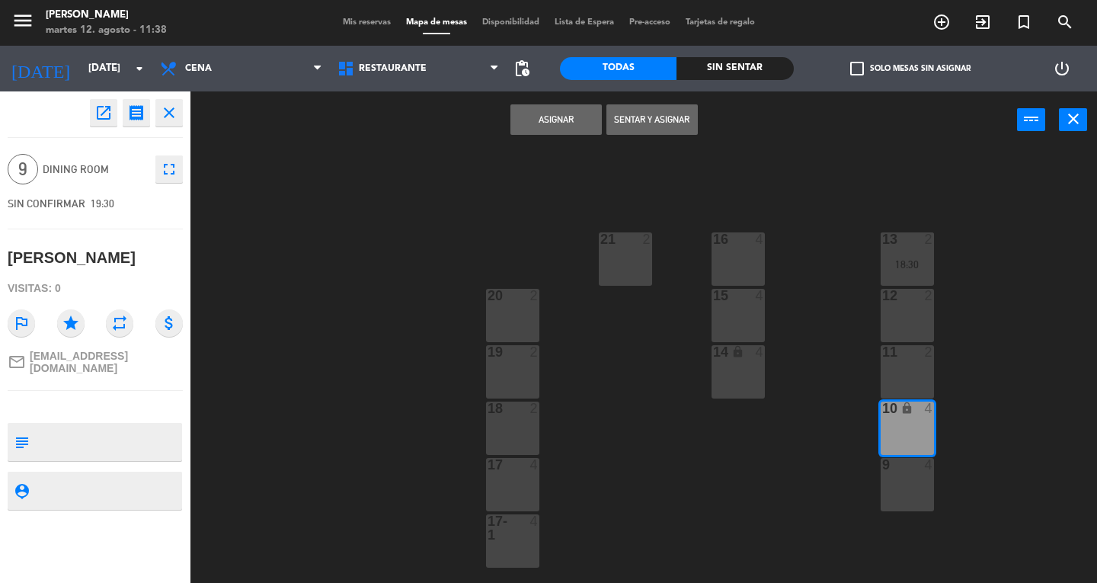
click at [908, 489] on div "9 4" at bounding box center [907, 484] width 53 height 53
click at [550, 119] on button "Asignar" at bounding box center [556, 119] width 91 height 30
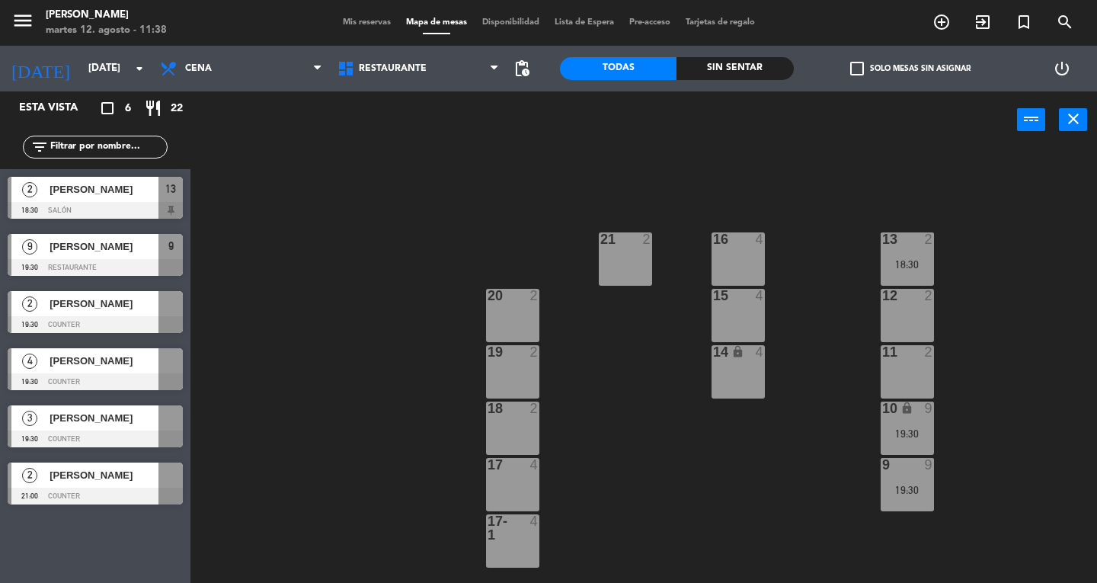
click at [88, 299] on span "[PERSON_NAME]" at bounding box center [104, 304] width 109 height 16
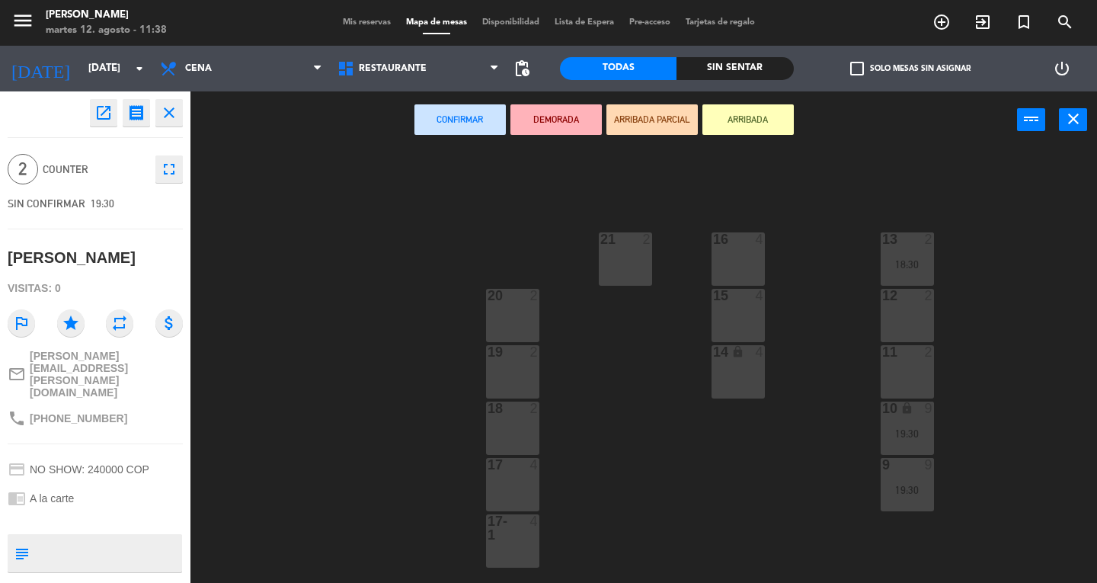
click at [508, 299] on div at bounding box center [512, 296] width 25 height 14
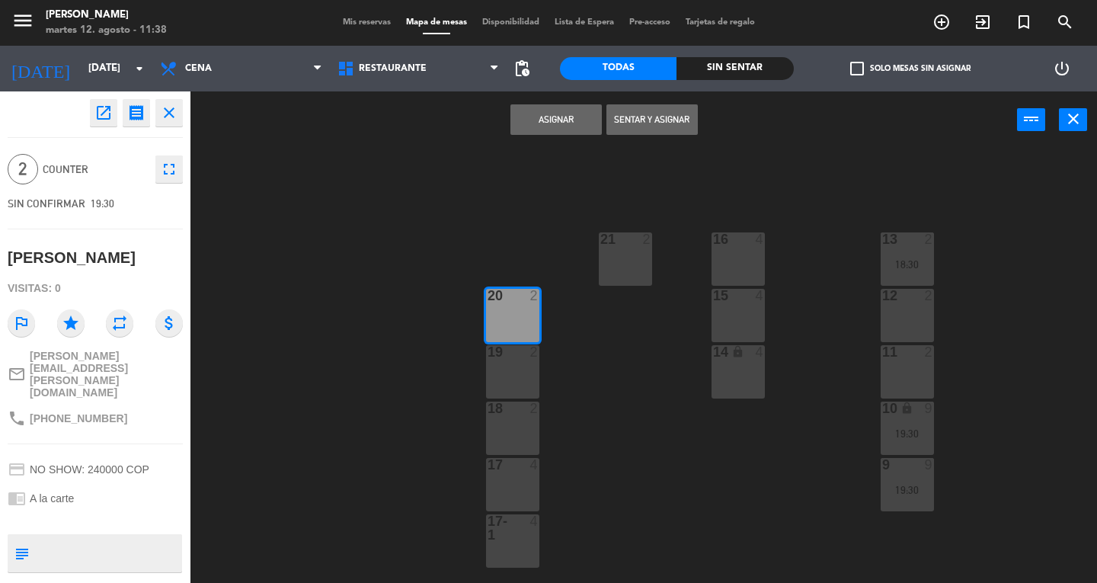
click at [540, 125] on button "Asignar" at bounding box center [556, 119] width 91 height 30
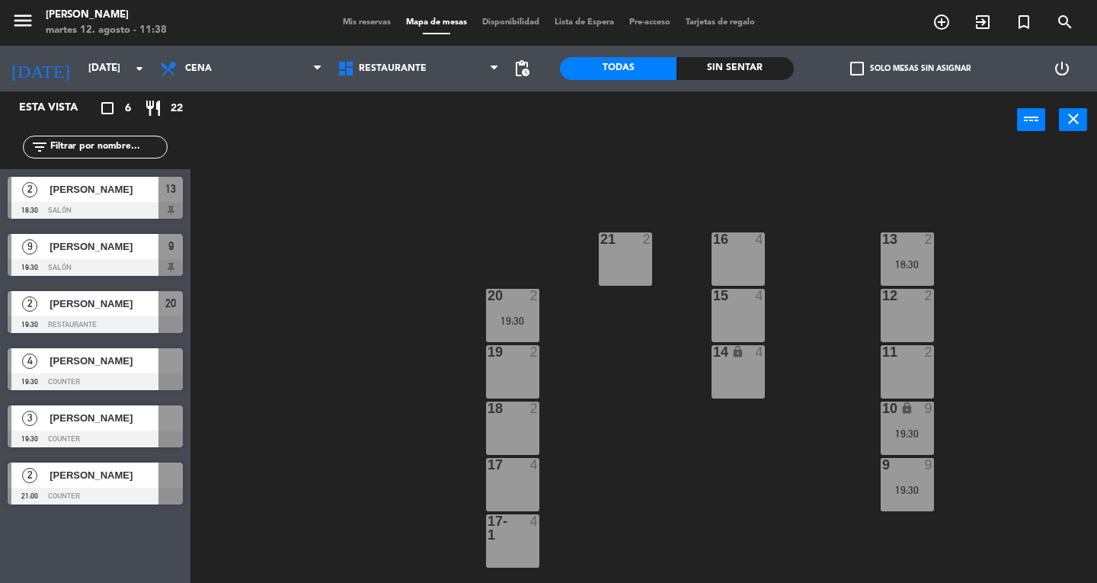
click at [115, 373] on div "[PERSON_NAME]" at bounding box center [103, 360] width 110 height 25
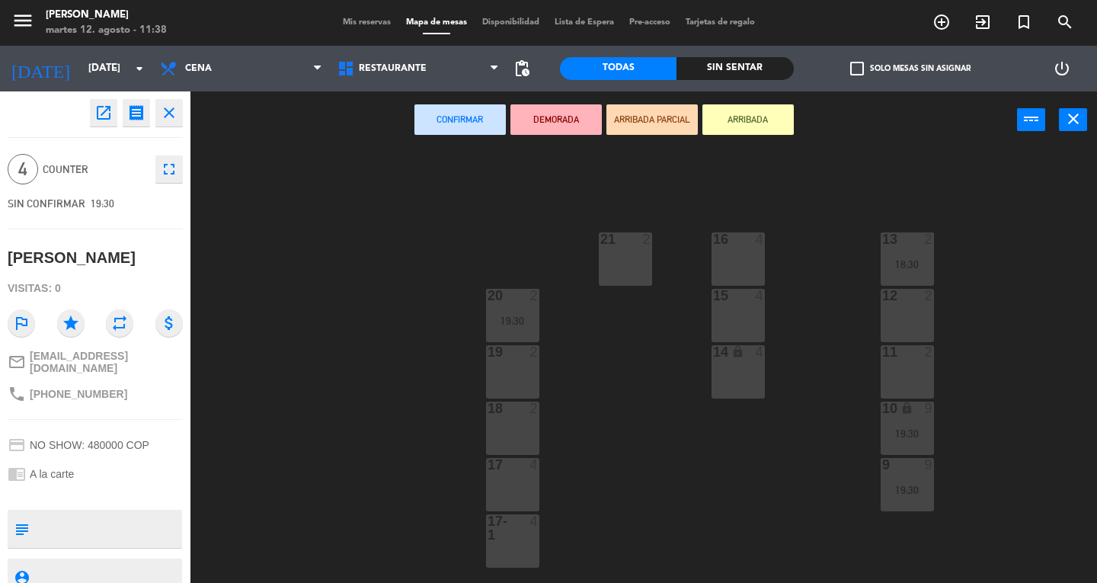
click at [754, 265] on div "16 4" at bounding box center [738, 258] width 53 height 53
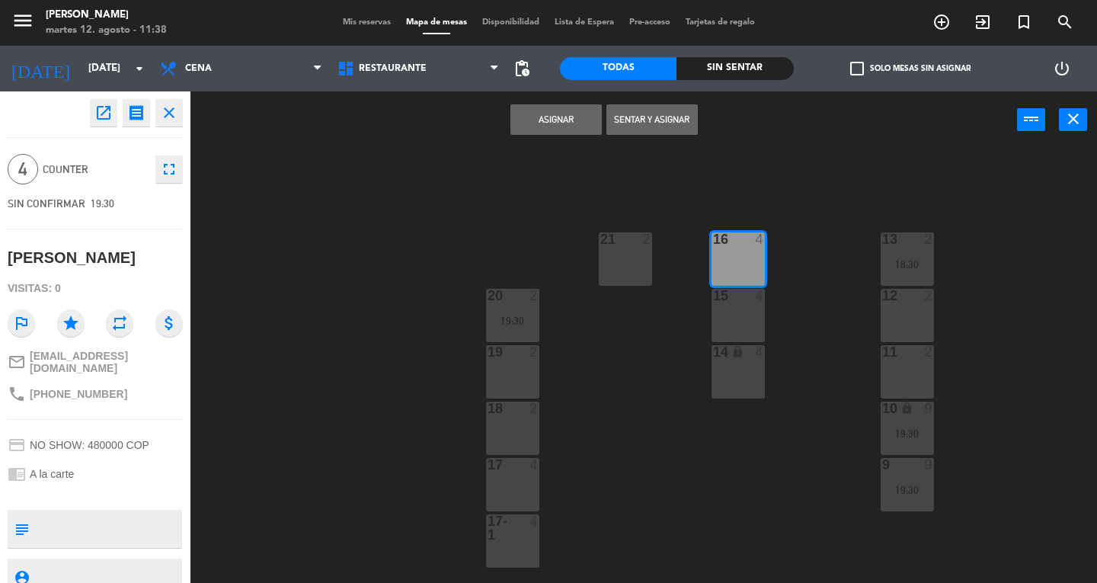
click at [552, 122] on button "Asignar" at bounding box center [556, 119] width 91 height 30
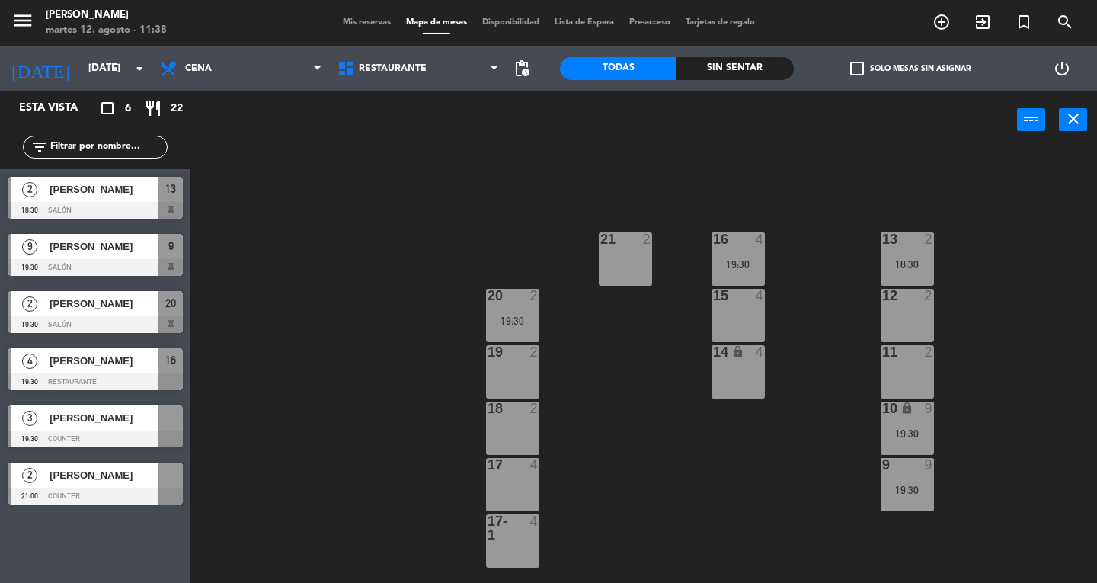
click at [80, 418] on span "[PERSON_NAME]" at bounding box center [104, 418] width 109 height 16
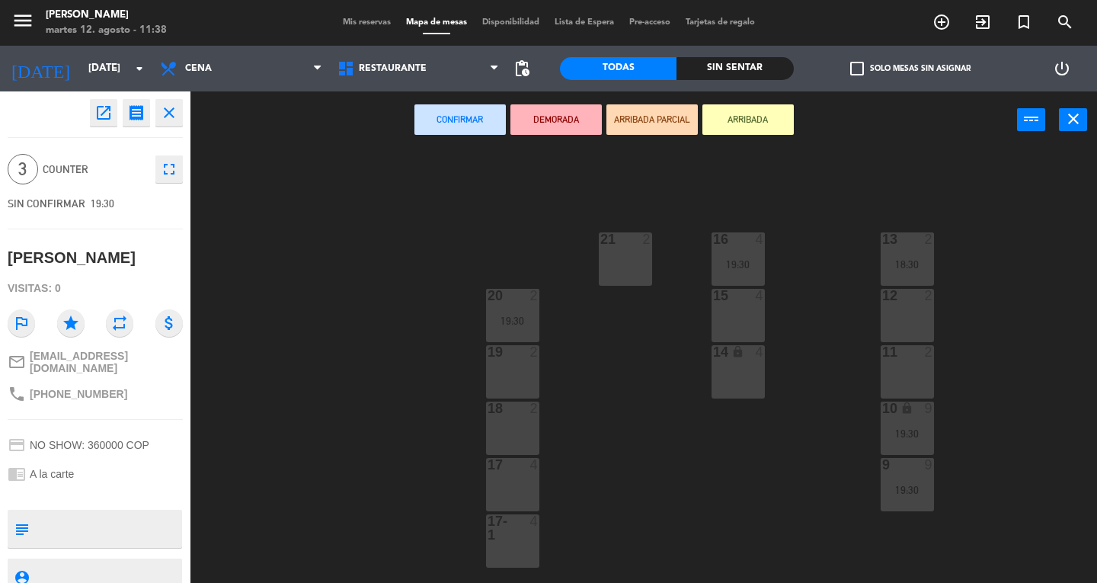
click at [748, 319] on div "15 4" at bounding box center [738, 315] width 53 height 53
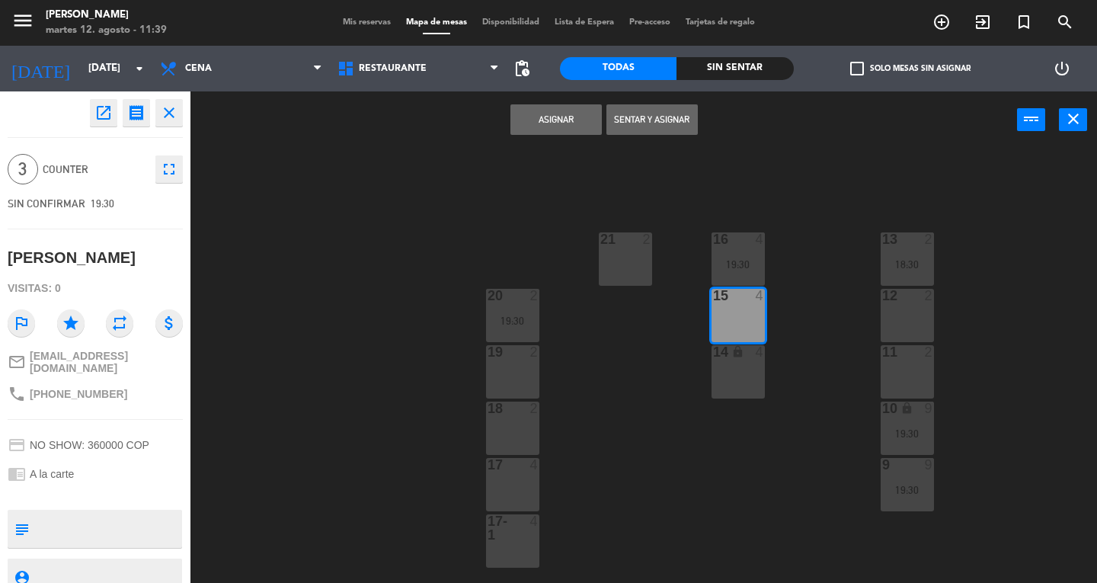
click at [539, 133] on button "Asignar" at bounding box center [556, 119] width 91 height 30
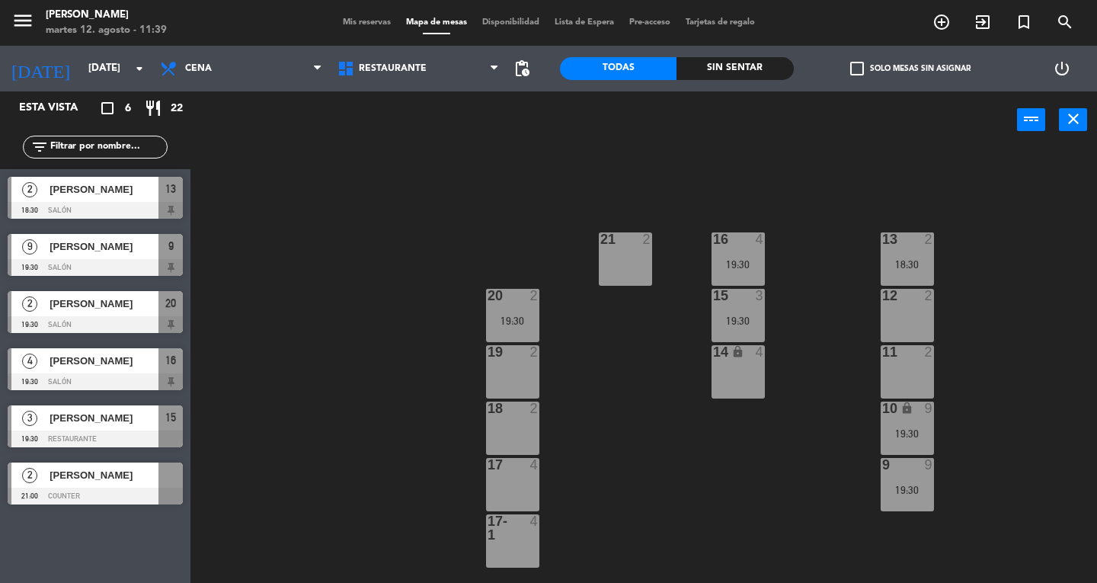
click at [123, 483] on span "[PERSON_NAME]" at bounding box center [104, 475] width 109 height 16
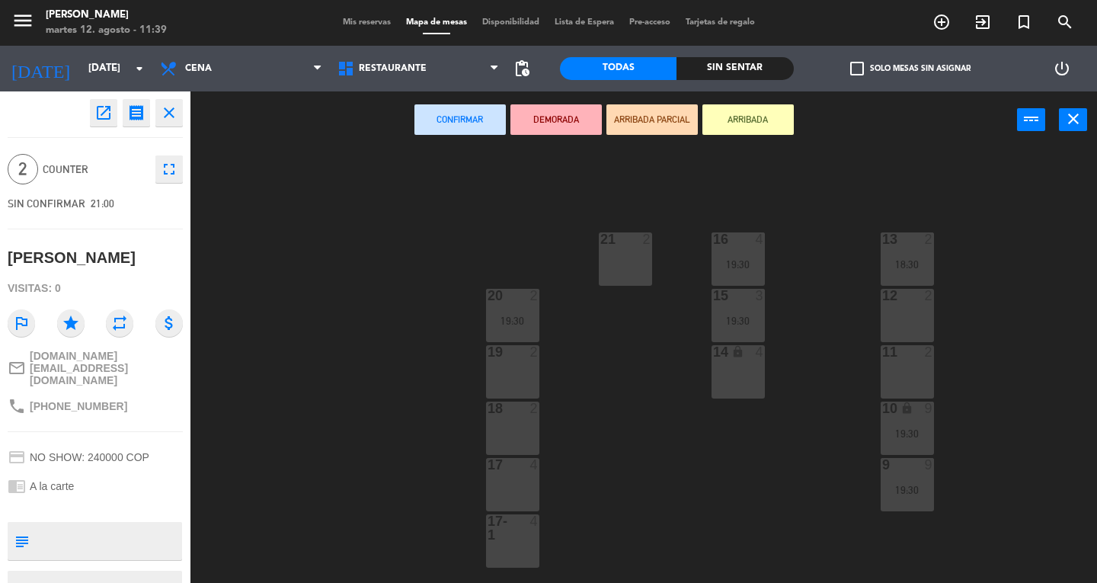
click at [508, 430] on div "18 2" at bounding box center [512, 428] width 53 height 53
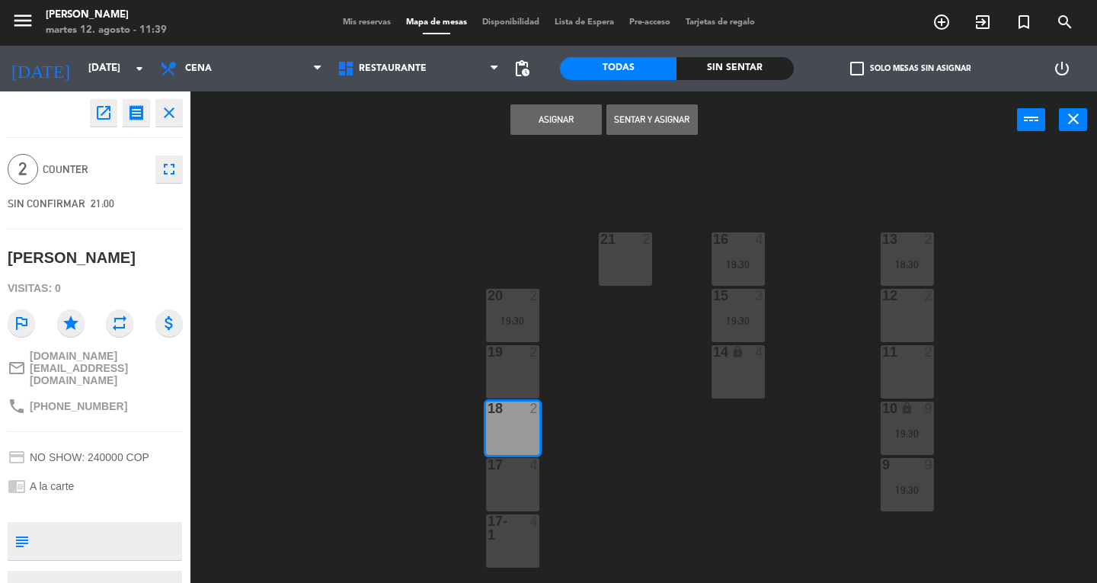
click at [543, 126] on button "Asignar" at bounding box center [556, 119] width 91 height 30
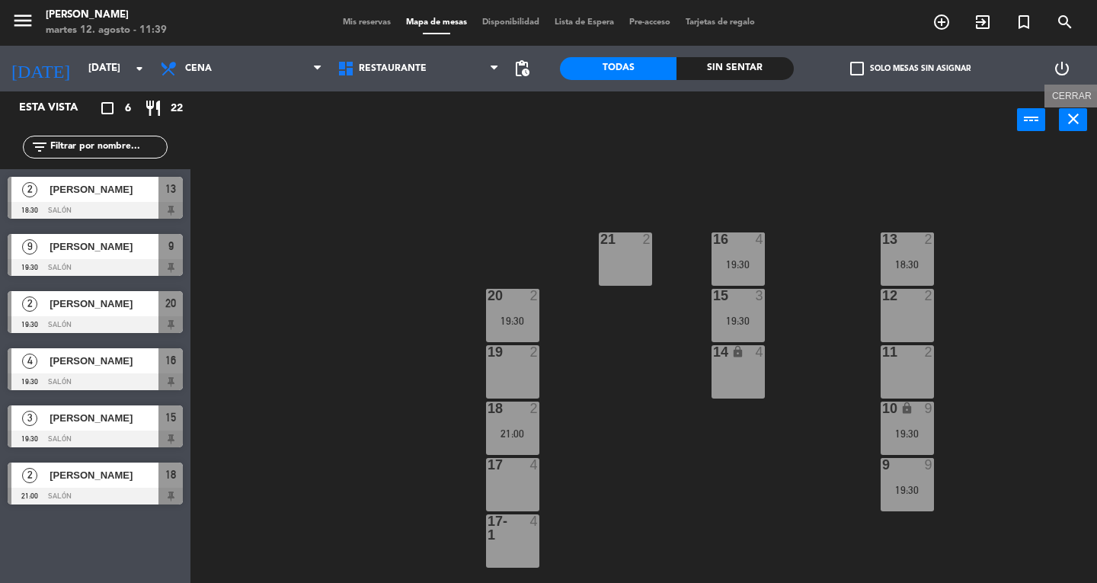
click at [1080, 116] on icon "close" at bounding box center [1074, 119] width 18 height 18
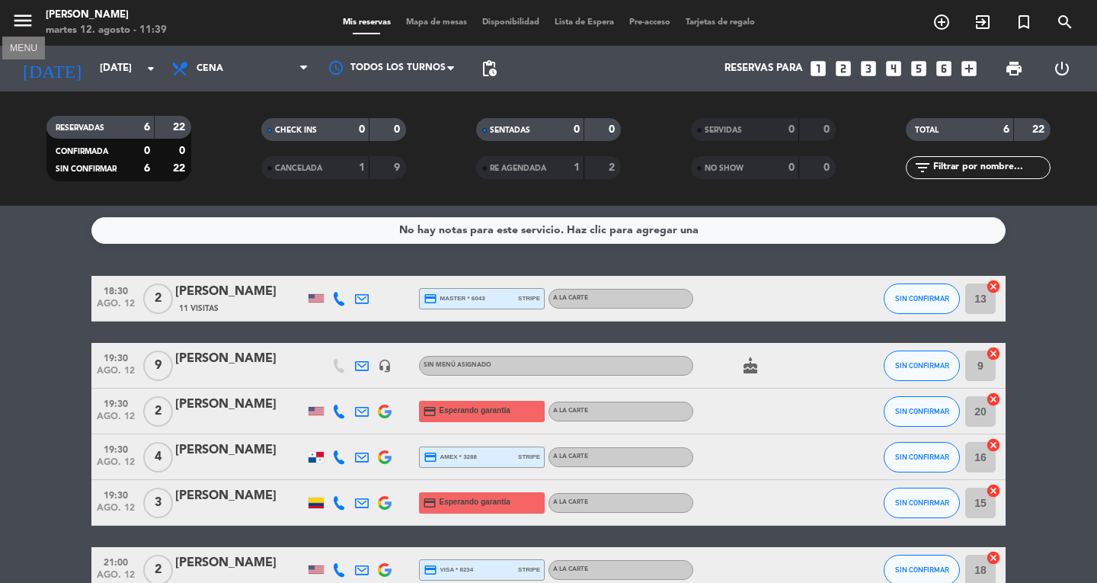
click at [26, 20] on icon "menu" at bounding box center [22, 20] width 23 height 23
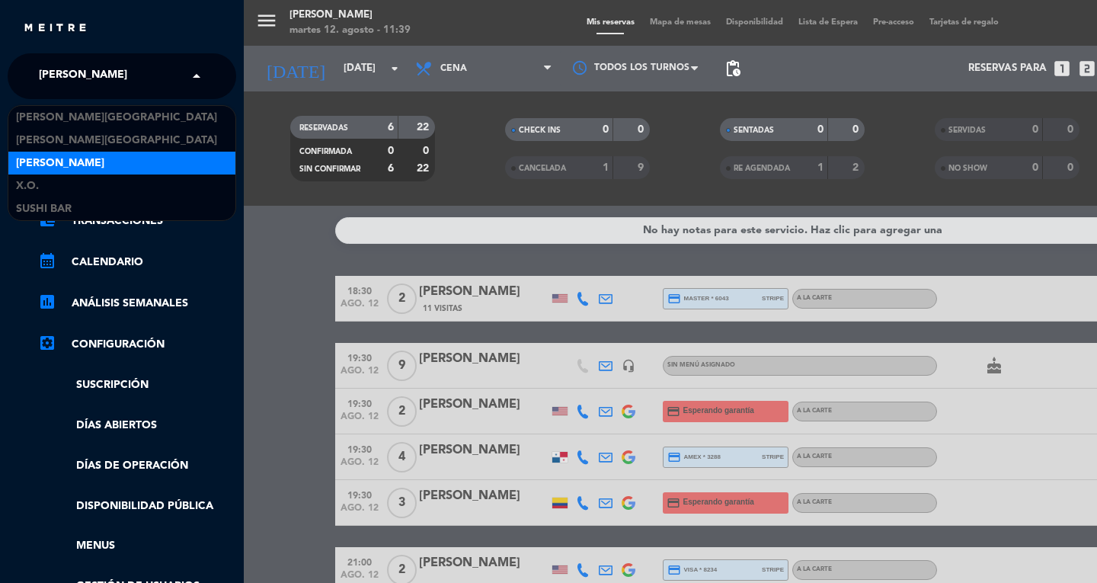
click at [72, 77] on span "[PERSON_NAME]" at bounding box center [83, 76] width 88 height 32
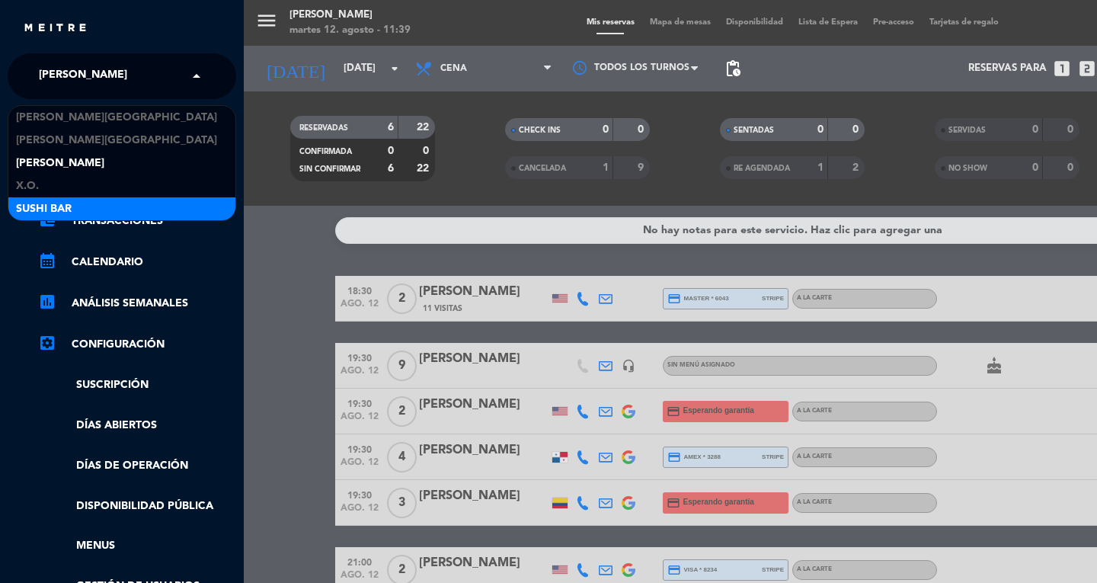
click at [25, 197] on div "SUSHI BAR" at bounding box center [121, 208] width 227 height 23
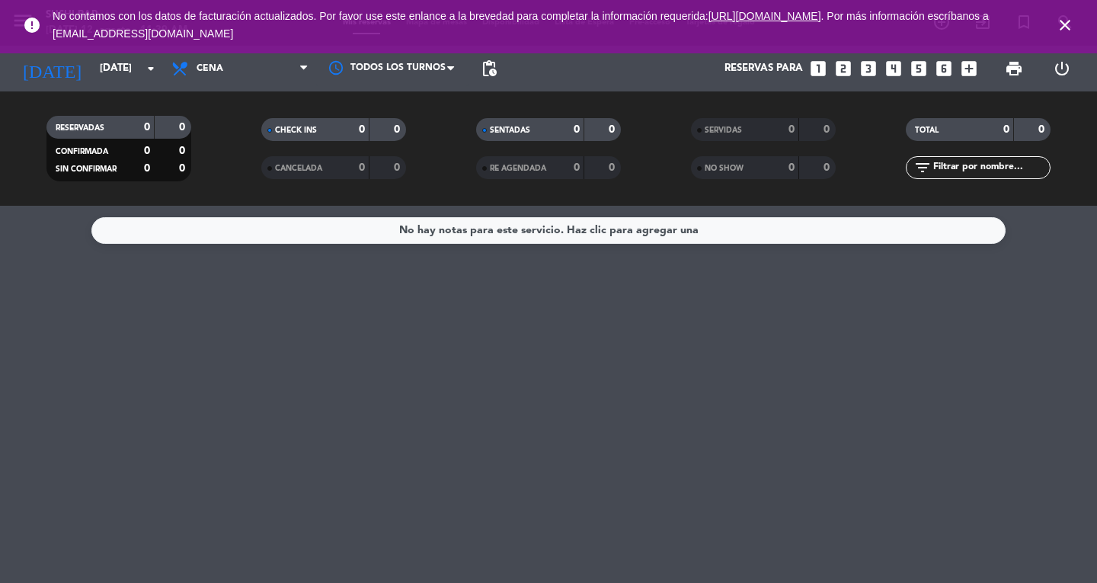
click at [1066, 28] on icon "close" at bounding box center [1065, 25] width 18 height 18
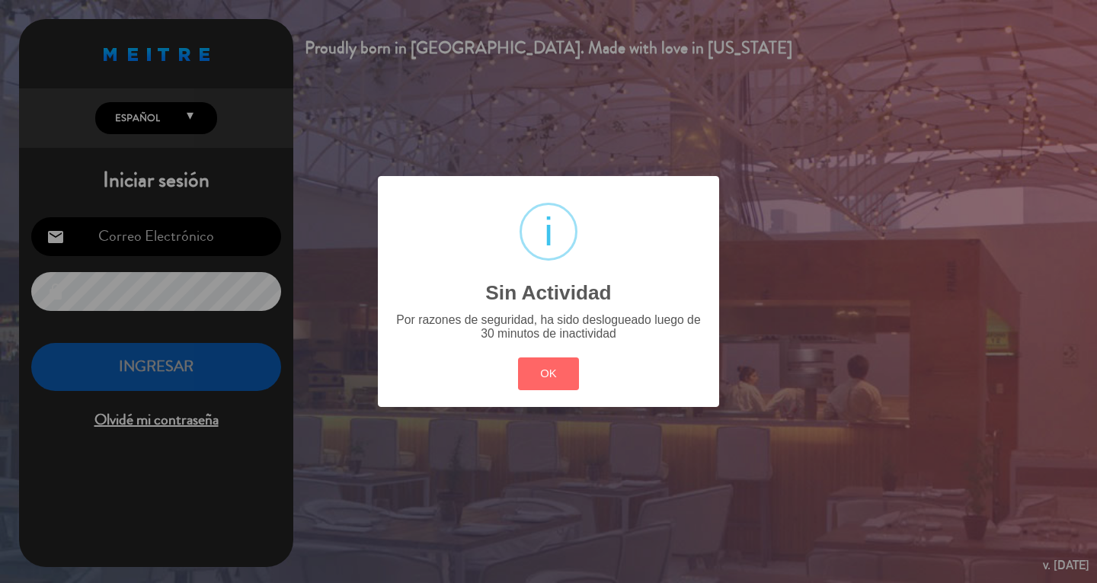
type input "[EMAIL_ADDRESS][DOMAIN_NAME]"
